Goal: Task Accomplishment & Management: Manage account settings

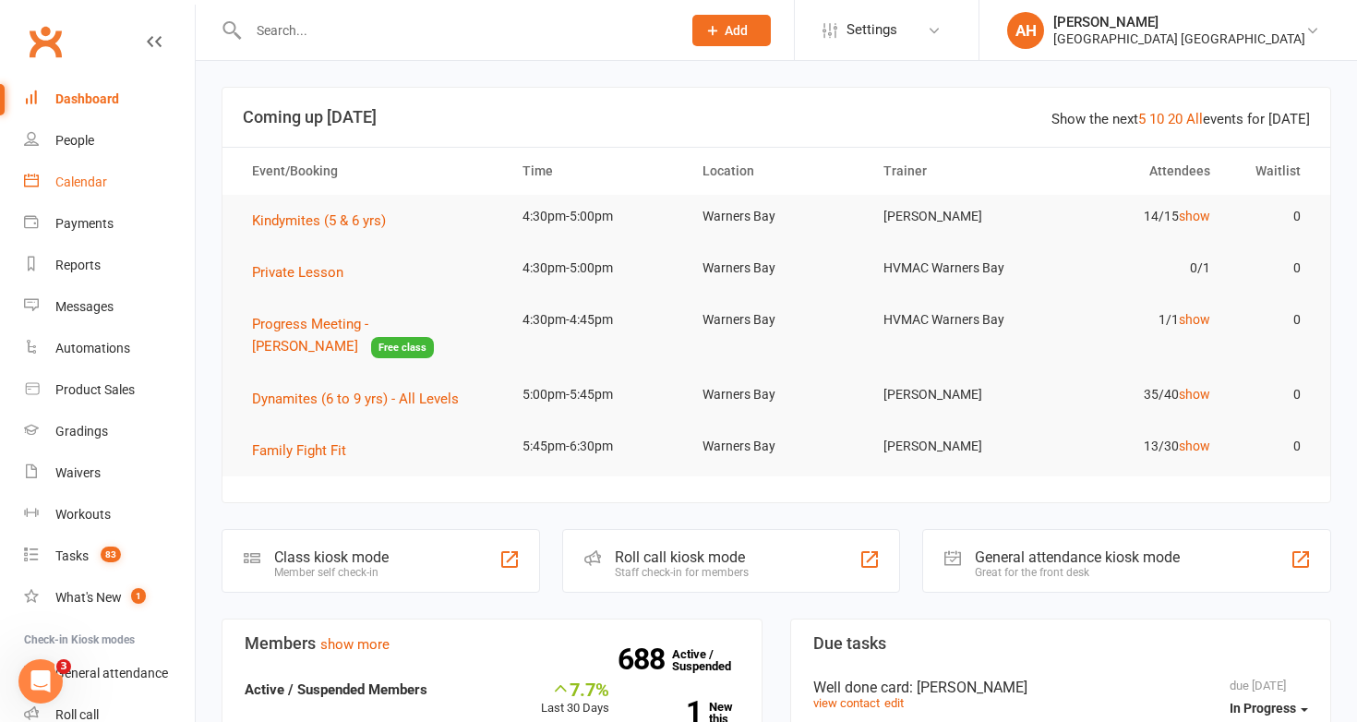
click at [99, 176] on div "Calendar" at bounding box center [81, 181] width 52 height 15
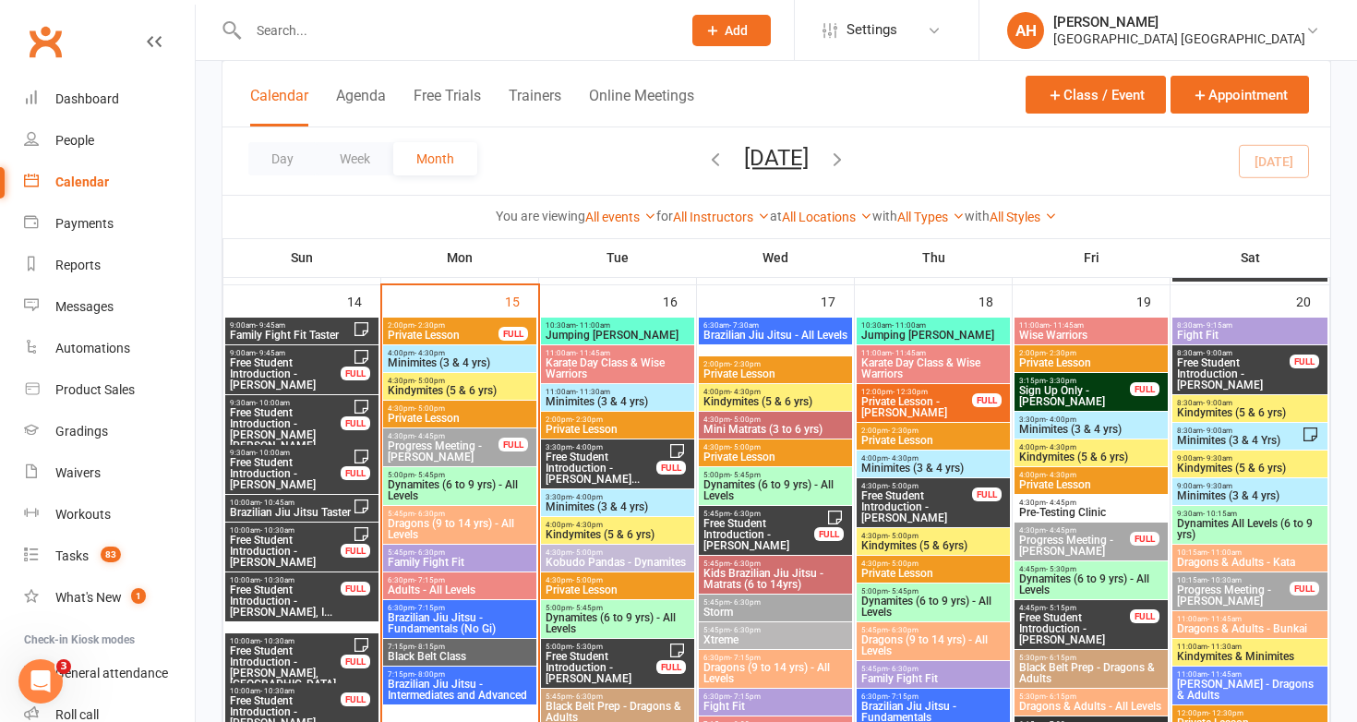
scroll to position [1862, 0]
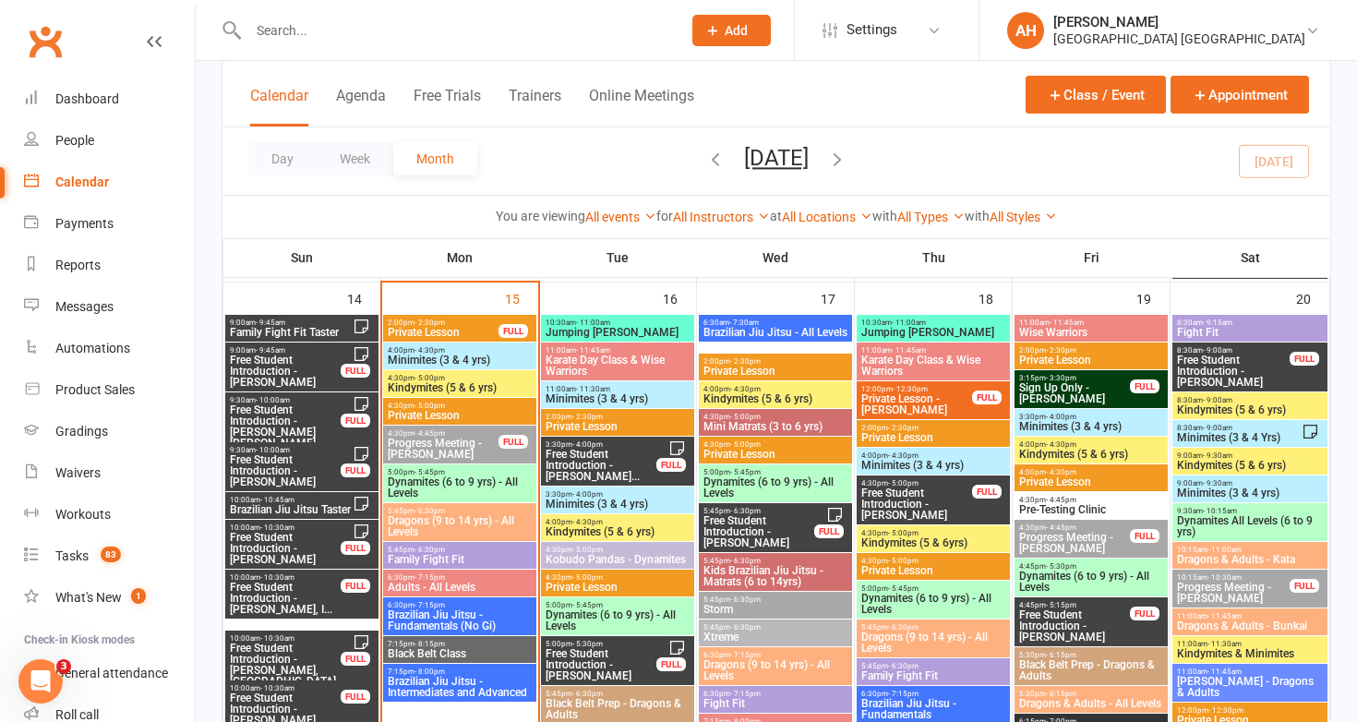
click at [450, 444] on span "Progress Meeting - [PERSON_NAME]" at bounding box center [443, 448] width 113 height 22
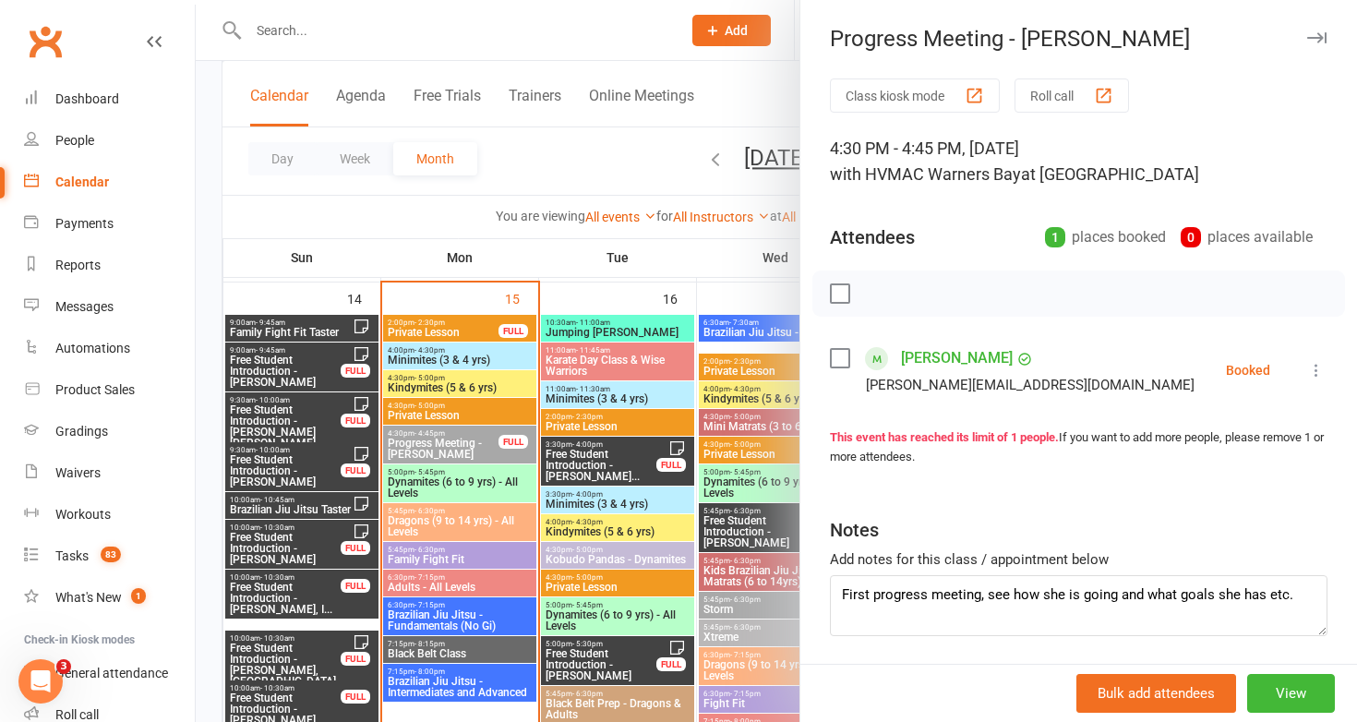
click at [1310, 373] on icon at bounding box center [1316, 370] width 18 height 18
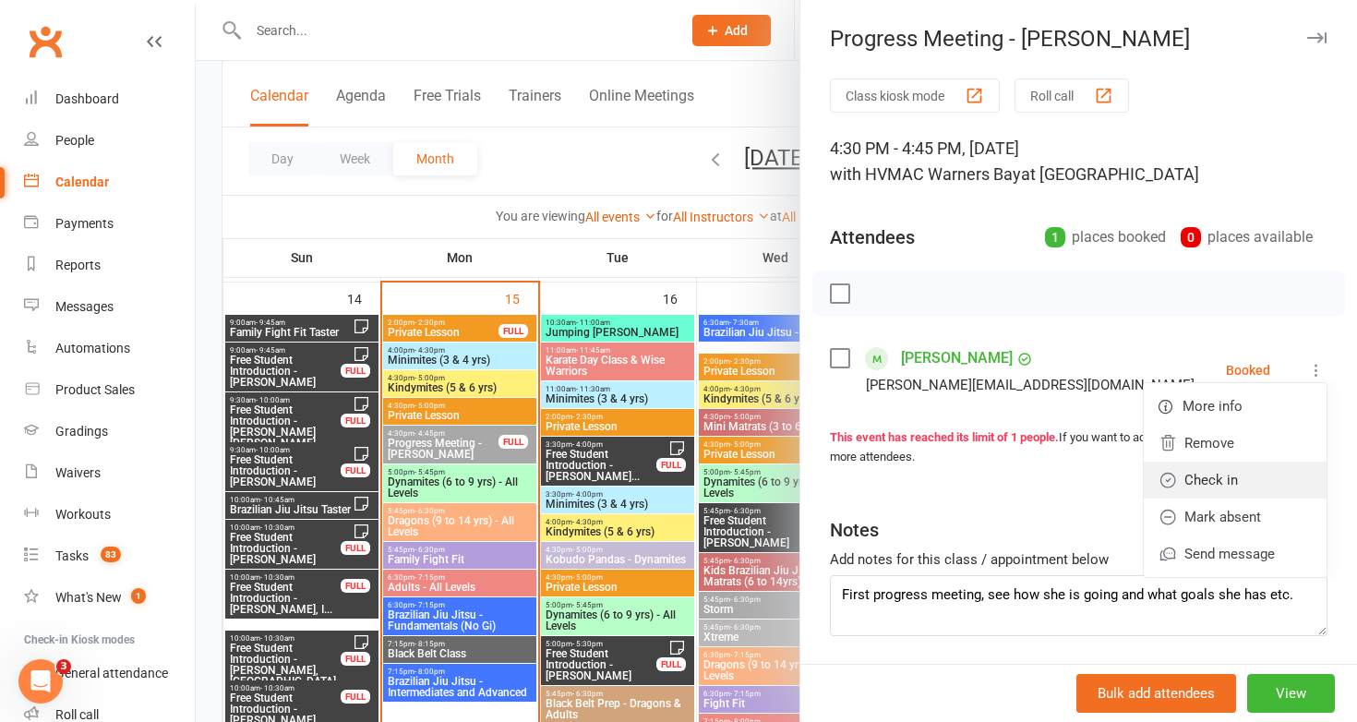
click at [1251, 487] on link "Check in" at bounding box center [1234, 479] width 183 height 37
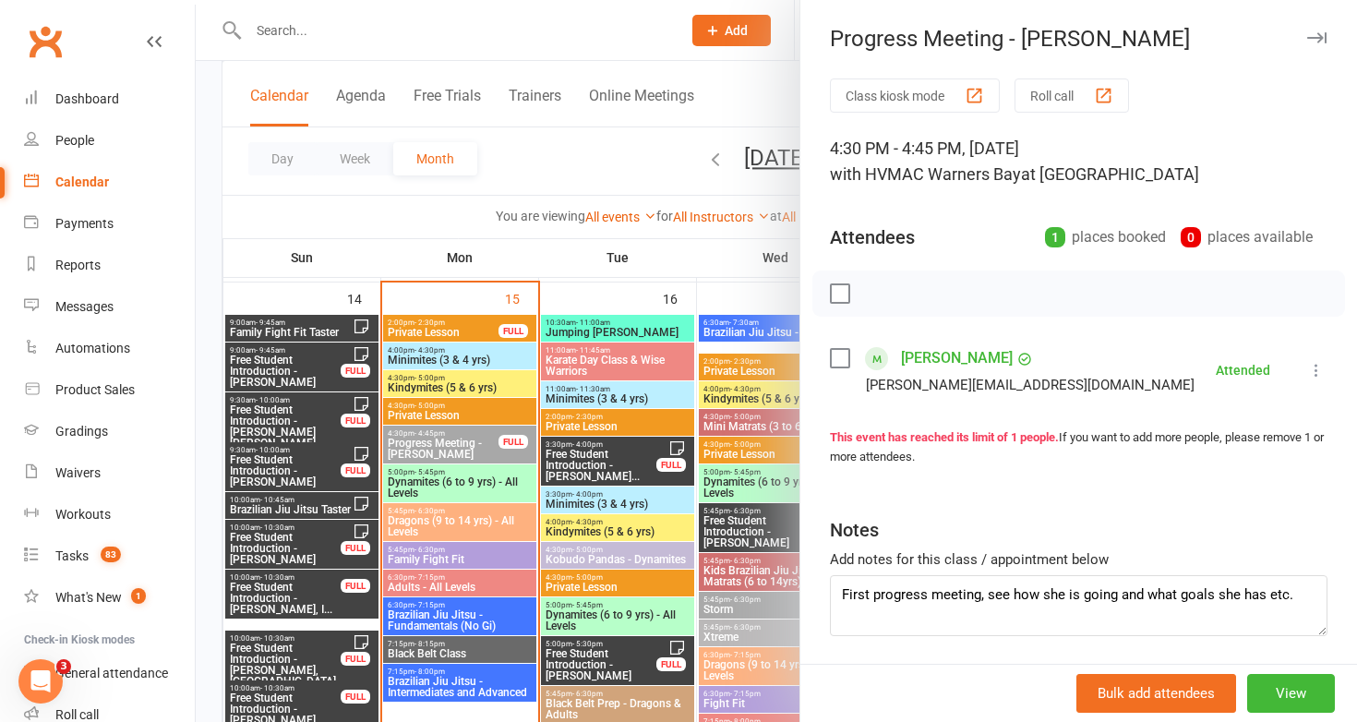
click at [974, 365] on link "[PERSON_NAME]" at bounding box center [957, 358] width 112 height 30
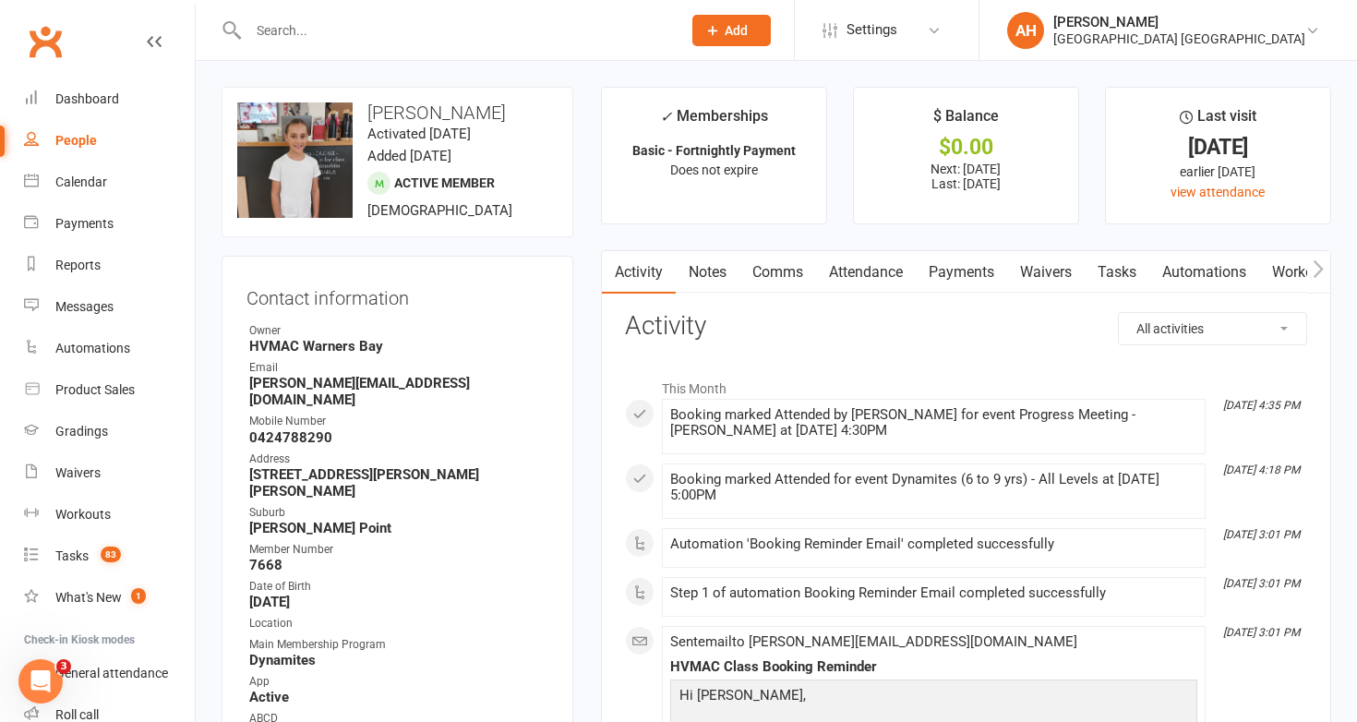
click at [1045, 278] on link "Waivers" at bounding box center [1046, 272] width 78 height 42
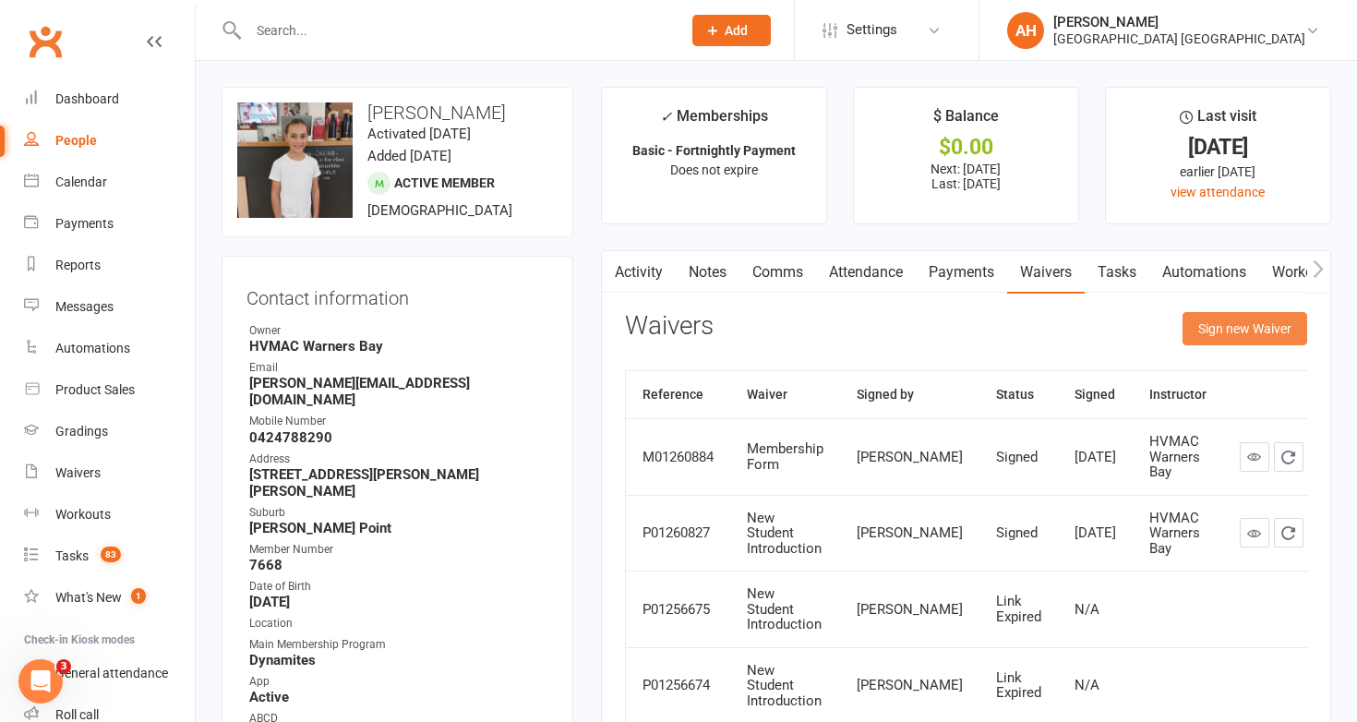
click at [1249, 335] on button "Sign new Waiver" at bounding box center [1244, 328] width 125 height 33
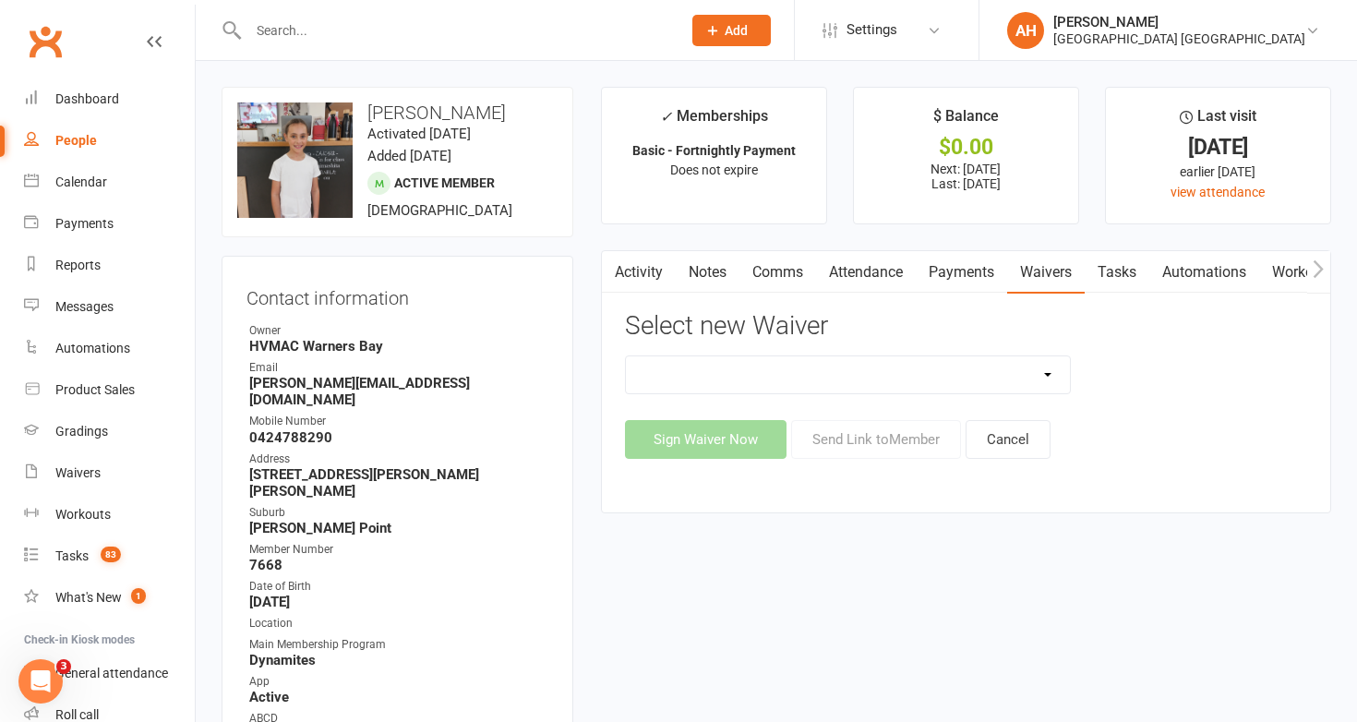
click at [1037, 366] on select "Cancellation Form Cancellation Form - Kinder Kicks Fitness Challenge Goals Asse…" at bounding box center [848, 374] width 444 height 37
select select "6008"
click at [626, 356] on select "Cancellation Form Cancellation Form - Kinder Kicks Fitness Challenge Goals Asse…" at bounding box center [848, 374] width 444 height 37
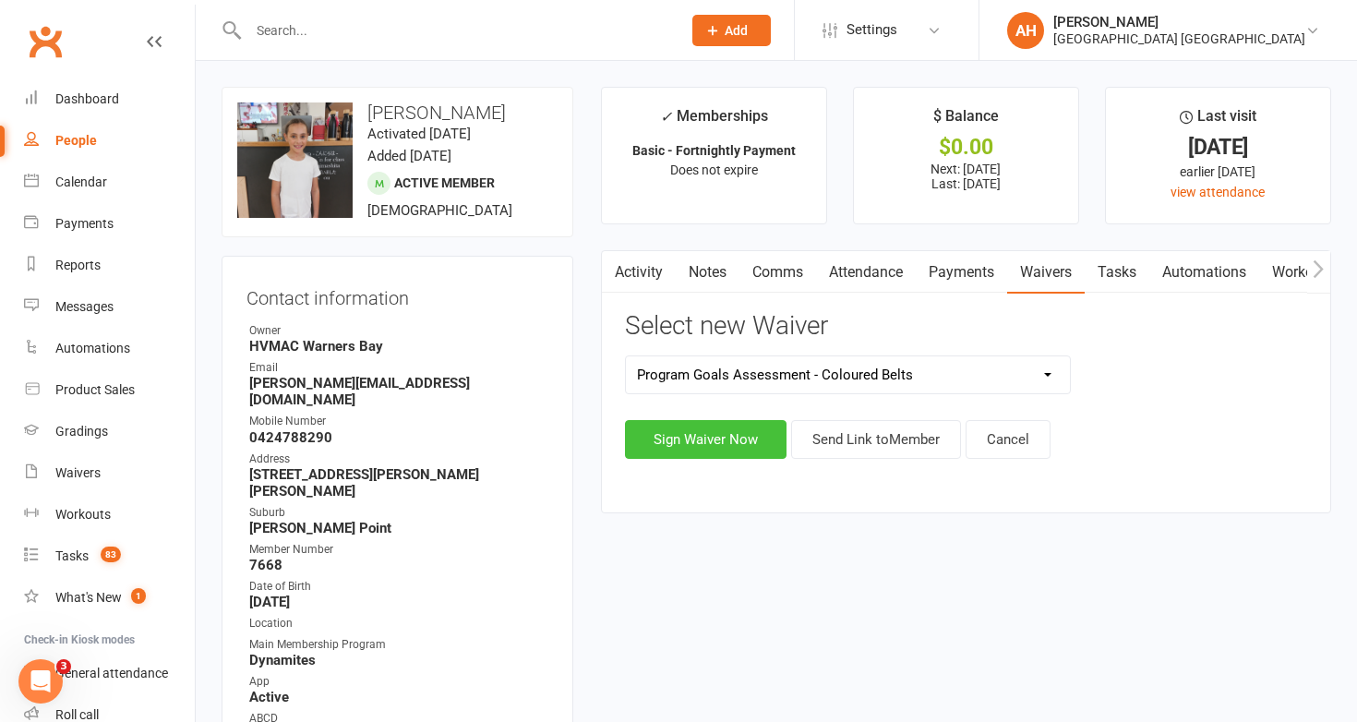
click at [741, 450] on button "Sign Waiver Now" at bounding box center [705, 439] width 161 height 39
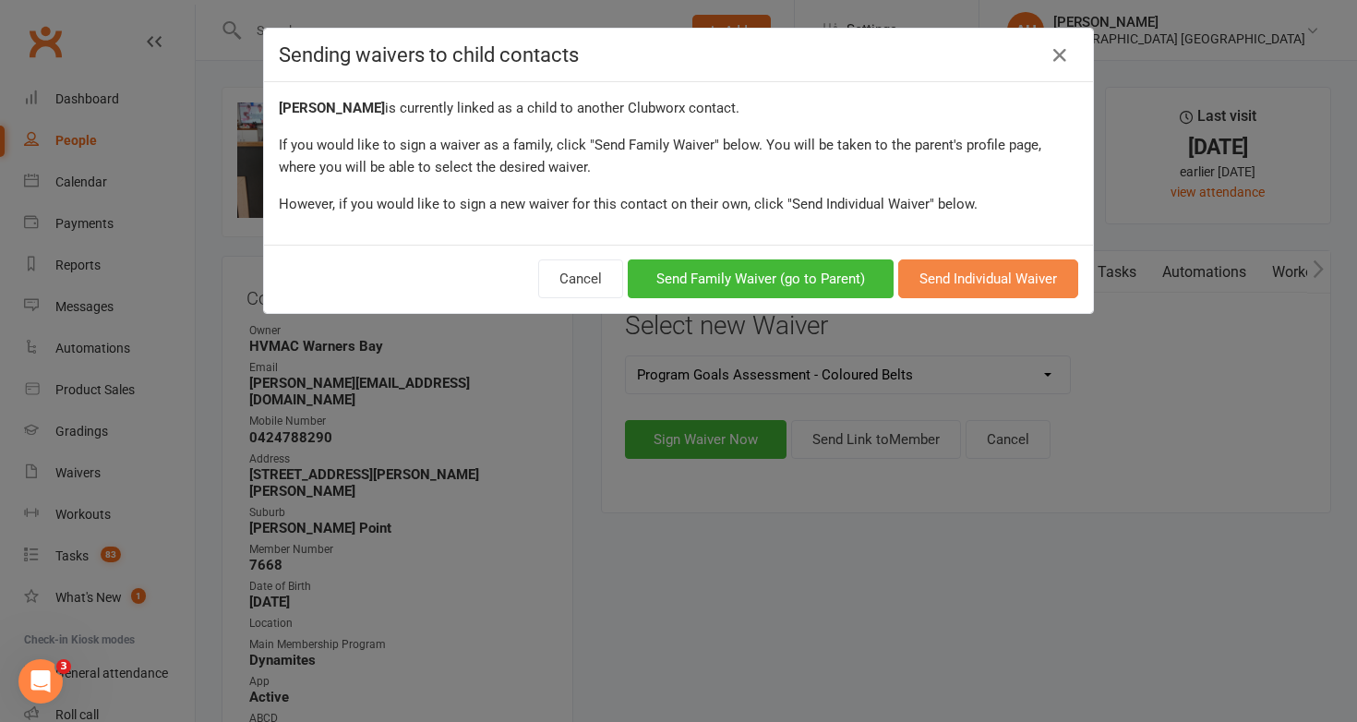
click at [963, 285] on button "Send Individual Waiver" at bounding box center [988, 278] width 180 height 39
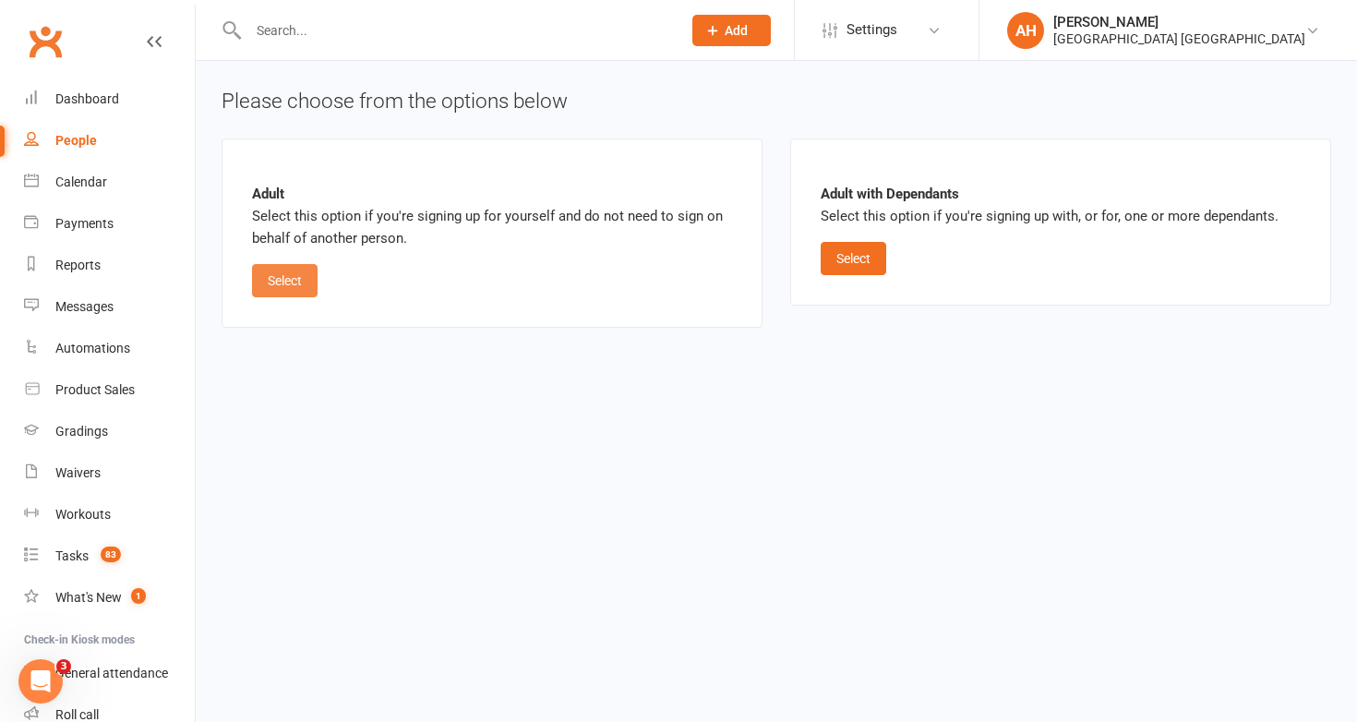
click at [282, 275] on button "Select" at bounding box center [285, 280] width 66 height 33
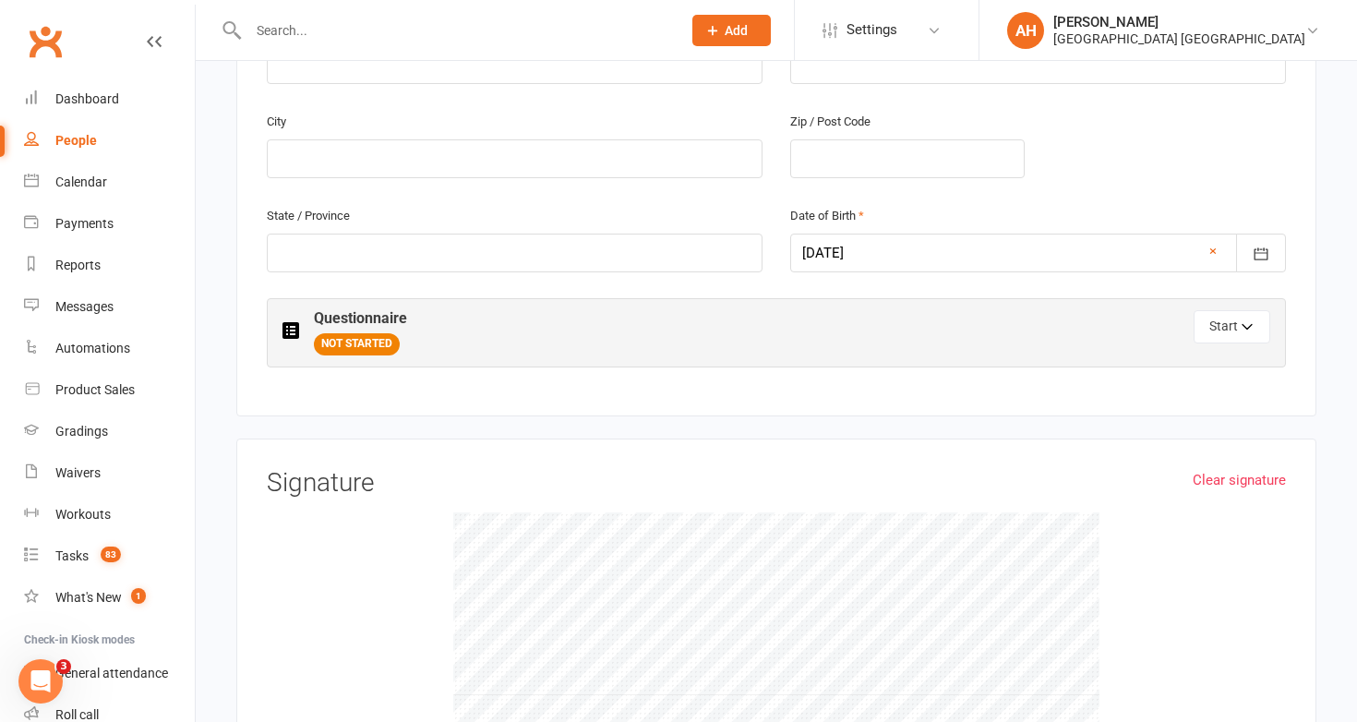
scroll to position [831, 0]
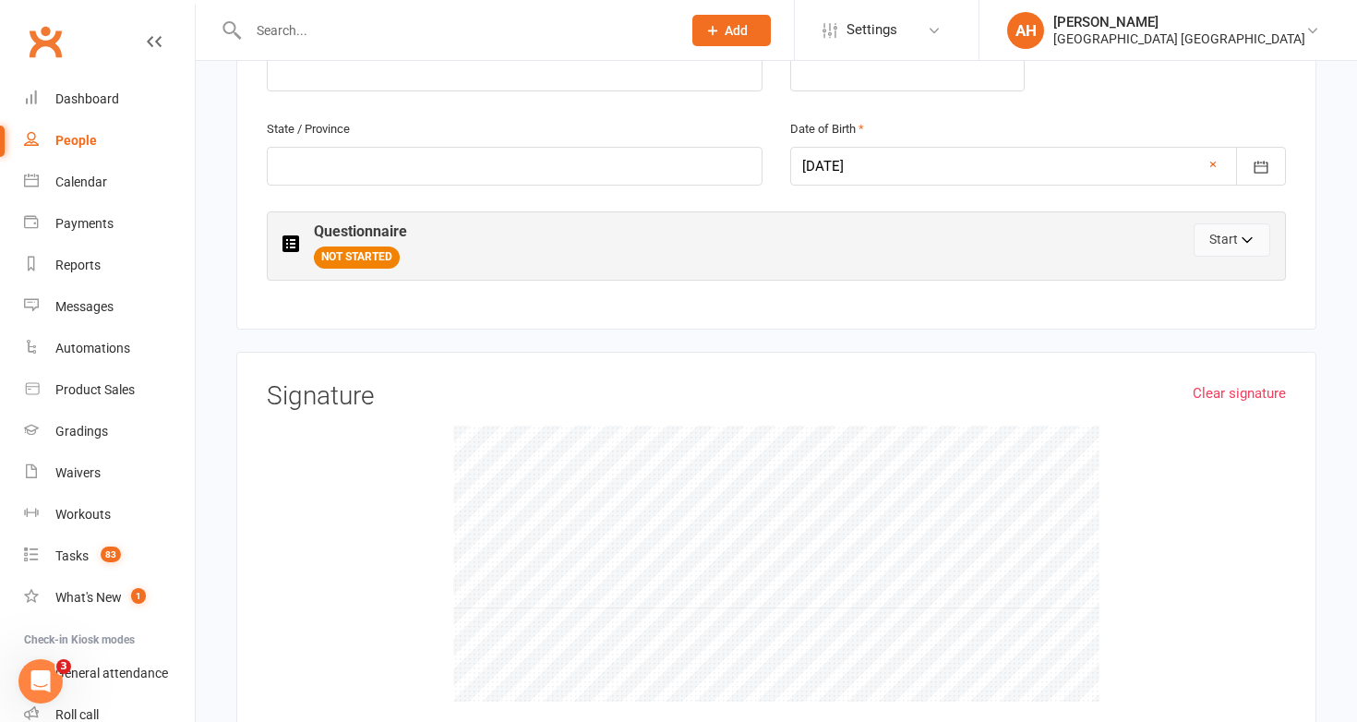
click at [1250, 230] on button "Start" at bounding box center [1231, 239] width 77 height 33
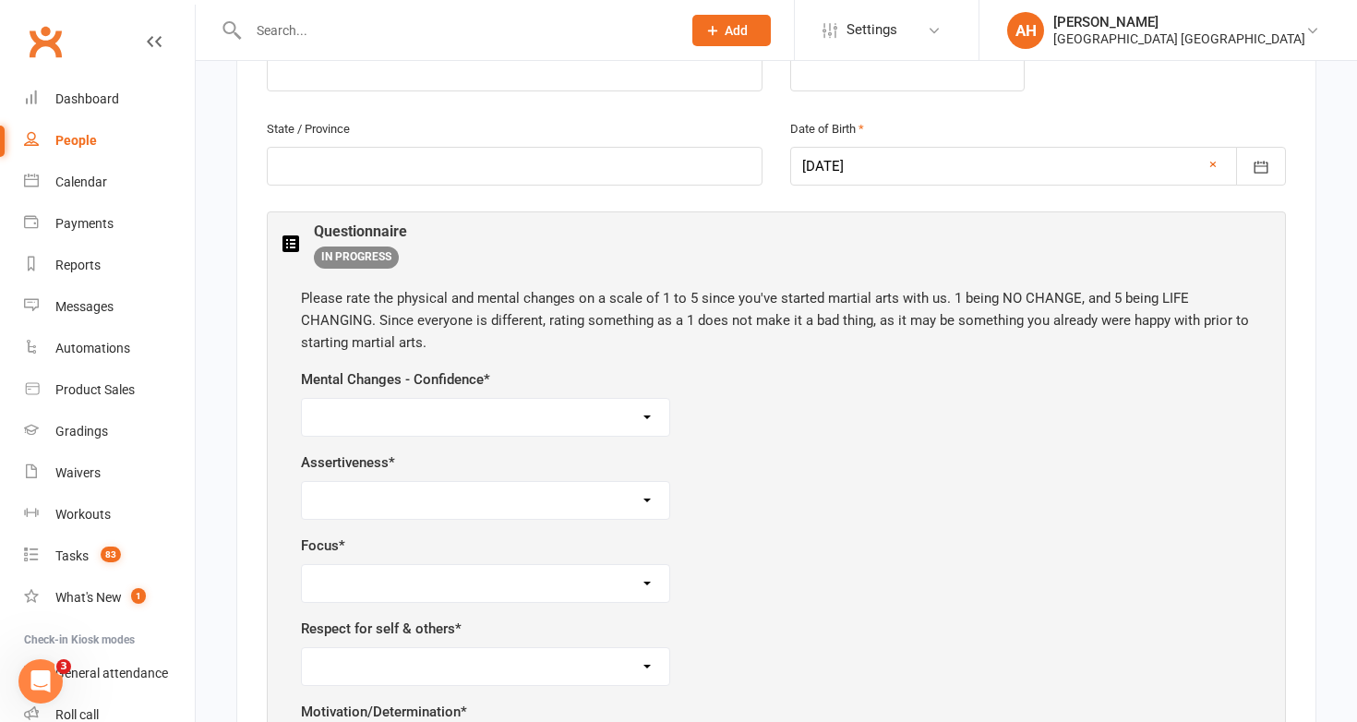
click at [567, 408] on select "1 2 3 4 5" at bounding box center [485, 417] width 367 height 37
select select "5"
click at [302, 399] on select "1 2 3 4 5" at bounding box center [485, 417] width 367 height 37
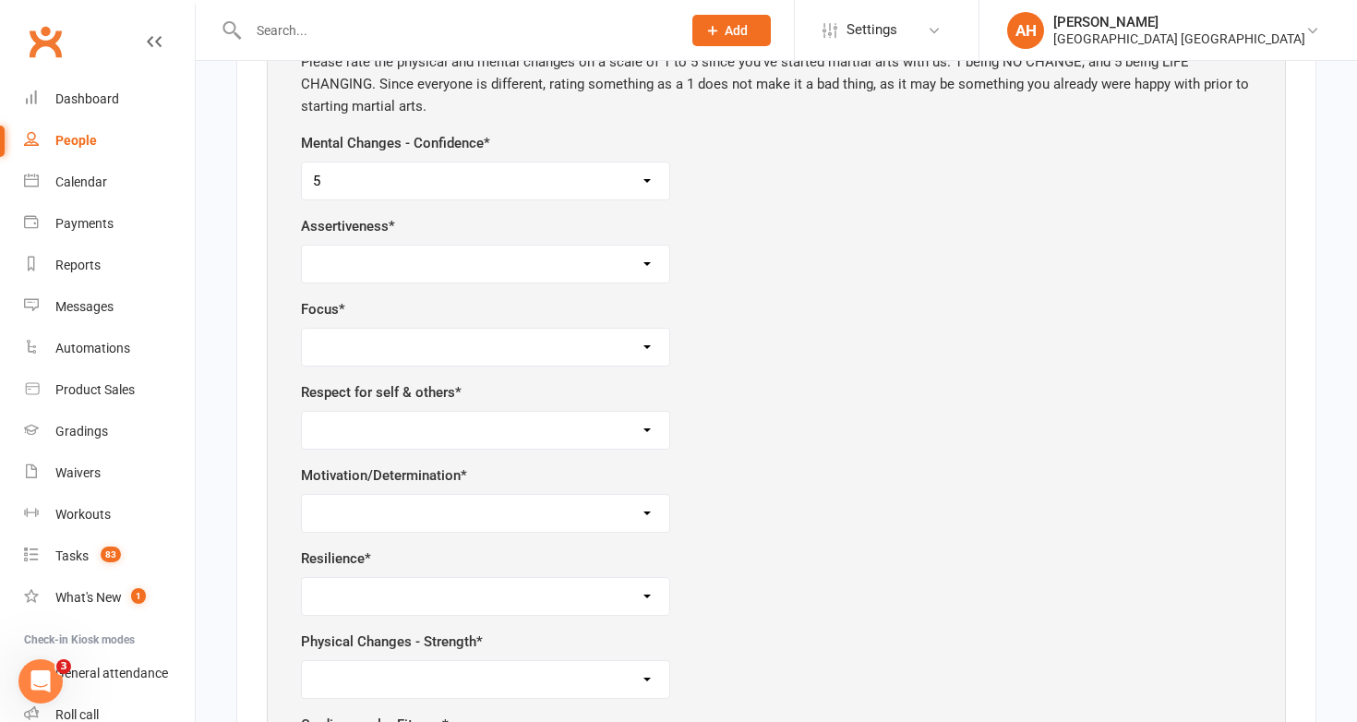
scroll to position [1069, 0]
click at [358, 277] on select "1 2 3 4 5" at bounding box center [485, 263] width 367 height 37
select select "4"
click at [302, 245] on select "1 2 3 4 5" at bounding box center [485, 263] width 367 height 37
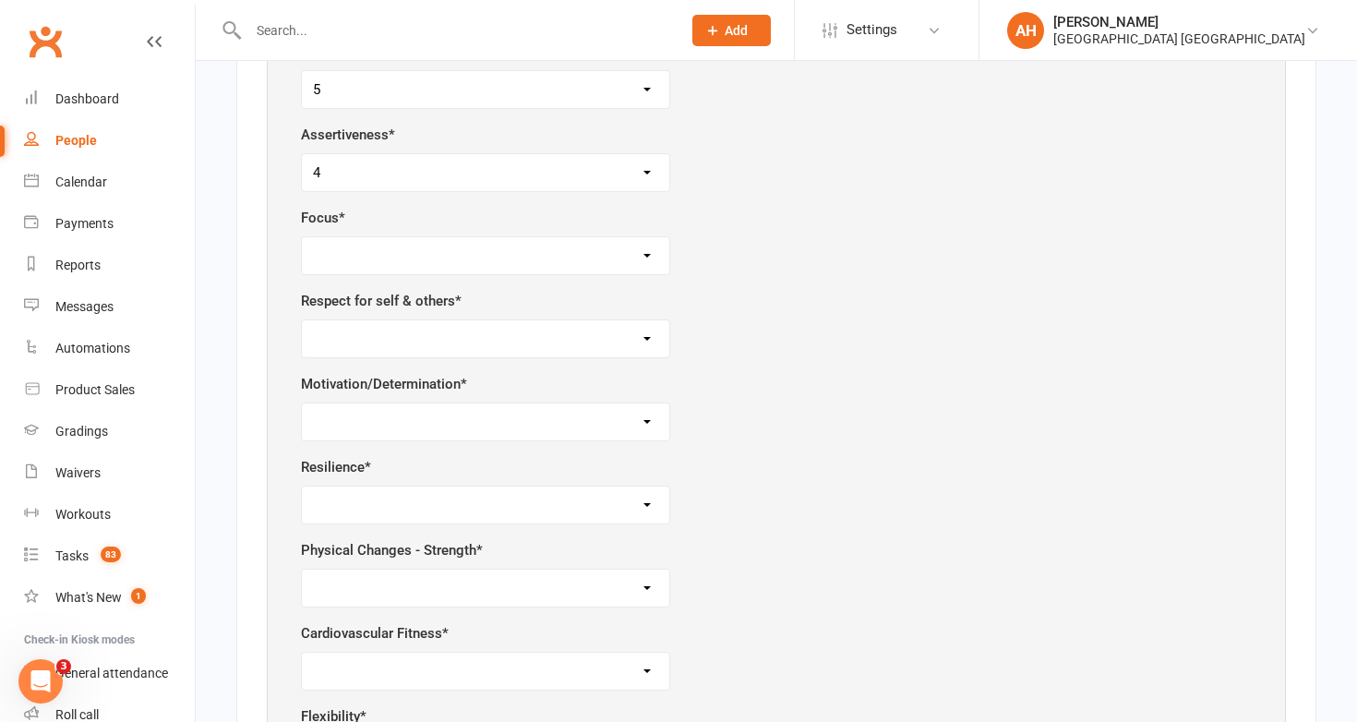
scroll to position [1177, 0]
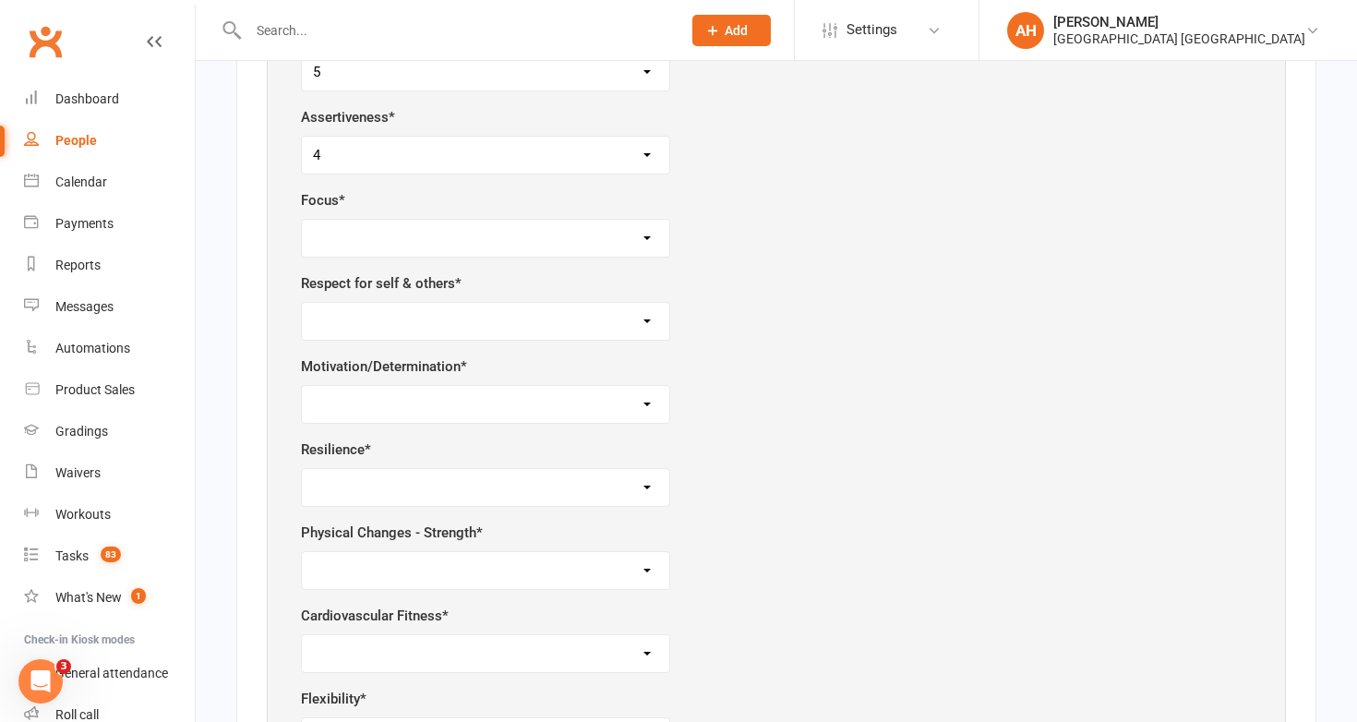
click at [620, 231] on select "1 2 3 4 5" at bounding box center [485, 238] width 367 height 37
select select "1"
click at [302, 220] on select "1 2 3 4 5" at bounding box center [485, 238] width 367 height 37
click at [538, 314] on select "1 2 3 4 5" at bounding box center [485, 321] width 367 height 37
select select "5"
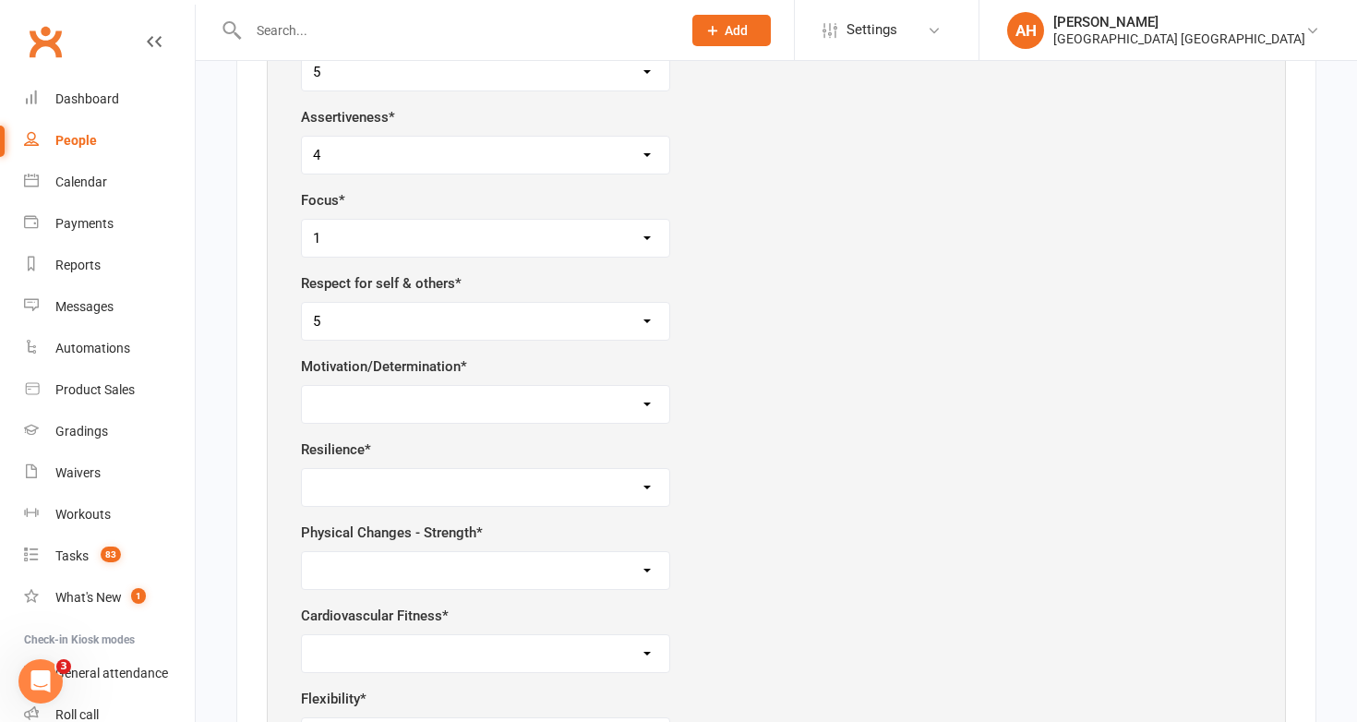
click at [302, 303] on select "1 2 3 4 5" at bounding box center [485, 321] width 367 height 37
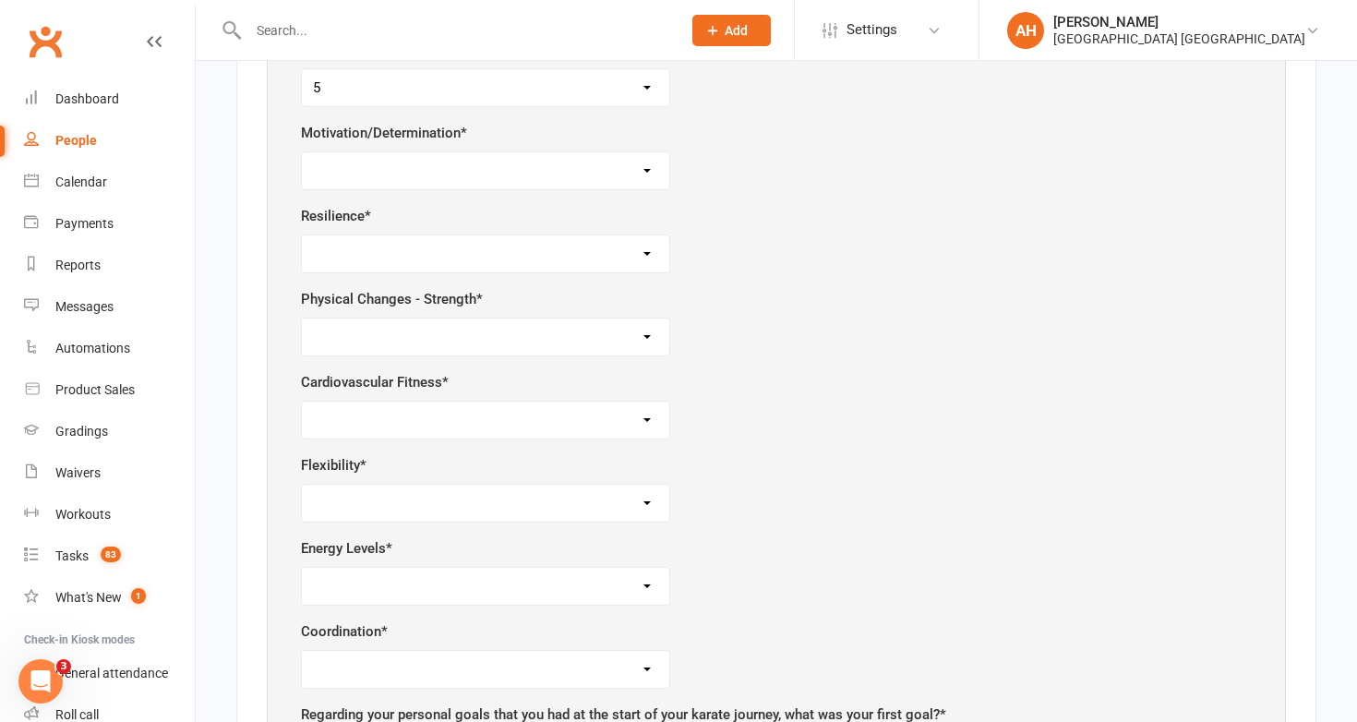
scroll to position [1413, 0]
click at [643, 163] on select "1 2 3 4 5" at bounding box center [485, 167] width 367 height 37
select select "4"
click at [302, 149] on select "1 2 3 4 5" at bounding box center [485, 167] width 367 height 37
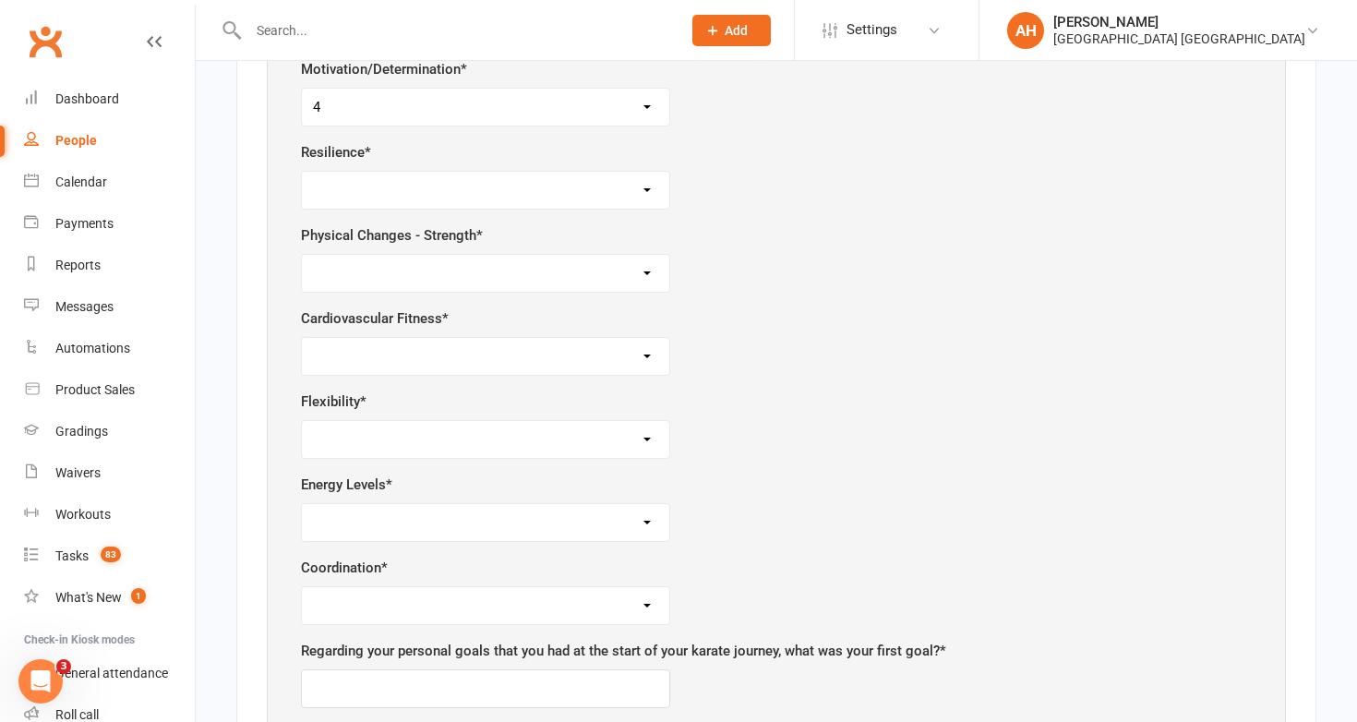
scroll to position [1483, 0]
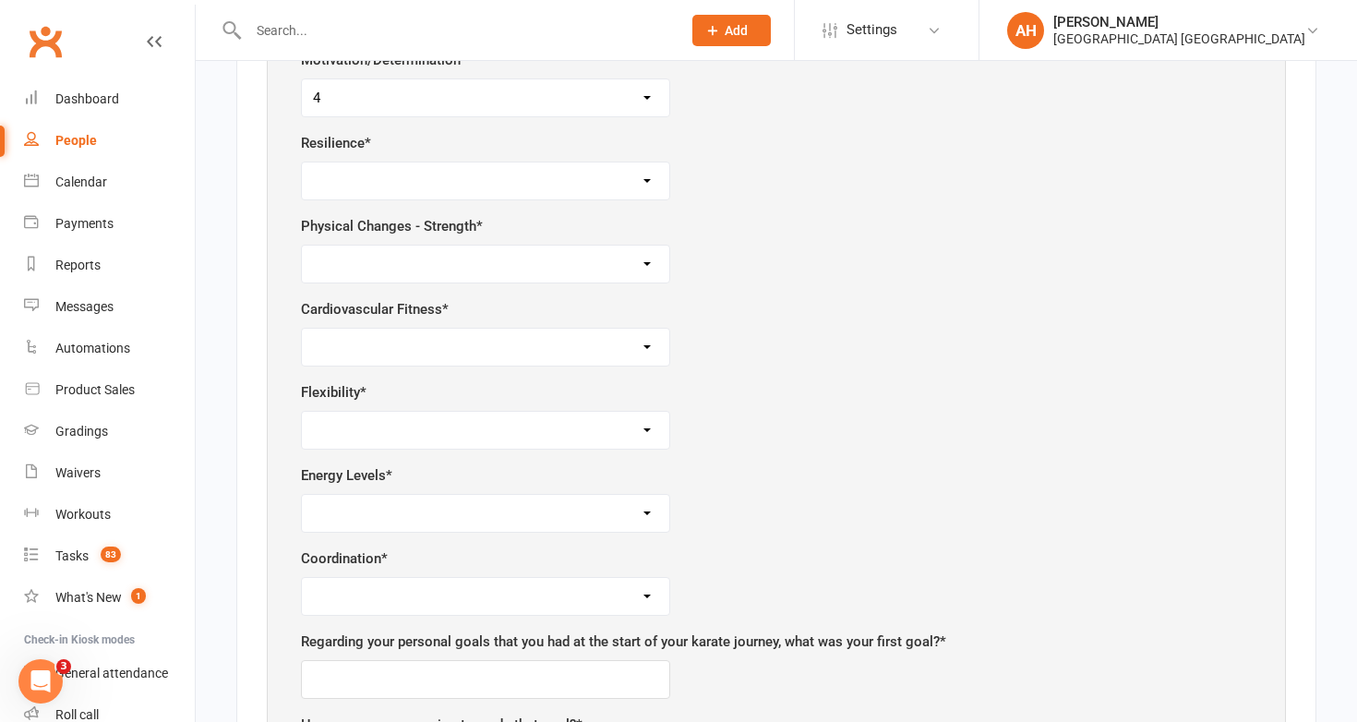
click at [622, 165] on select "1 2 3 4 5" at bounding box center [485, 180] width 367 height 37
select select "1"
click at [302, 162] on select "1 2 3 4 5" at bounding box center [485, 180] width 367 height 37
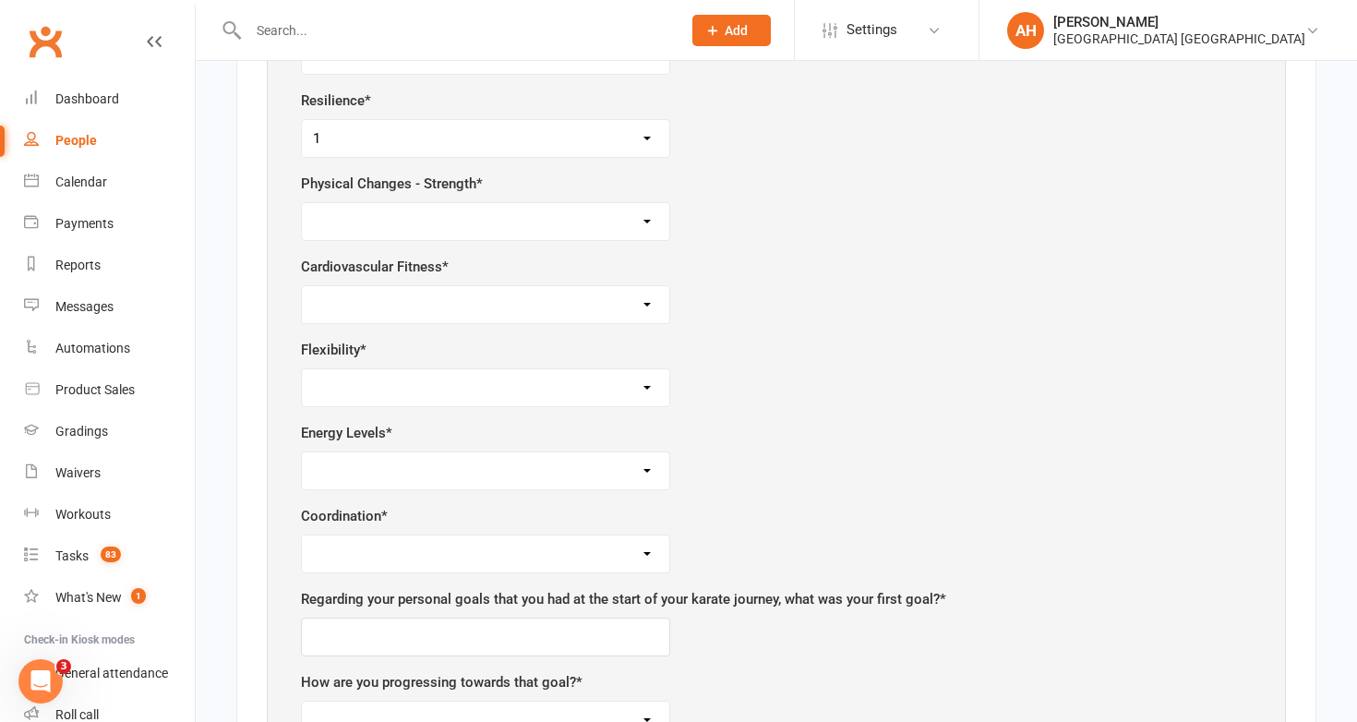
scroll to position [1525, 0]
click at [528, 215] on select "1 2 3 4 5" at bounding box center [485, 221] width 367 height 37
select select "1"
click at [302, 203] on select "1 2 3 4 5" at bounding box center [485, 221] width 367 height 37
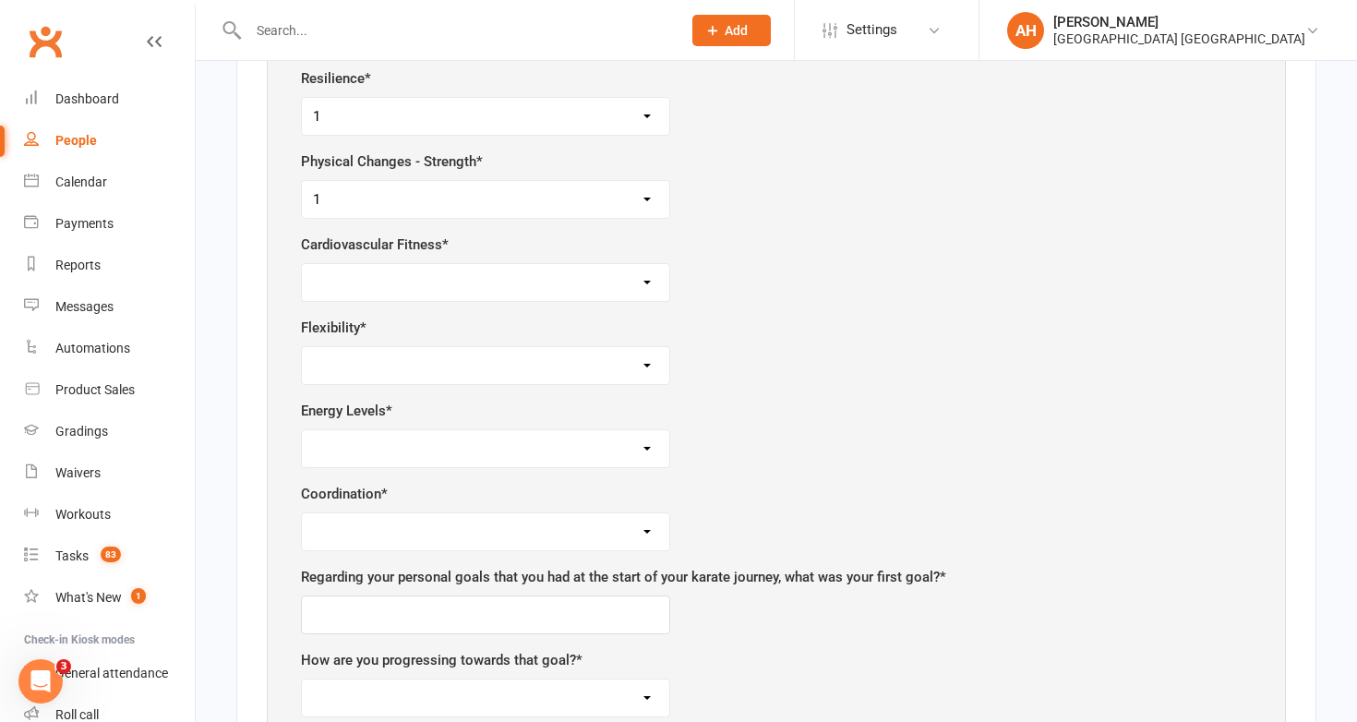
scroll to position [1549, 0]
click at [631, 279] on select "1 2 3 4 5" at bounding box center [485, 281] width 367 height 37
select select "3"
click at [302, 263] on select "1 2 3 4 5" at bounding box center [485, 281] width 367 height 37
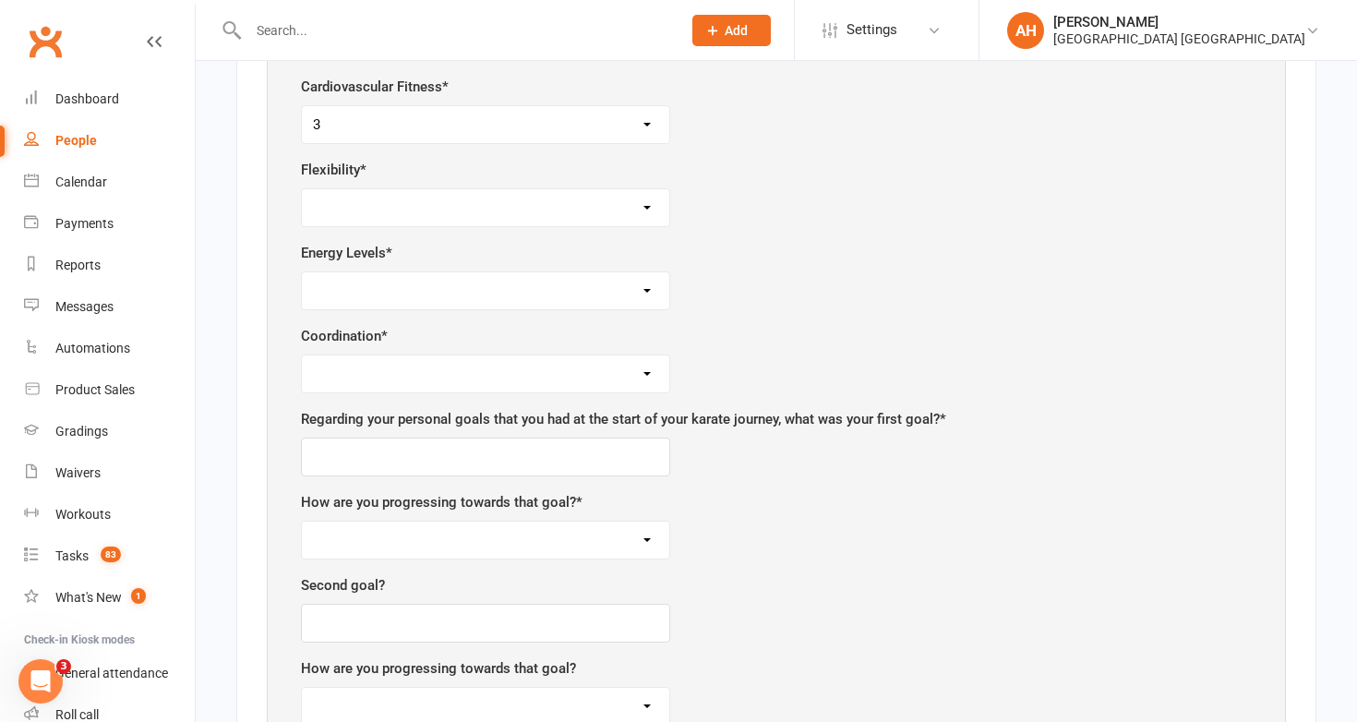
scroll to position [1707, 0]
click at [482, 203] on select "1 2 3 4 5" at bounding box center [485, 205] width 367 height 37
select select "4"
click at [302, 187] on select "1 2 3 4 5" at bounding box center [485, 205] width 367 height 37
click at [628, 291] on select "1 2 3 4 5" at bounding box center [485, 288] width 367 height 37
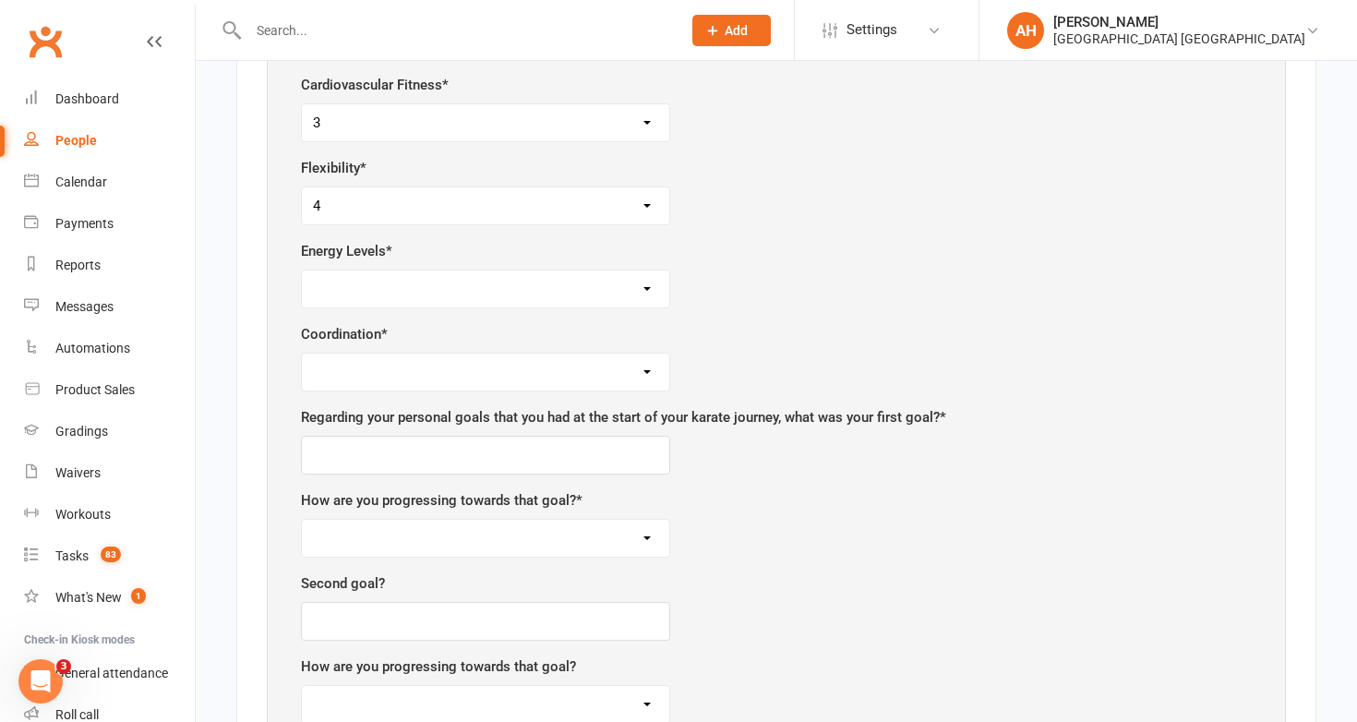
select select "5"
click at [302, 270] on select "1 2 3 4 5" at bounding box center [485, 288] width 367 height 37
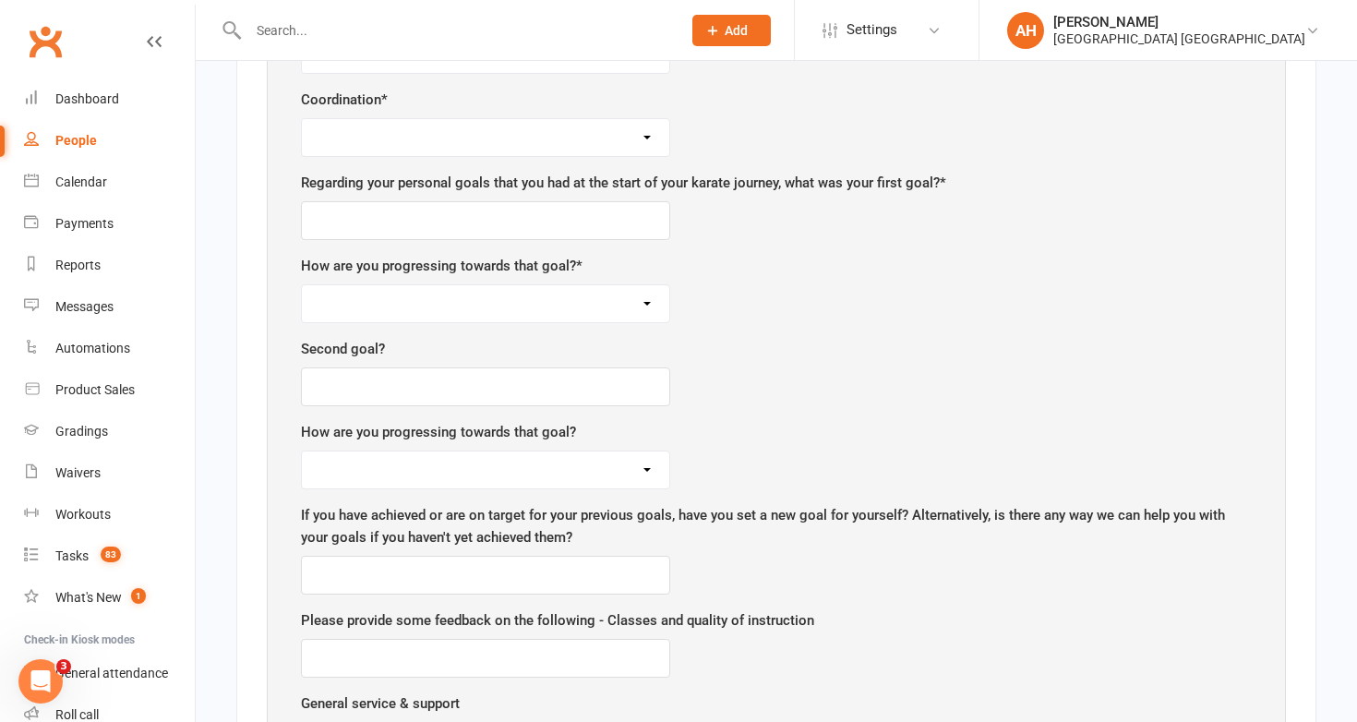
scroll to position [1944, 0]
click at [439, 125] on select "1 2 3 4 5" at bounding box center [485, 134] width 367 height 37
select select "4"
click at [302, 116] on select "1 2 3 4 5" at bounding box center [485, 134] width 367 height 37
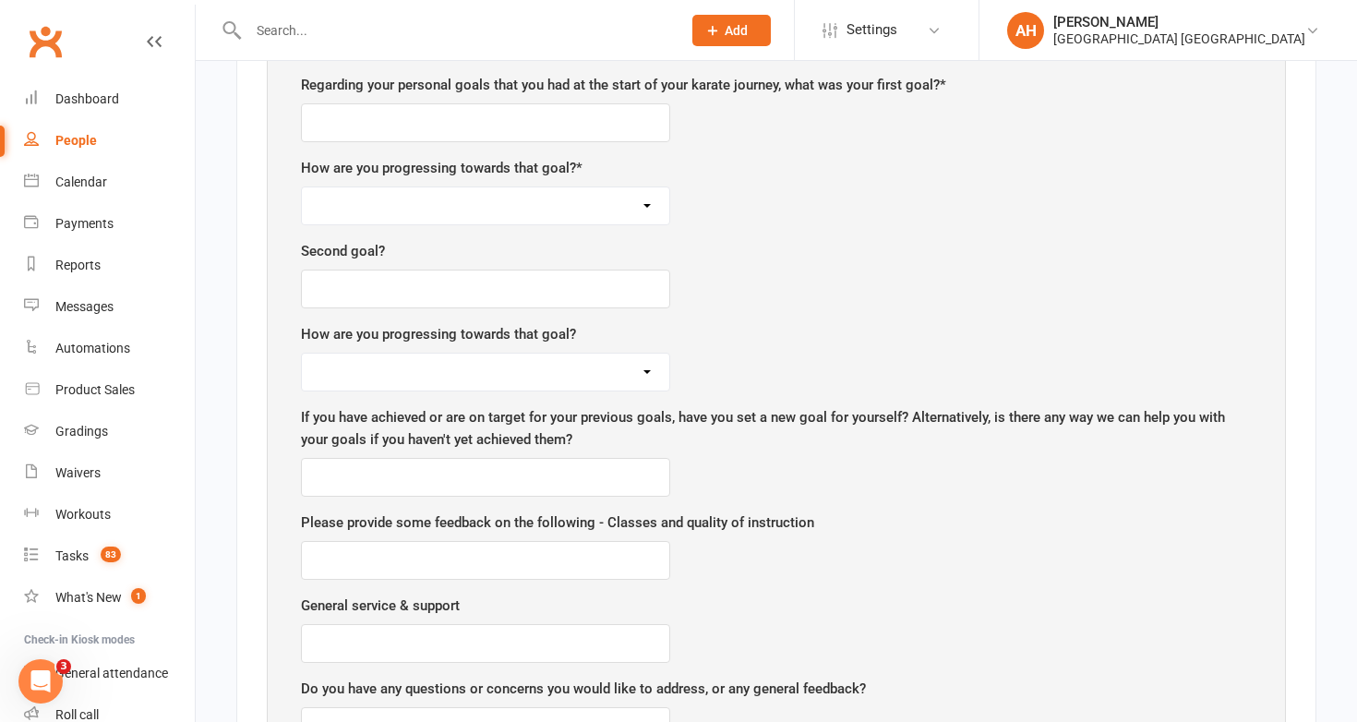
scroll to position [2043, 0]
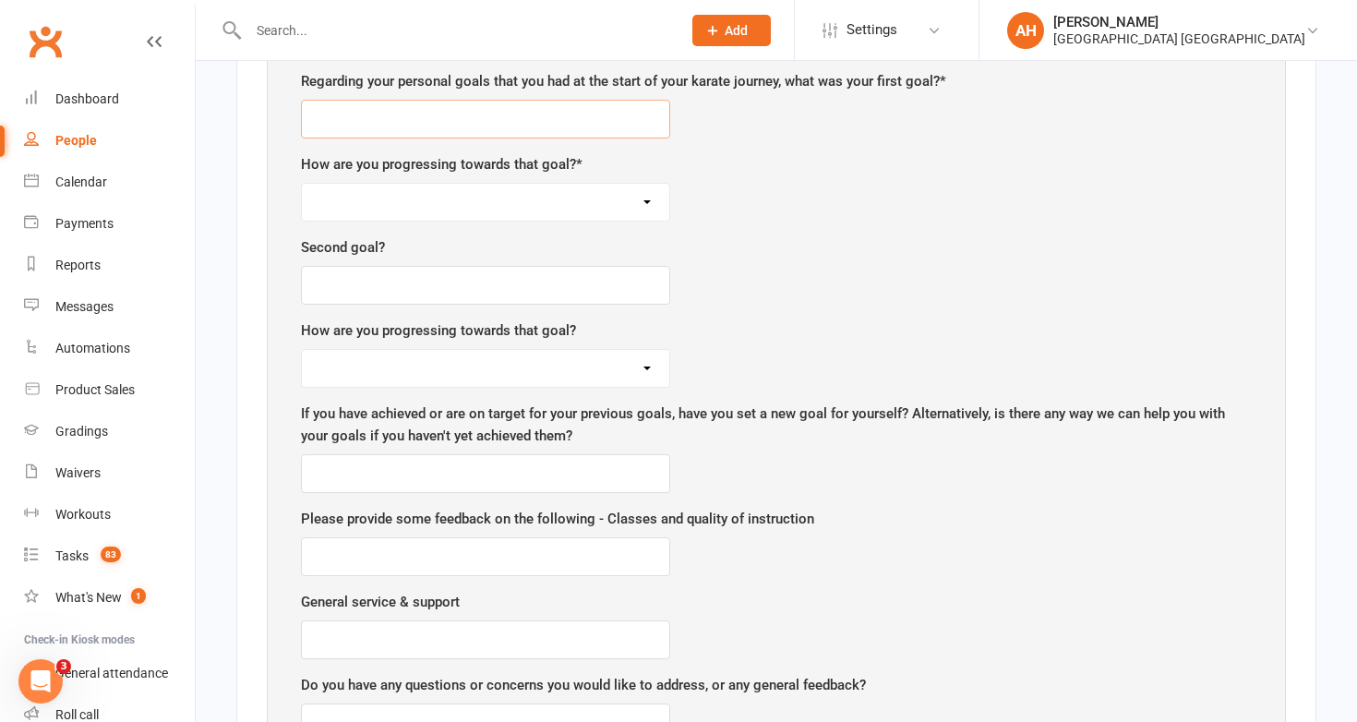
click at [605, 126] on input "text" at bounding box center [485, 119] width 369 height 39
type input "Confidence"
click at [363, 193] on select "Having difficulty On target Achieved" at bounding box center [485, 202] width 367 height 37
select select "Achieved"
click at [302, 184] on select "Having difficulty On target Achieved" at bounding box center [485, 202] width 367 height 37
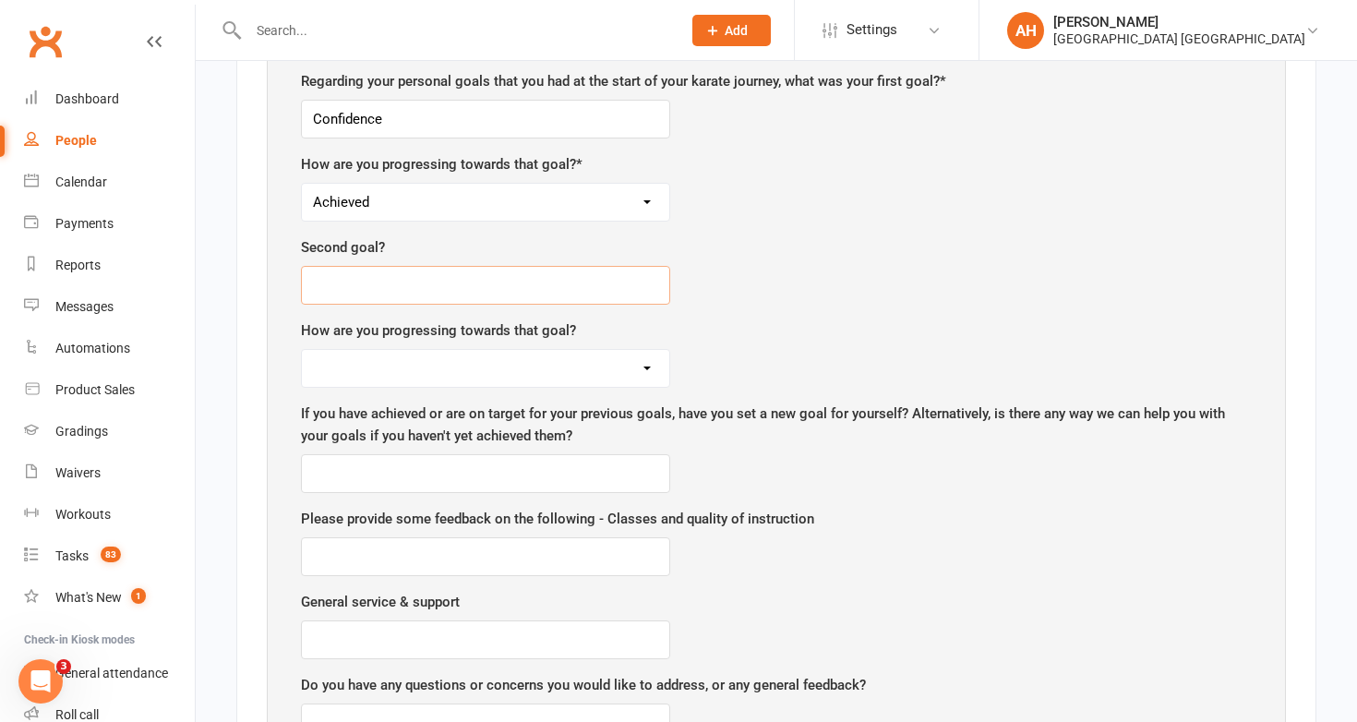
click at [369, 266] on input "text" at bounding box center [485, 285] width 369 height 39
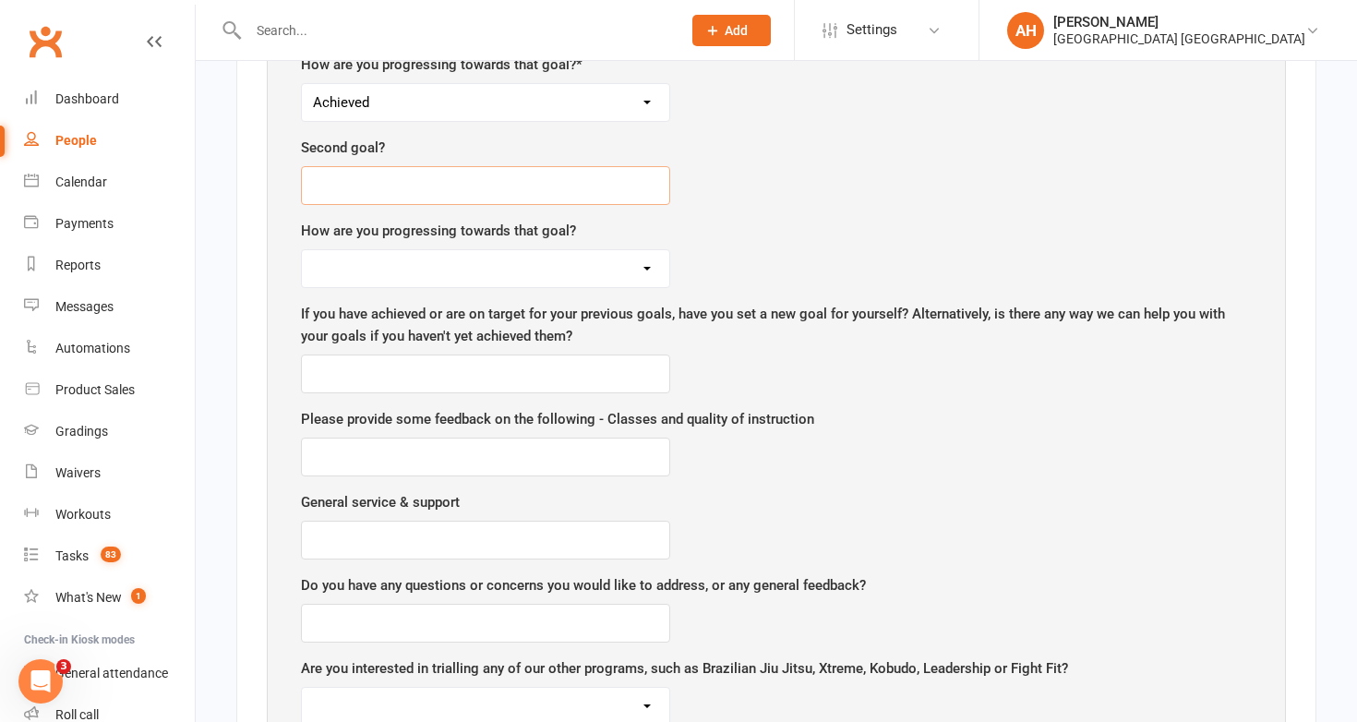
scroll to position [2147, 0]
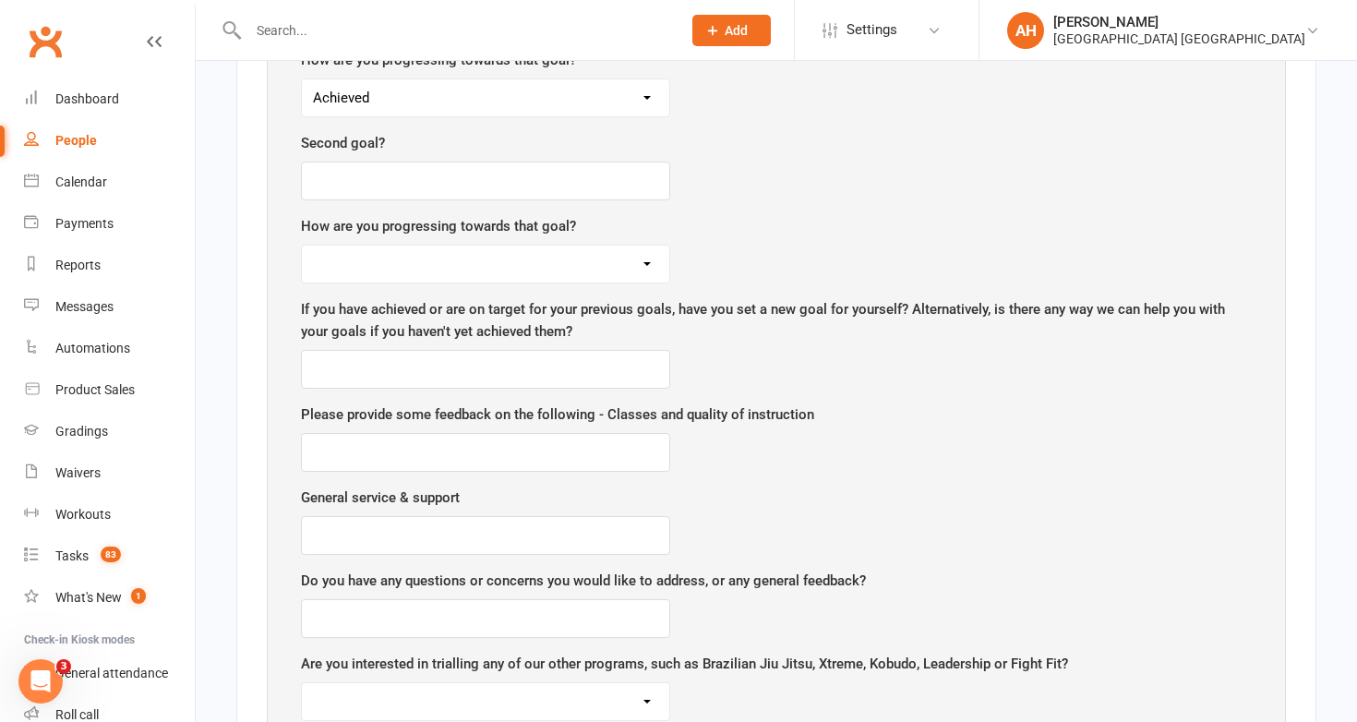
click at [891, 215] on div "How are you progressing towards that goal? Having difficulty On target Achieved" at bounding box center [776, 249] width 951 height 68
click at [597, 172] on input "text" at bounding box center [485, 180] width 369 height 39
type input "Black Belt"
click at [638, 245] on select "Having difficulty On target Achieved" at bounding box center [485, 263] width 367 height 37
select select "On target"
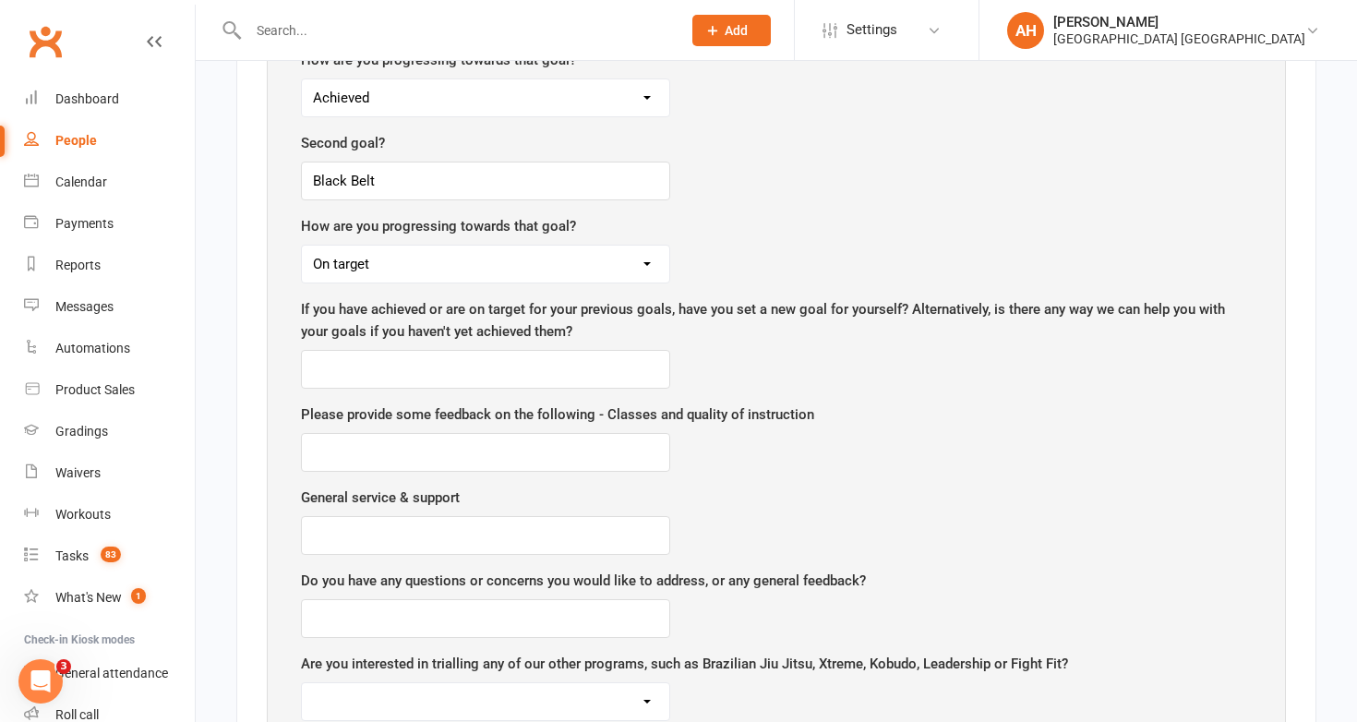
click at [302, 245] on select "Having difficulty On target Achieved" at bounding box center [485, 263] width 367 height 37
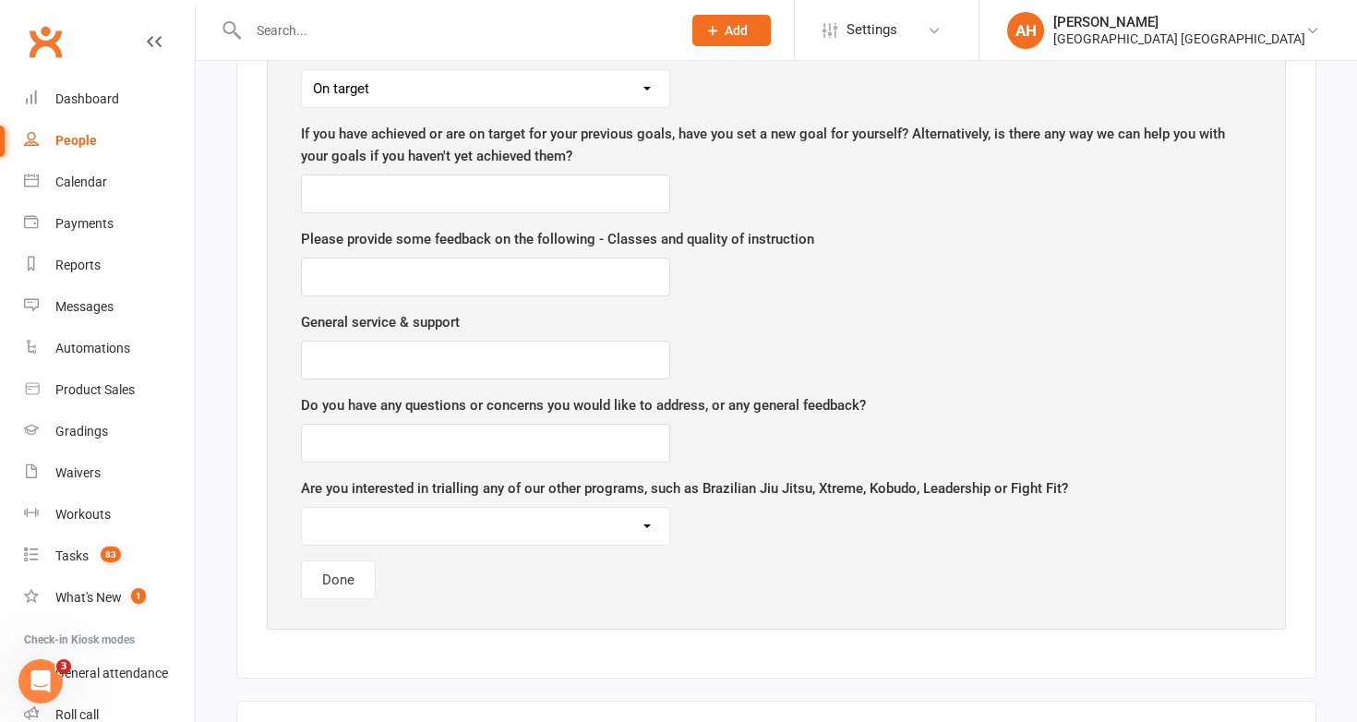
scroll to position [2324, 0]
click at [633, 199] on input "text" at bounding box center [485, 192] width 369 height 39
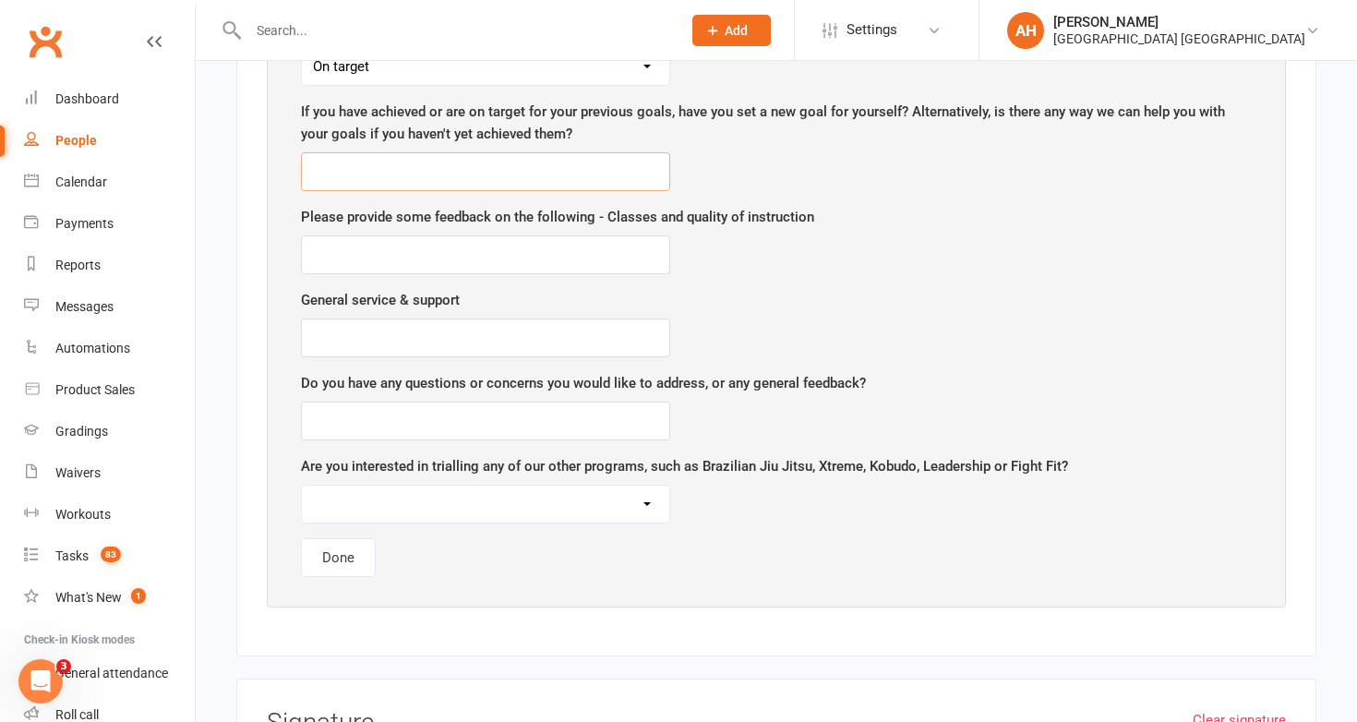
scroll to position [2360, 0]
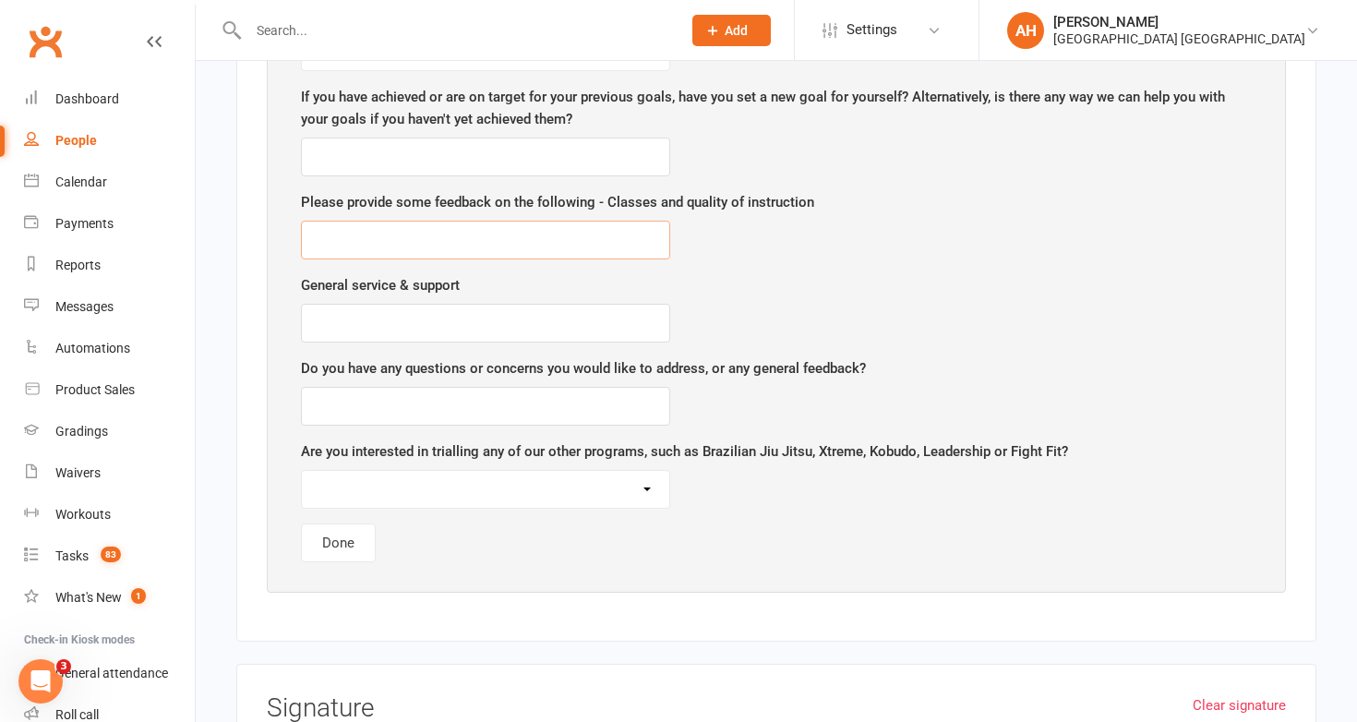
click at [543, 247] on input "text" at bounding box center [485, 240] width 369 height 39
type input "Love it"
click at [505, 310] on input "text" at bounding box center [485, 323] width 369 height 39
click at [607, 496] on select "Brazilian Jiu Jitsu Fight Fit Xtreme Leadership Matayoshi Kobudo Kumite" at bounding box center [485, 489] width 367 height 37
click at [608, 486] on select "Brazilian Jiu Jitsu Fight Fit Xtreme Leadership Matayoshi Kobudo Kumite" at bounding box center [485, 489] width 367 height 37
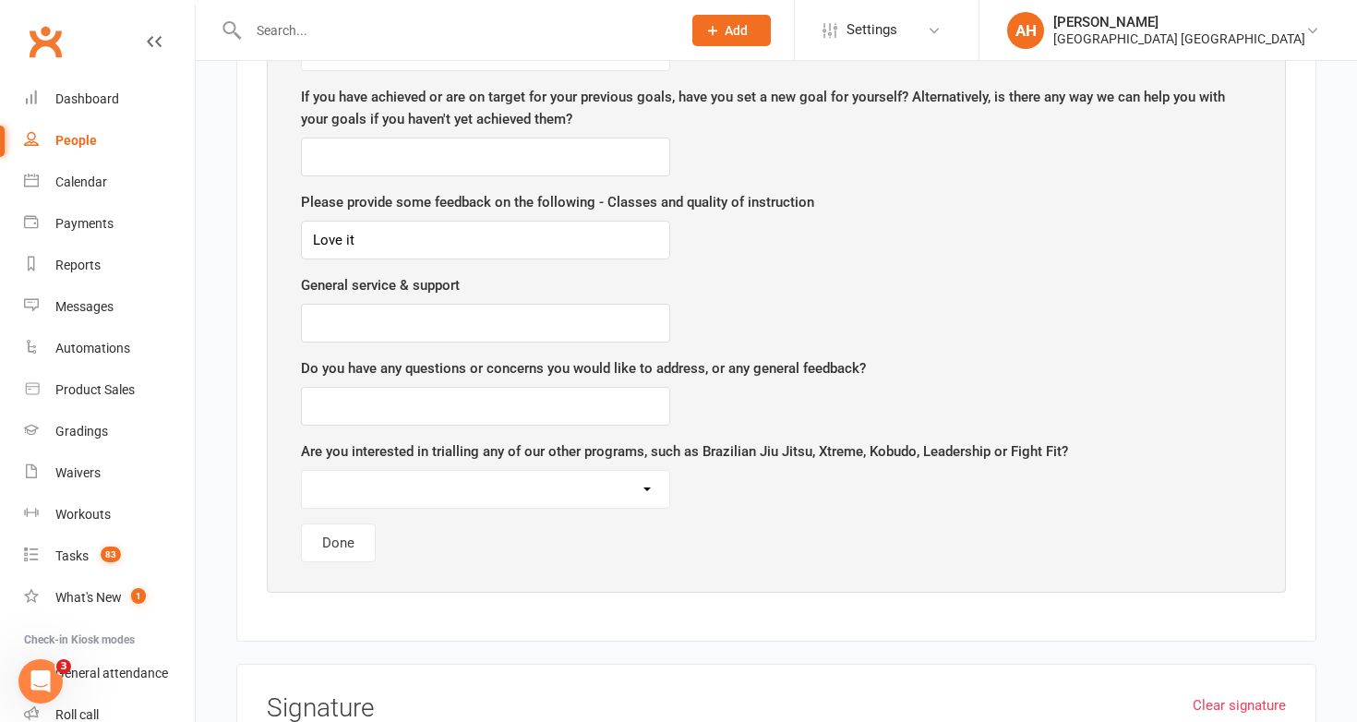
select select "Leadership"
click at [302, 471] on select "Brazilian Jiu Jitsu Fight Fit Xtreme Leadership Matayoshi Kobudo Kumite" at bounding box center [485, 489] width 367 height 37
click at [331, 530] on button "Done" at bounding box center [338, 542] width 75 height 39
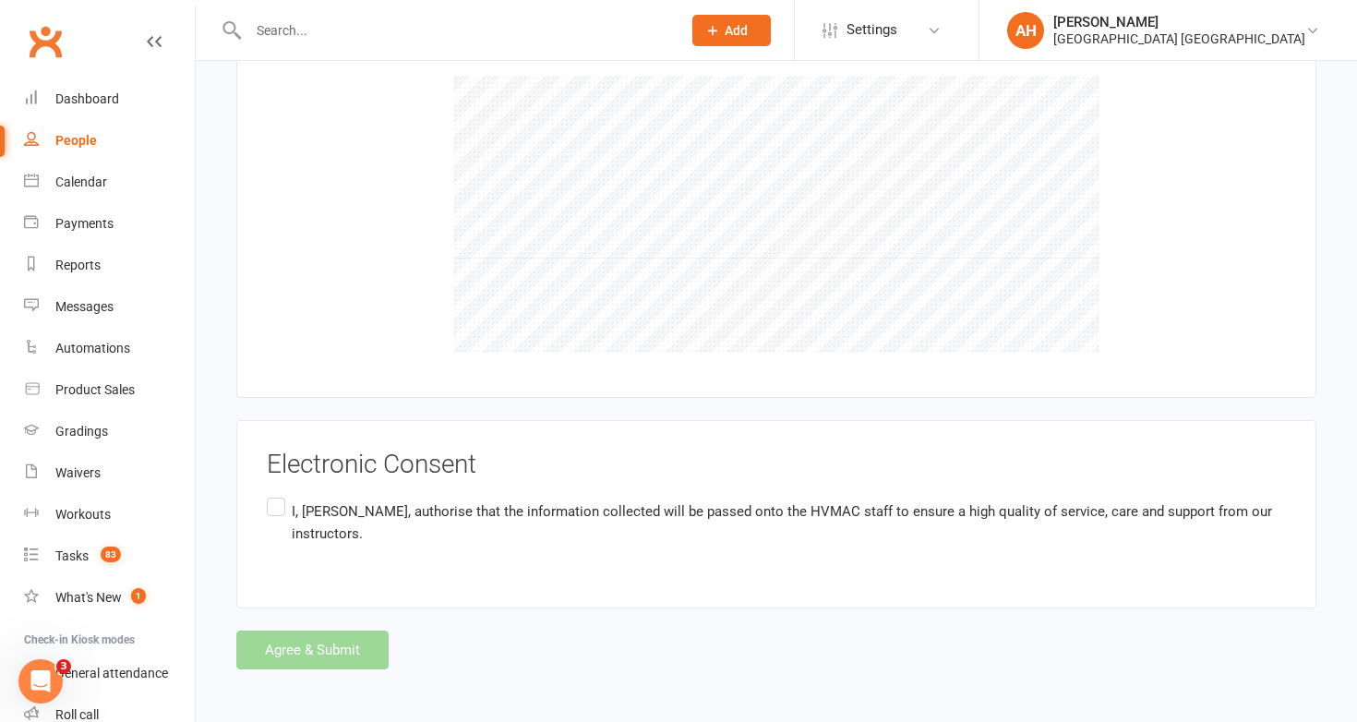
scroll to position [1061, 0]
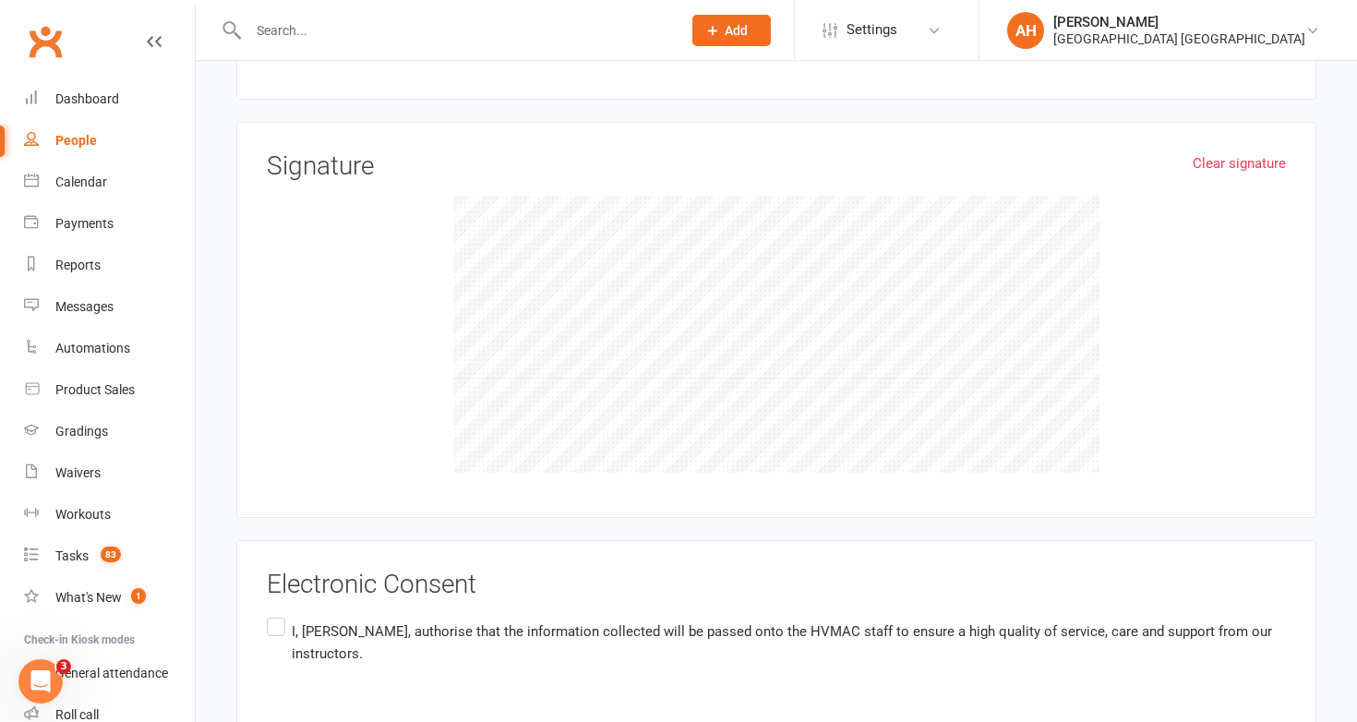
click at [272, 622] on label "I, Penelope Kiely , authorise that the information collected will be passed ont…" at bounding box center [776, 643] width 1019 height 58
click at [272, 614] on input "I, Penelope Kiely , authorise that the information collected will be passed ont…" at bounding box center [273, 614] width 12 height 0
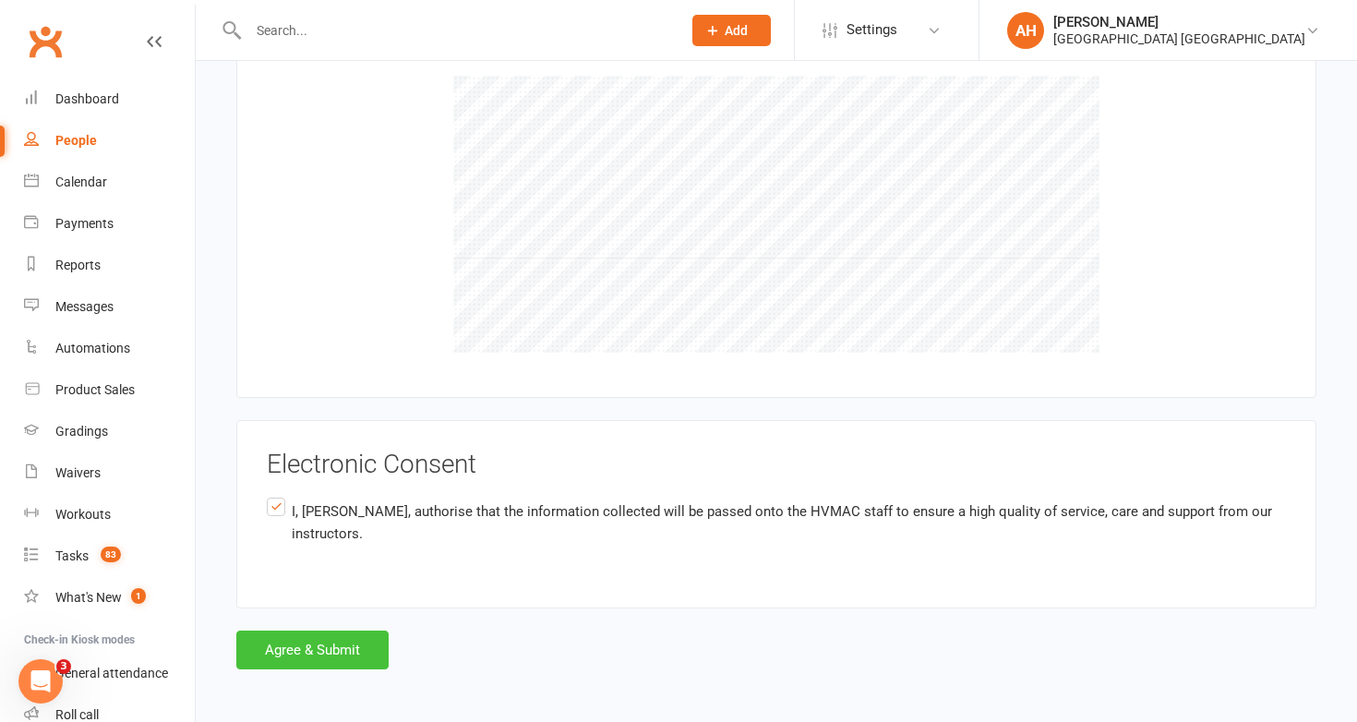
click at [334, 648] on button "Agree & Submit" at bounding box center [312, 649] width 152 height 39
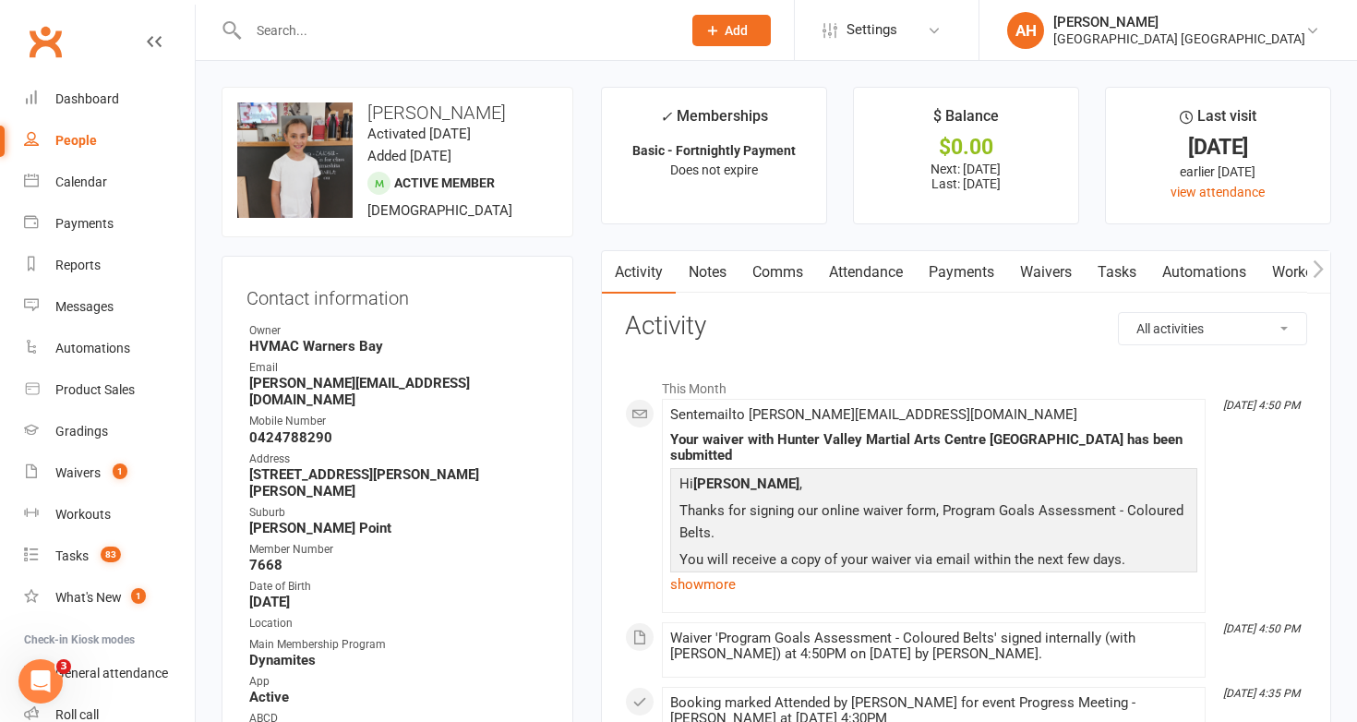
click at [719, 274] on link "Notes" at bounding box center [708, 272] width 64 height 42
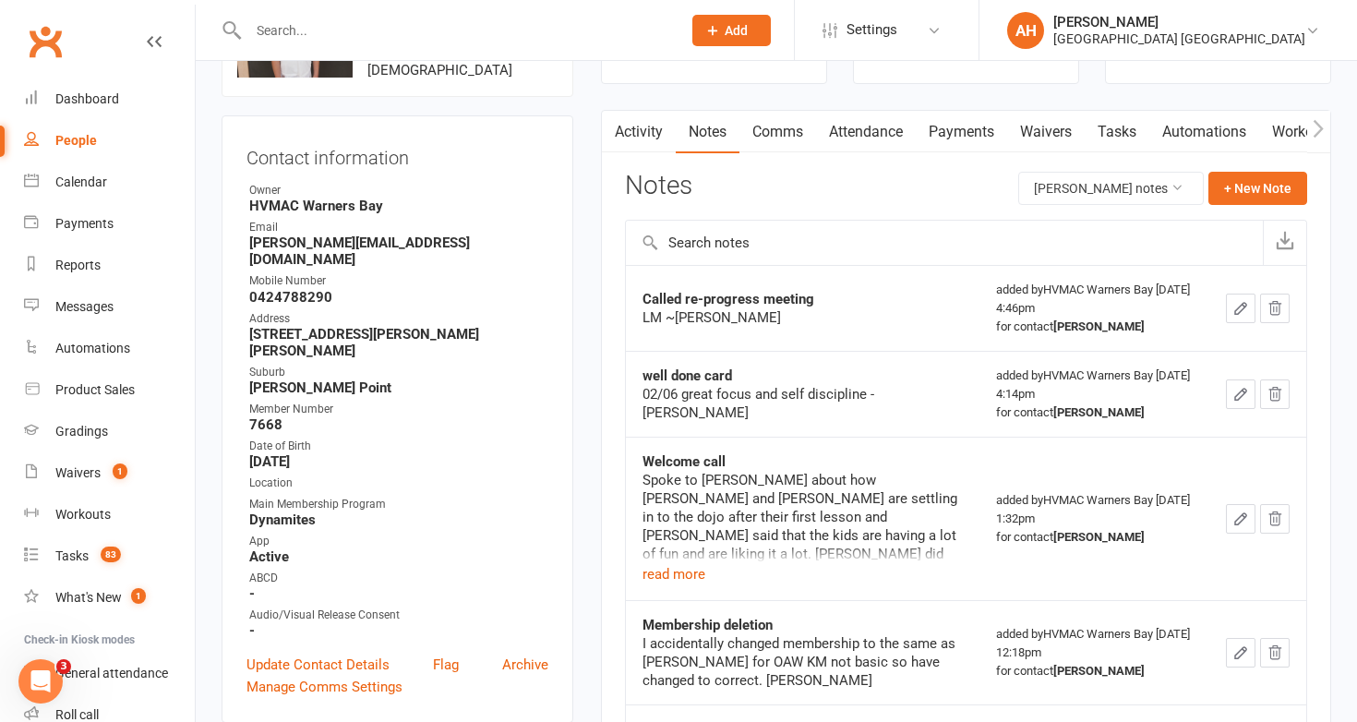
scroll to position [144, 0]
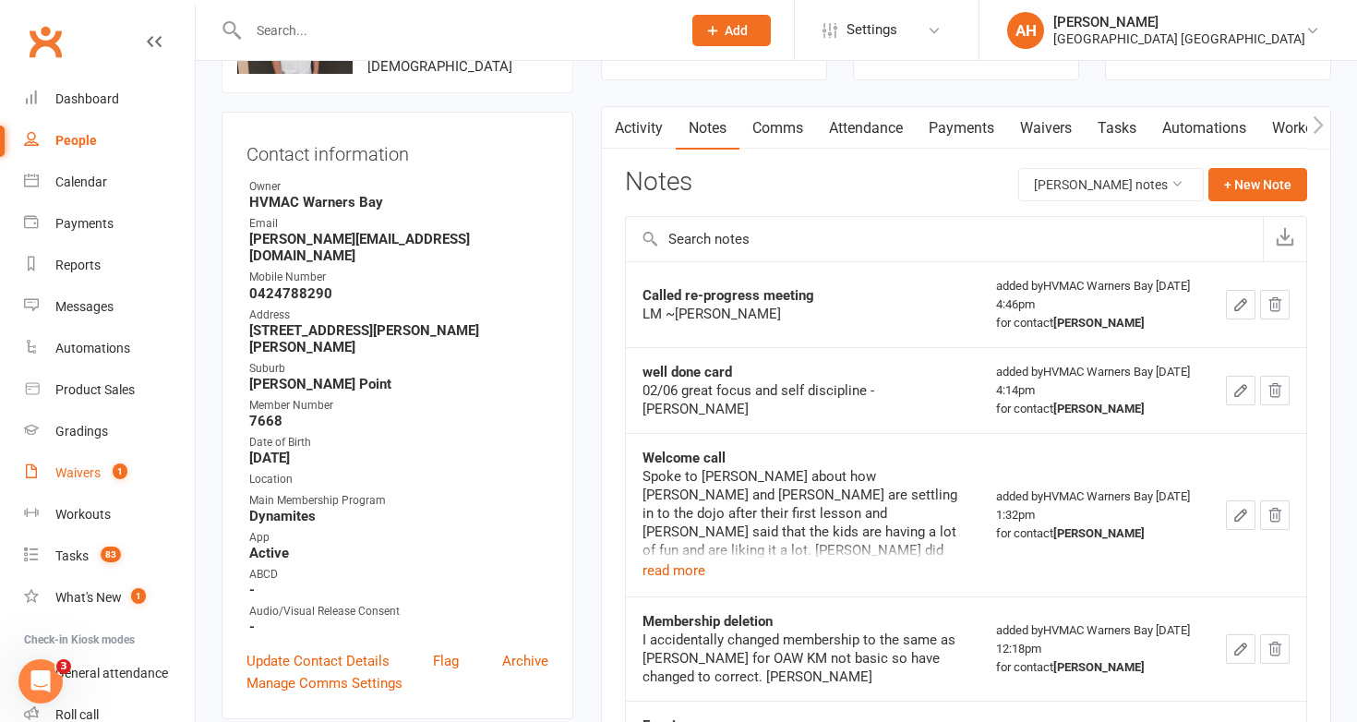
click at [97, 477] on div "Waivers" at bounding box center [77, 472] width 45 height 15
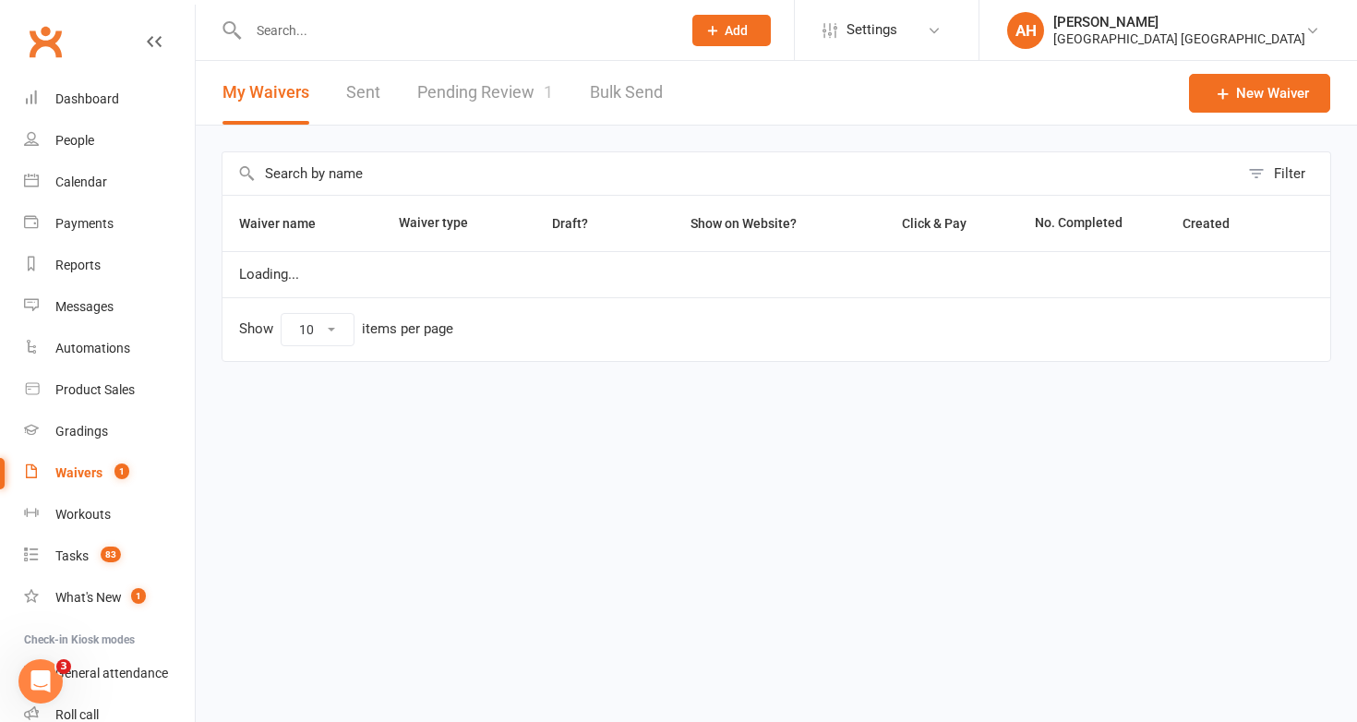
click at [502, 87] on link "Pending Review 1" at bounding box center [485, 93] width 136 height 64
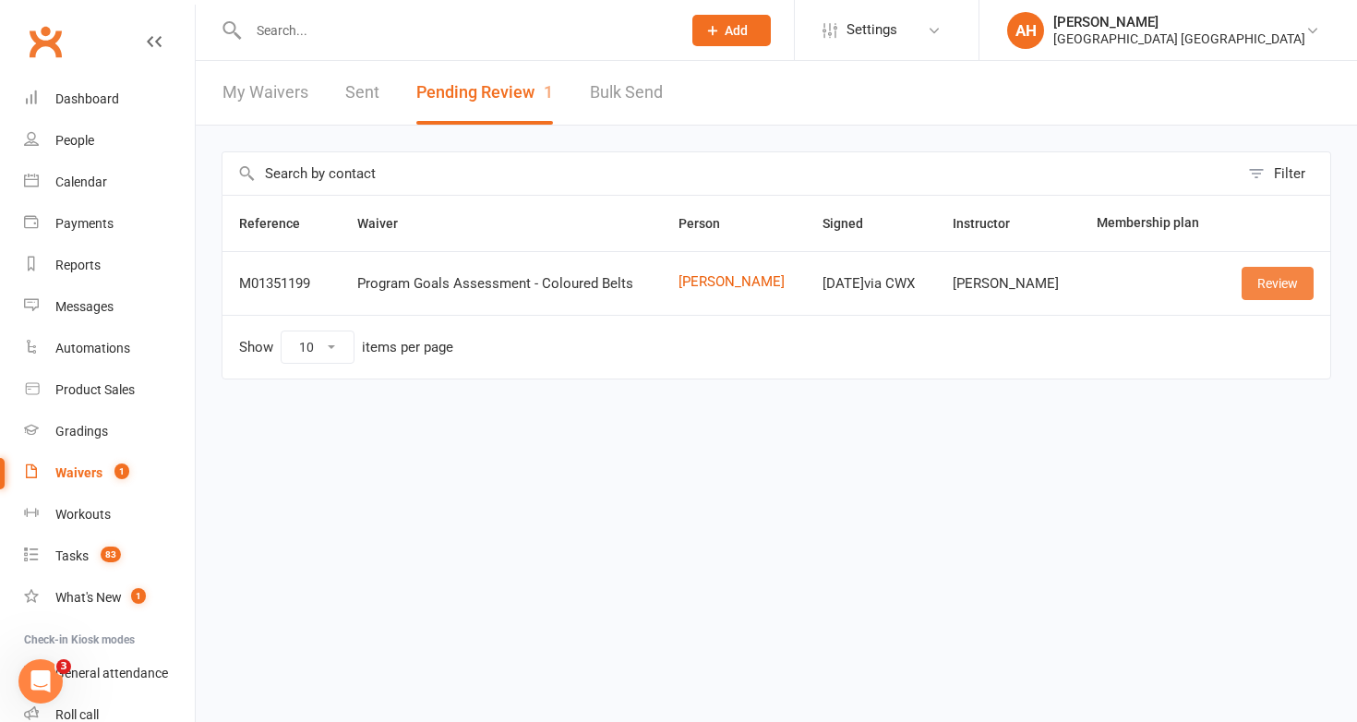
click at [1251, 280] on link "Review" at bounding box center [1277, 283] width 72 height 33
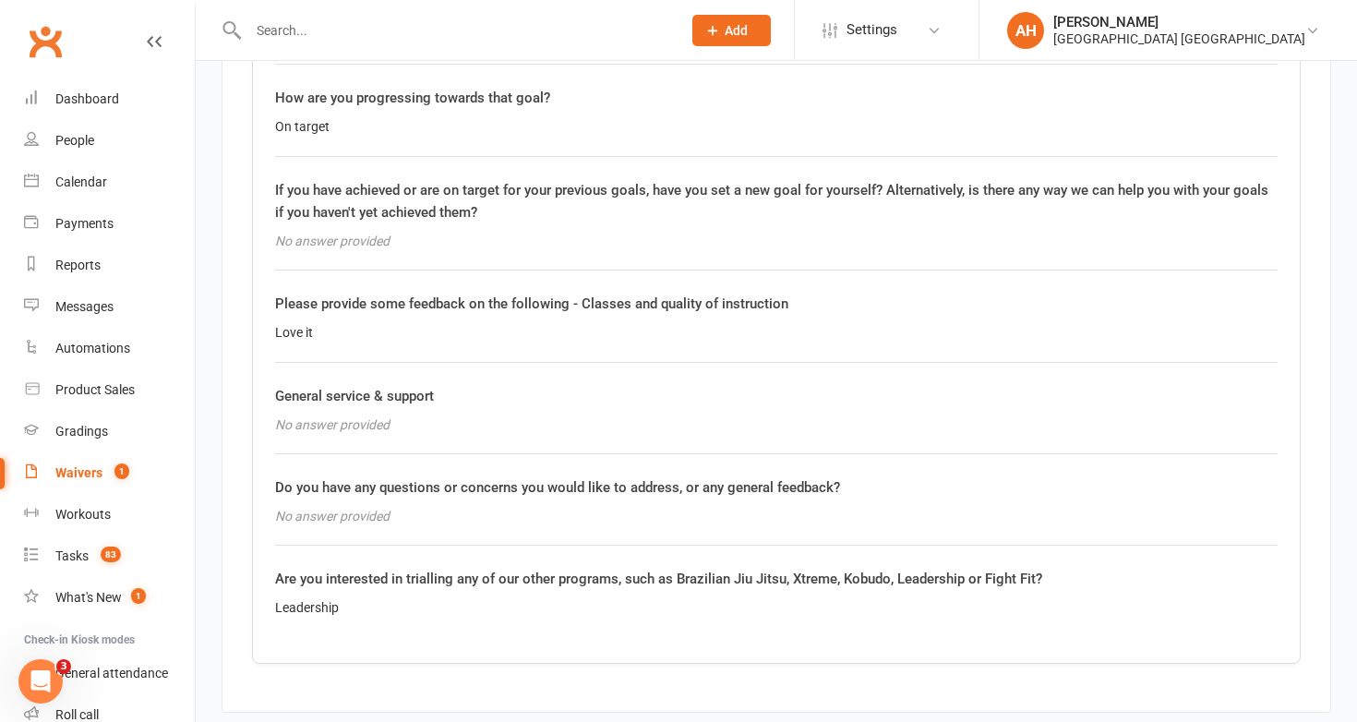
scroll to position [2661, 0]
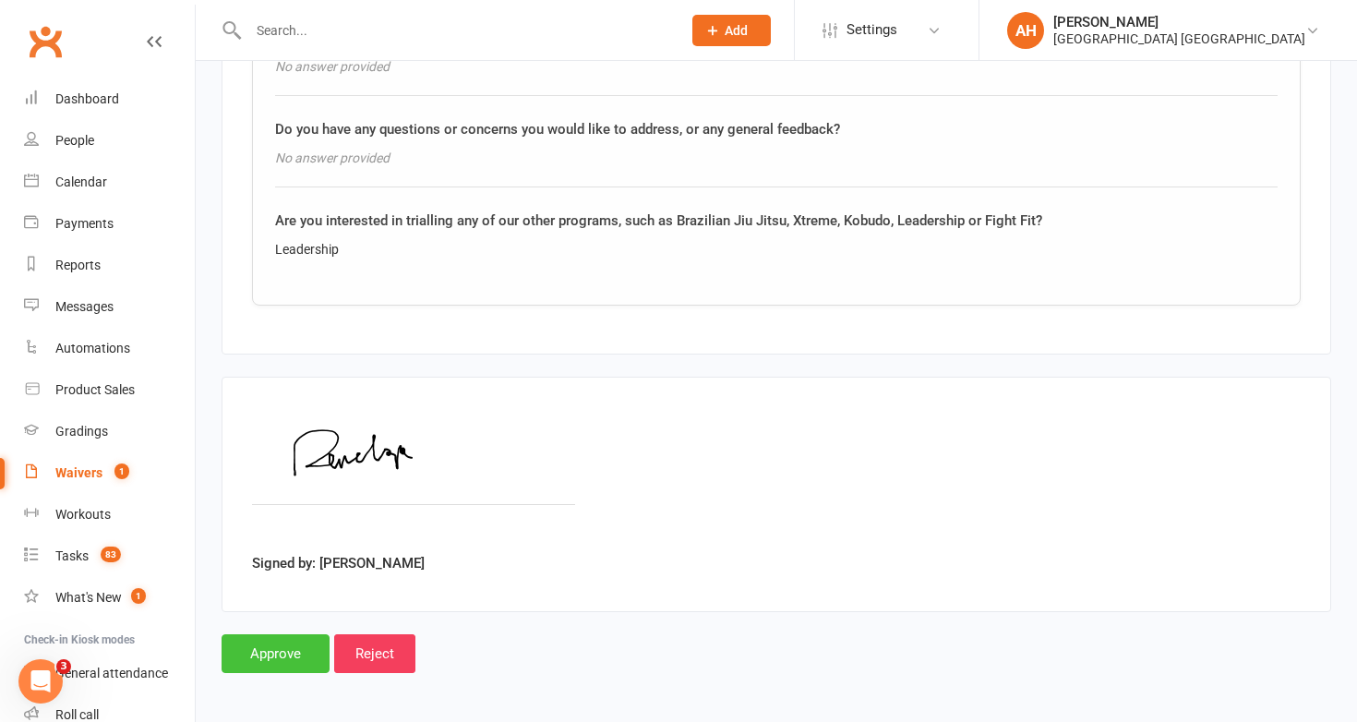
click at [305, 635] on input "Approve" at bounding box center [275, 653] width 108 height 39
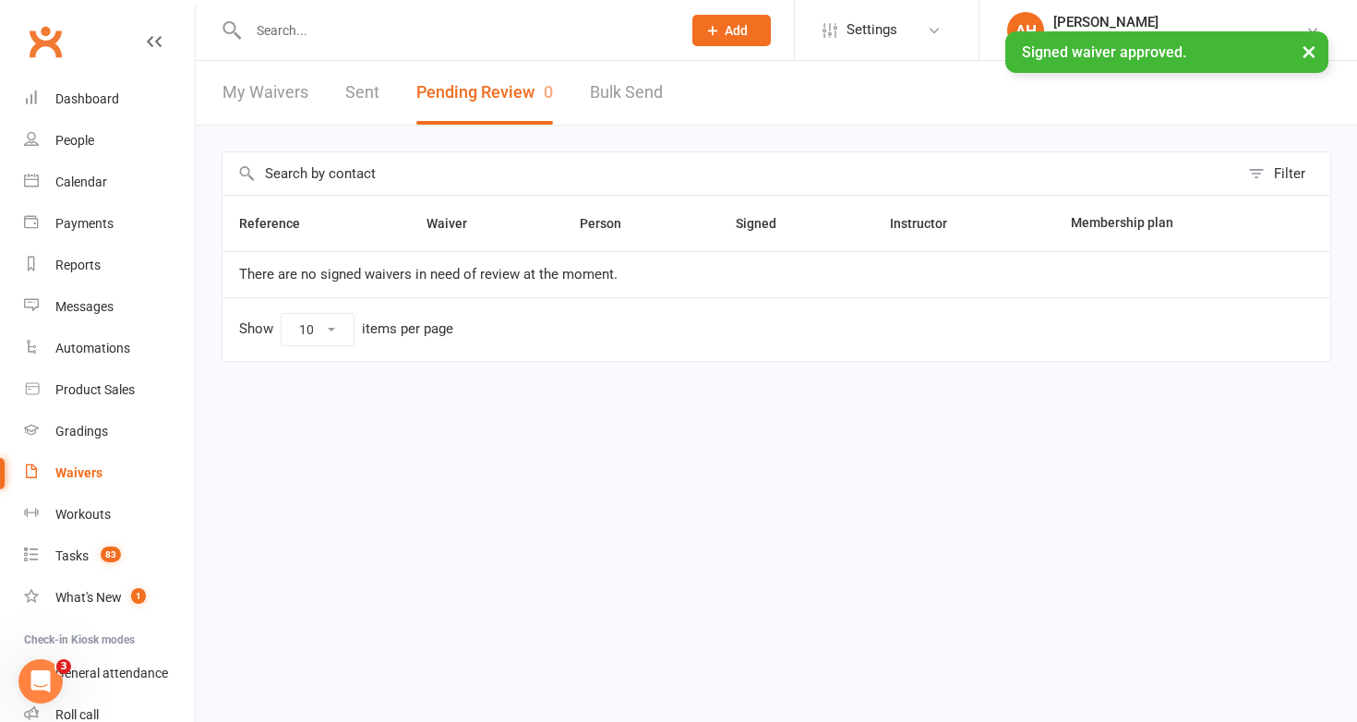
click at [594, 29] on input "text" at bounding box center [455, 31] width 425 height 26
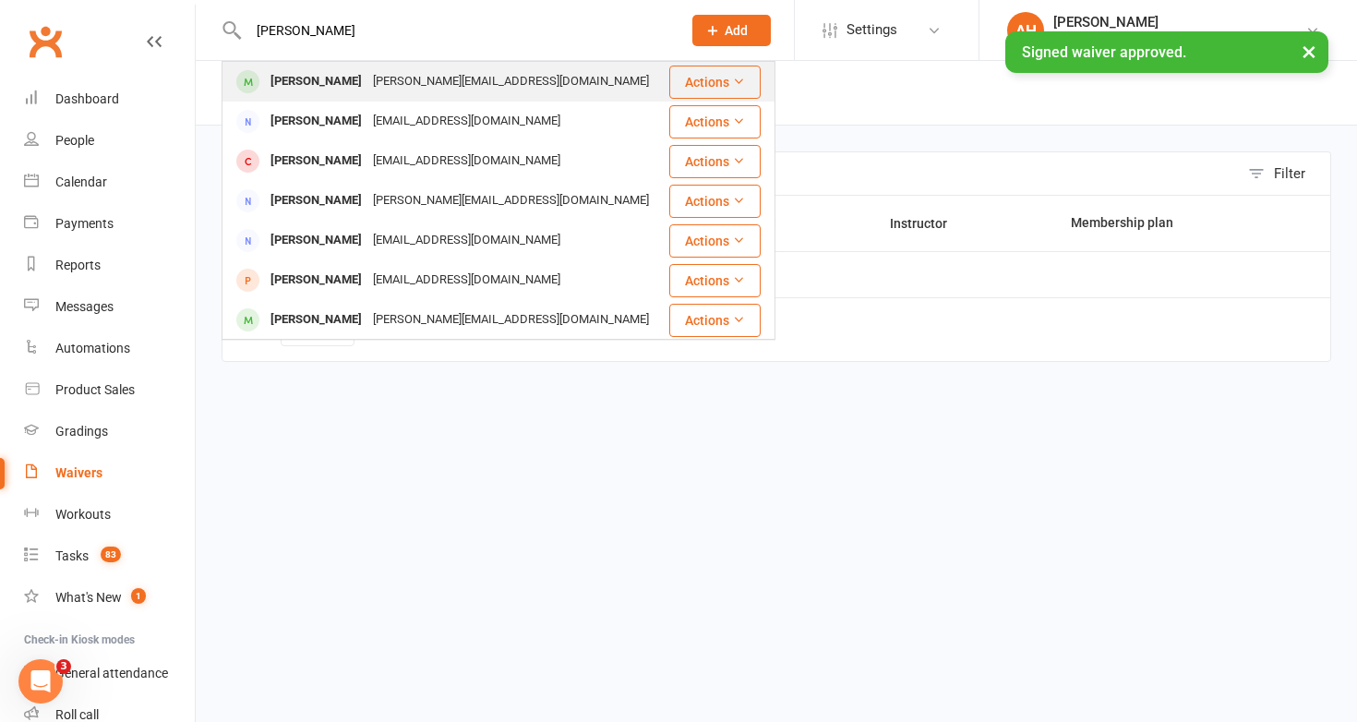
type input "penelope kiely"
click at [527, 86] on div "Stephanie_kiely@hotmail.com" at bounding box center [510, 81] width 287 height 27
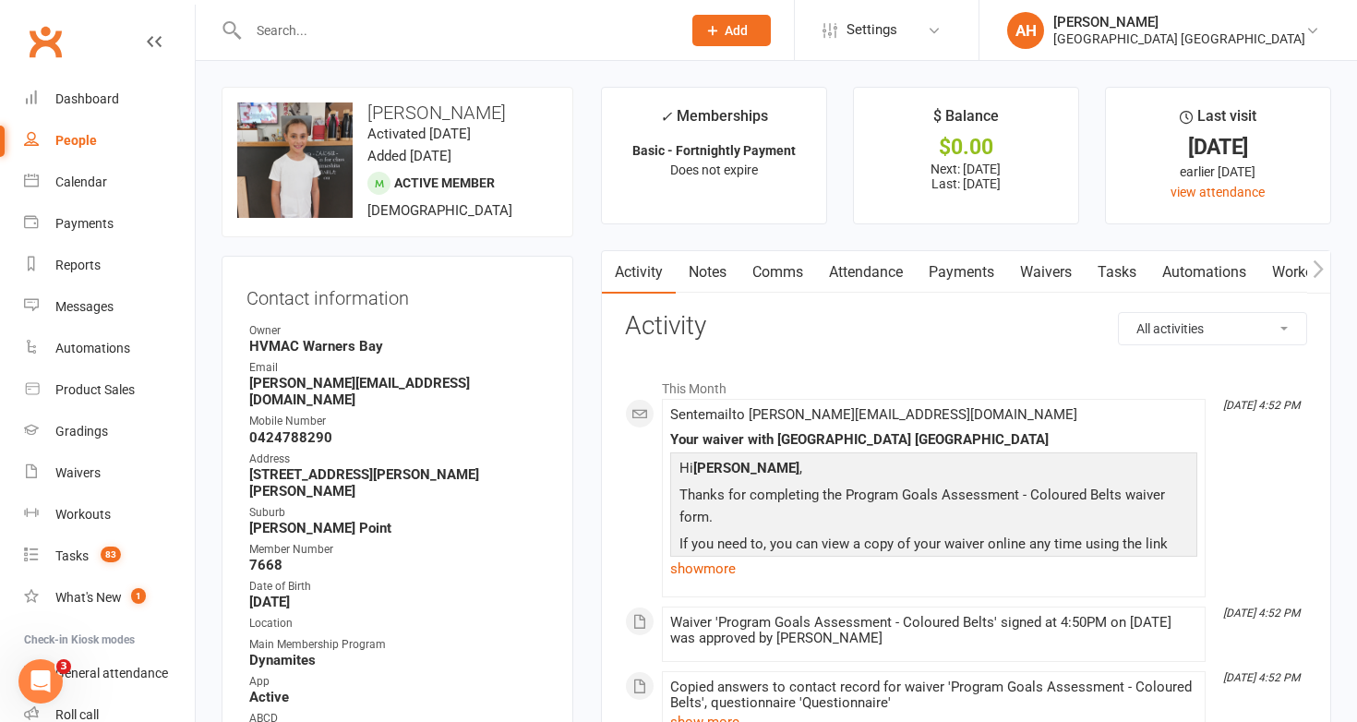
click at [715, 270] on link "Notes" at bounding box center [708, 272] width 64 height 42
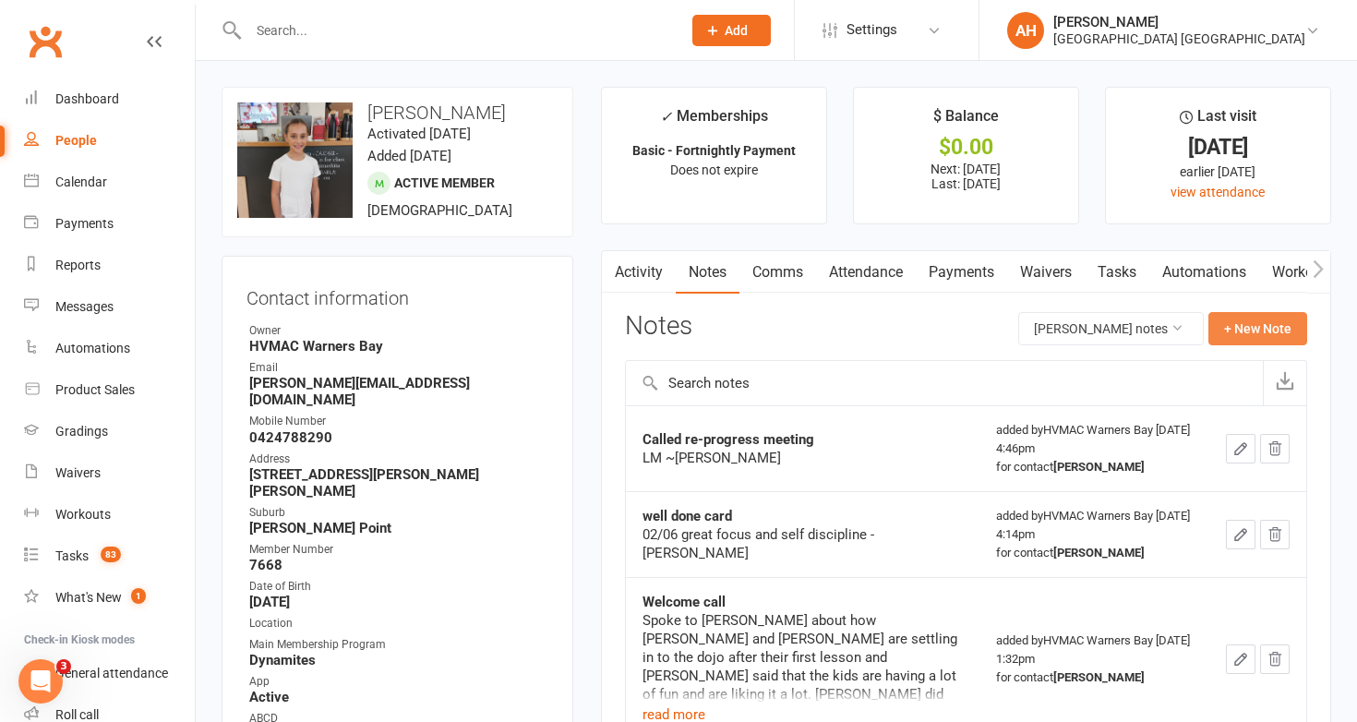
click at [1238, 315] on button "+ New Note" at bounding box center [1257, 328] width 99 height 33
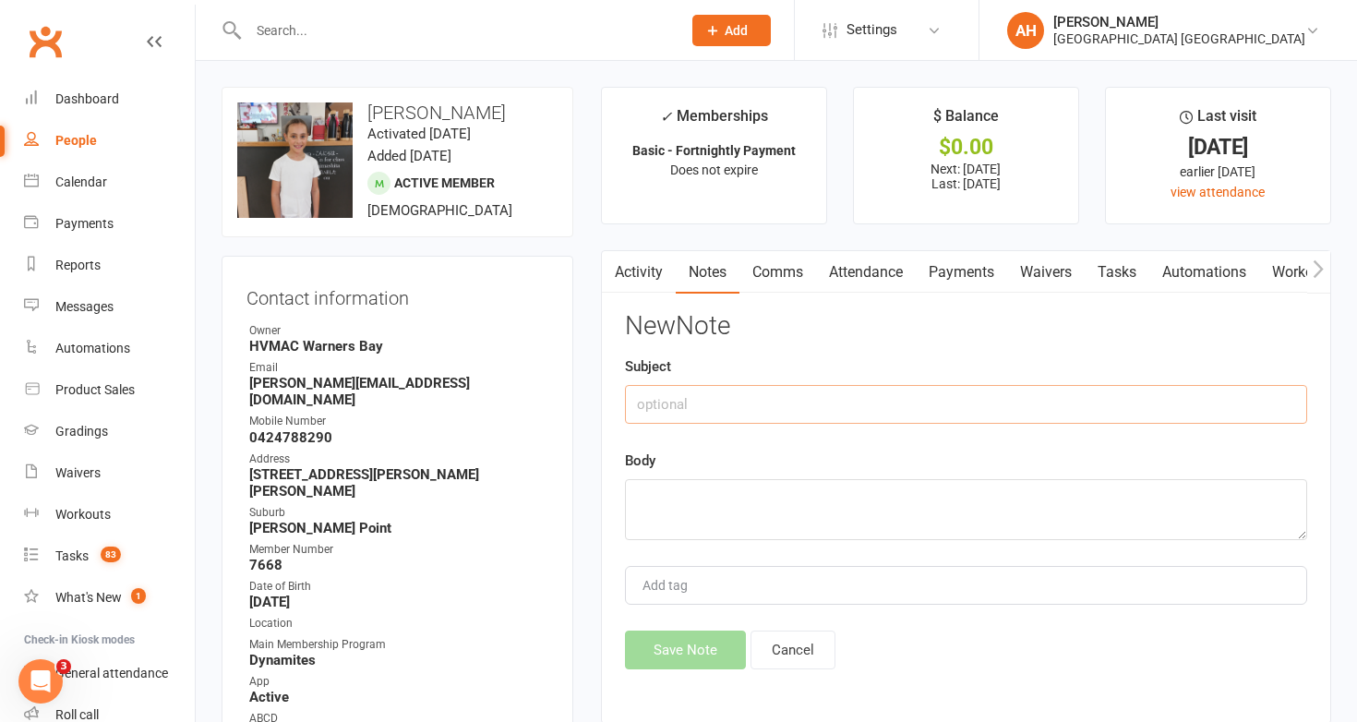
click at [1162, 397] on input "text" at bounding box center [966, 404] width 682 height 39
type input "Progress Meeting"
click at [1103, 510] on textarea at bounding box center [966, 509] width 682 height 61
click at [638, 501] on textarea "Interested in STORM." at bounding box center [966, 509] width 682 height 61
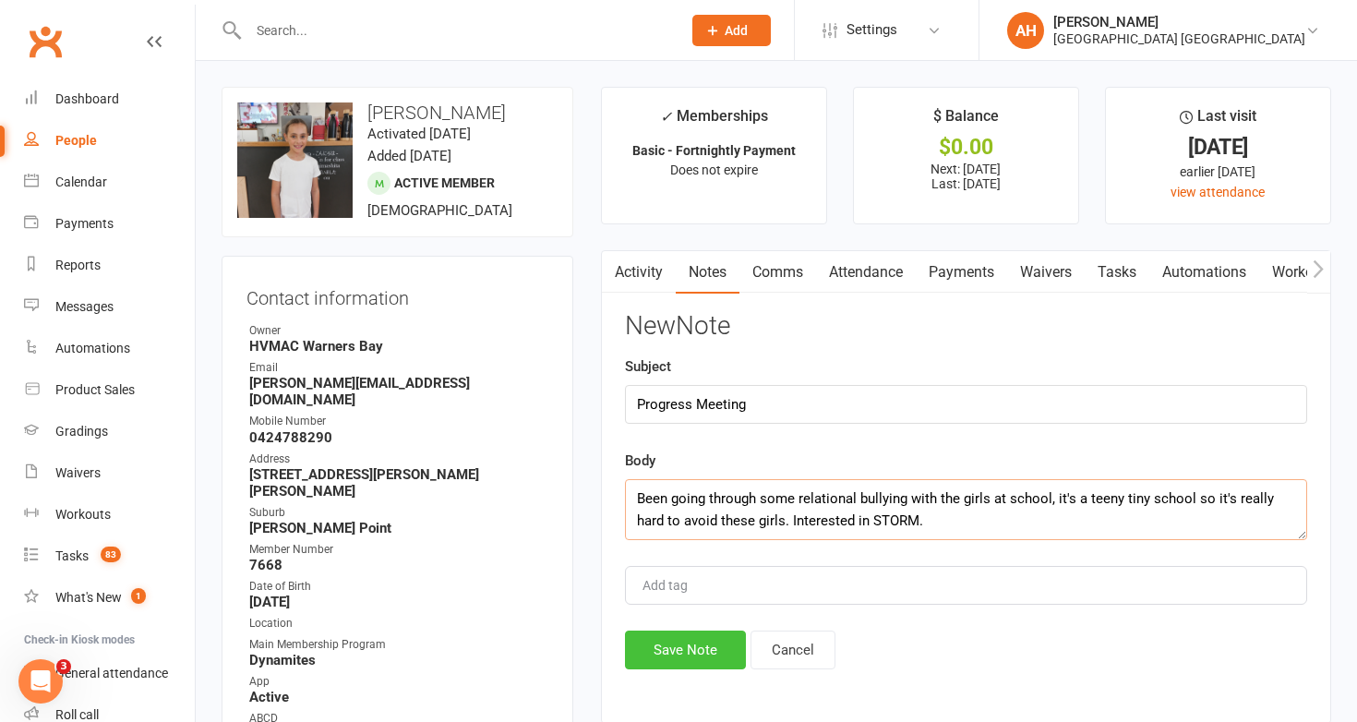
type textarea "Been going through some relational bullying with the girls at school, it's a te…"
click at [723, 647] on button "Save Note" at bounding box center [685, 649] width 121 height 39
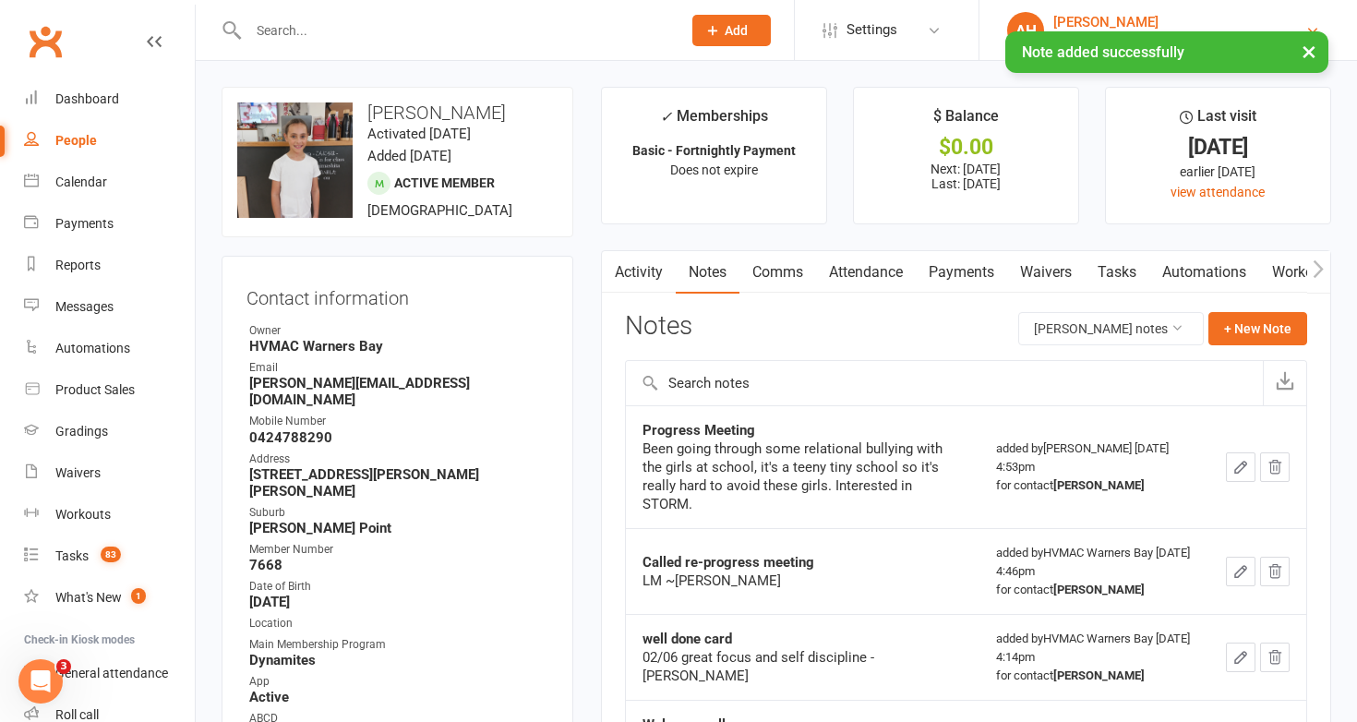
click at [1083, 17] on div "[PERSON_NAME]" at bounding box center [1179, 22] width 252 height 17
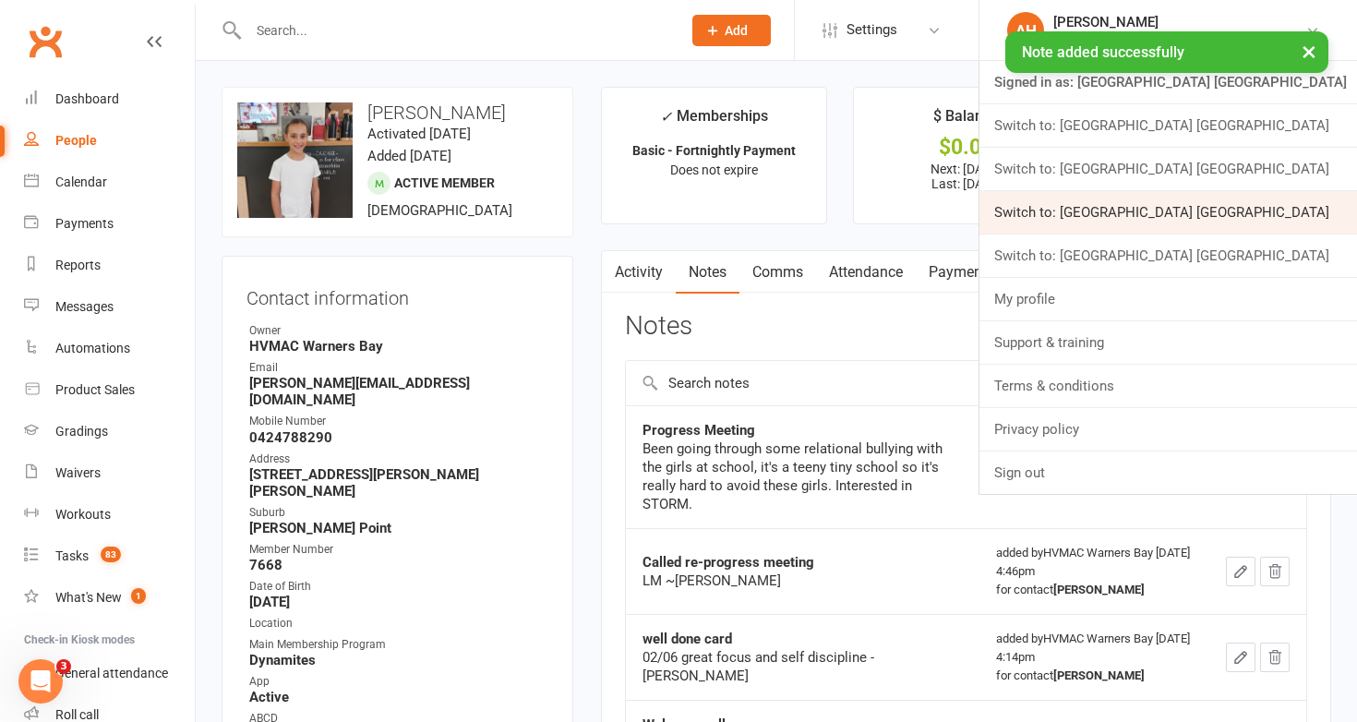
click at [1121, 199] on link "Switch to: Hunter Valley Martial Arts Centre Redhead" at bounding box center [1167, 212] width 377 height 42
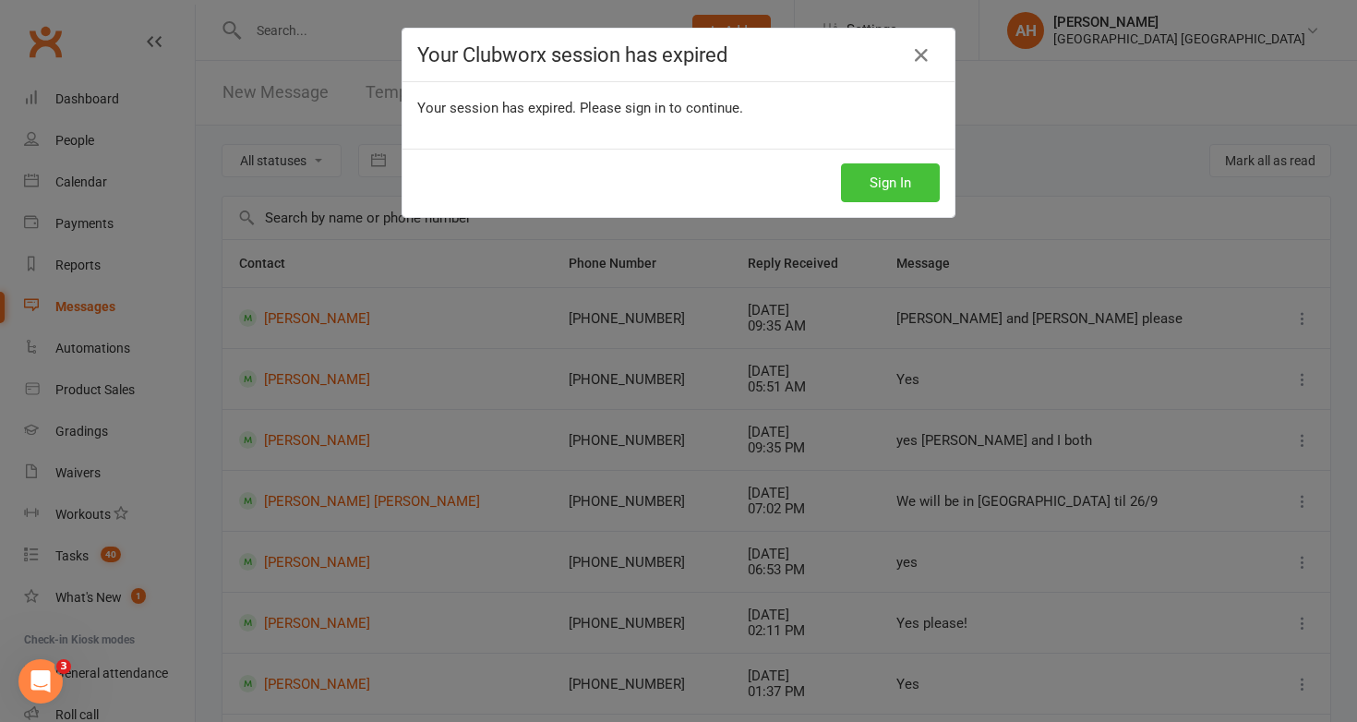
click at [882, 186] on button "Sign In" at bounding box center [890, 182] width 99 height 39
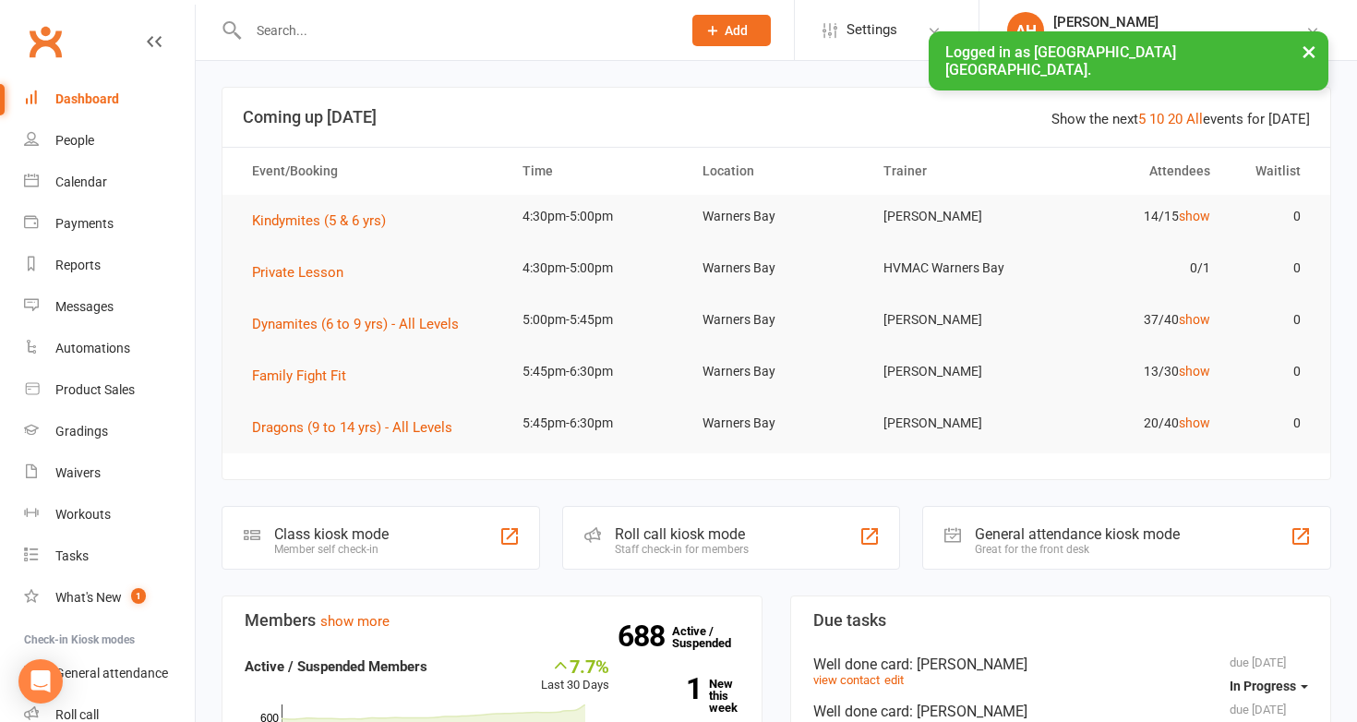
click at [293, 31] on input "text" at bounding box center [455, 31] width 425 height 26
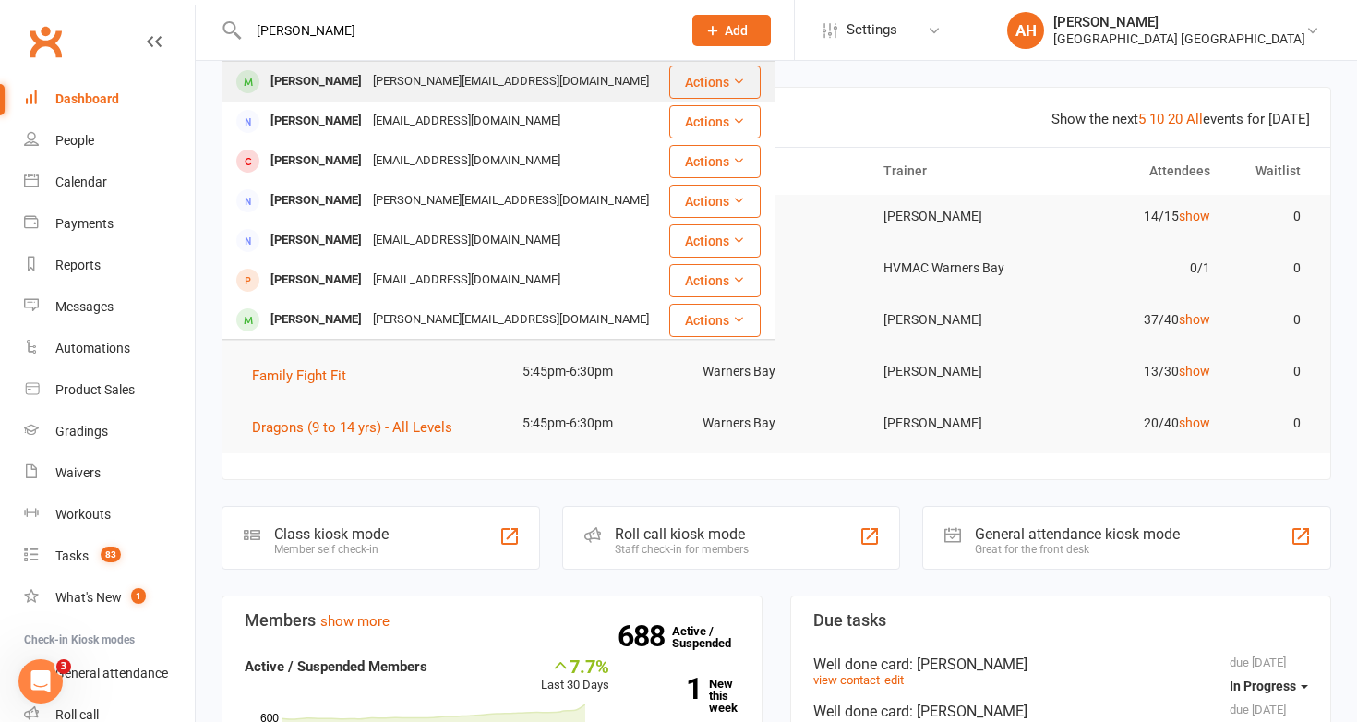
type input "[PERSON_NAME]"
click at [316, 86] on div "[PERSON_NAME]" at bounding box center [316, 81] width 102 height 27
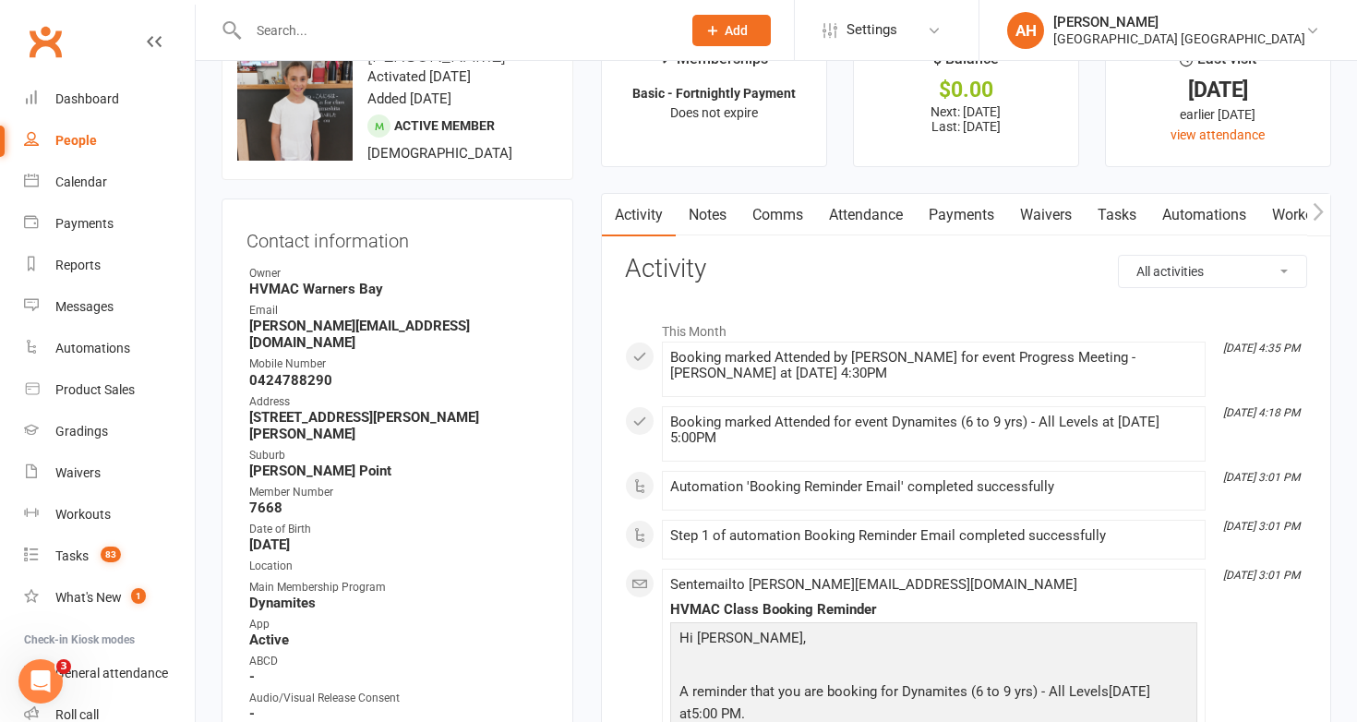
scroll to position [59, 0]
click at [105, 181] on div "Calendar" at bounding box center [81, 181] width 52 height 15
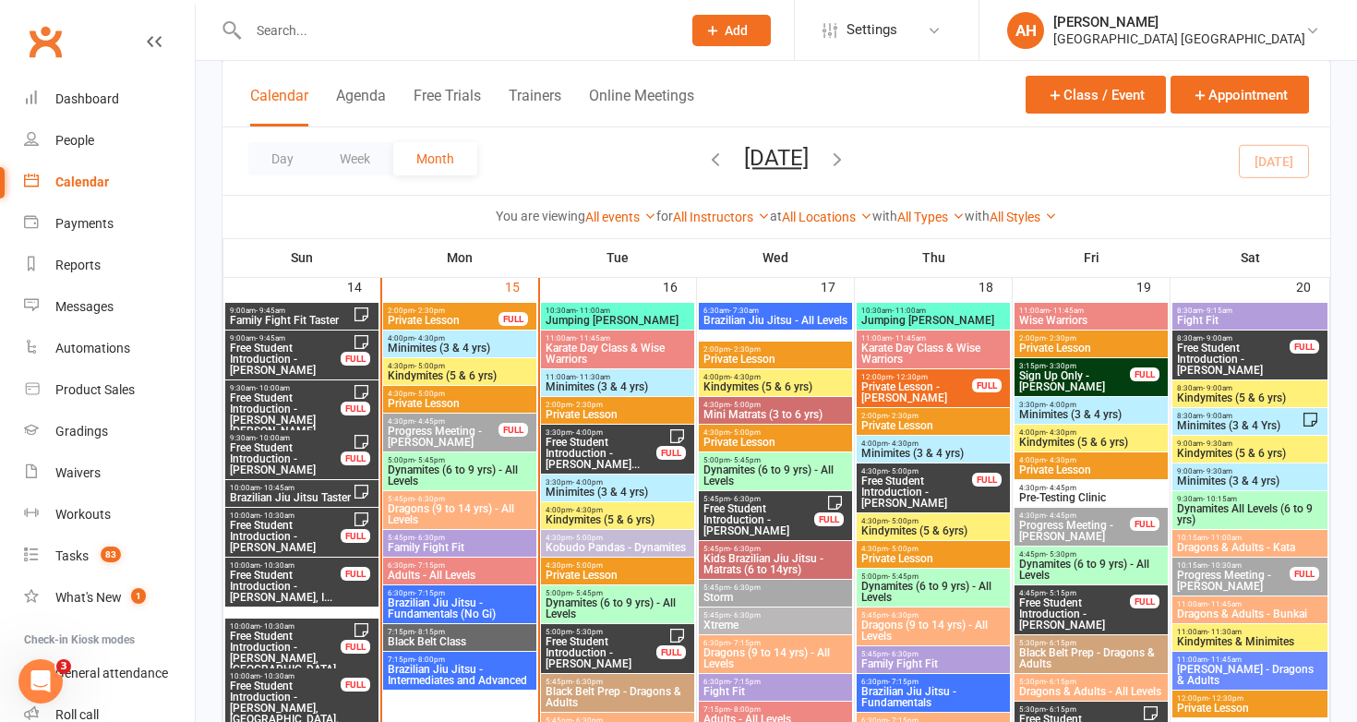
scroll to position [1857, 0]
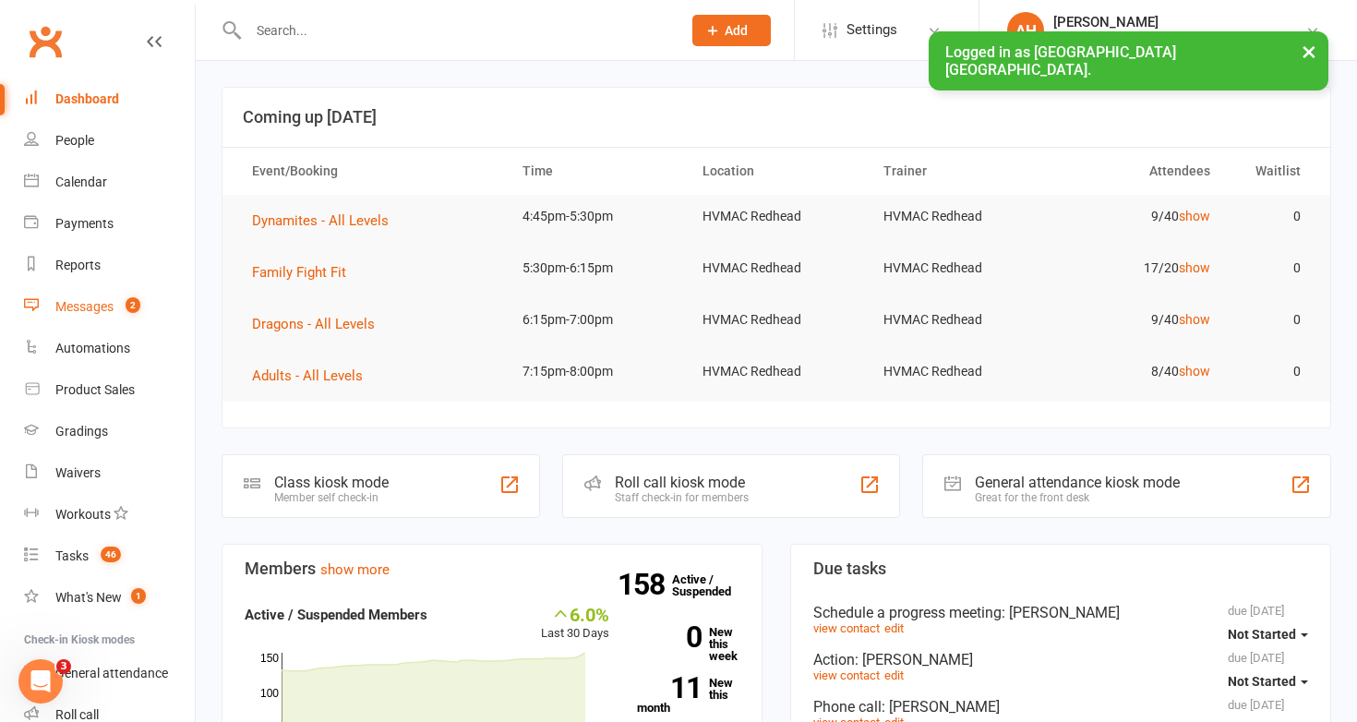
click at [119, 314] on link "Messages 2" at bounding box center [109, 307] width 171 height 42
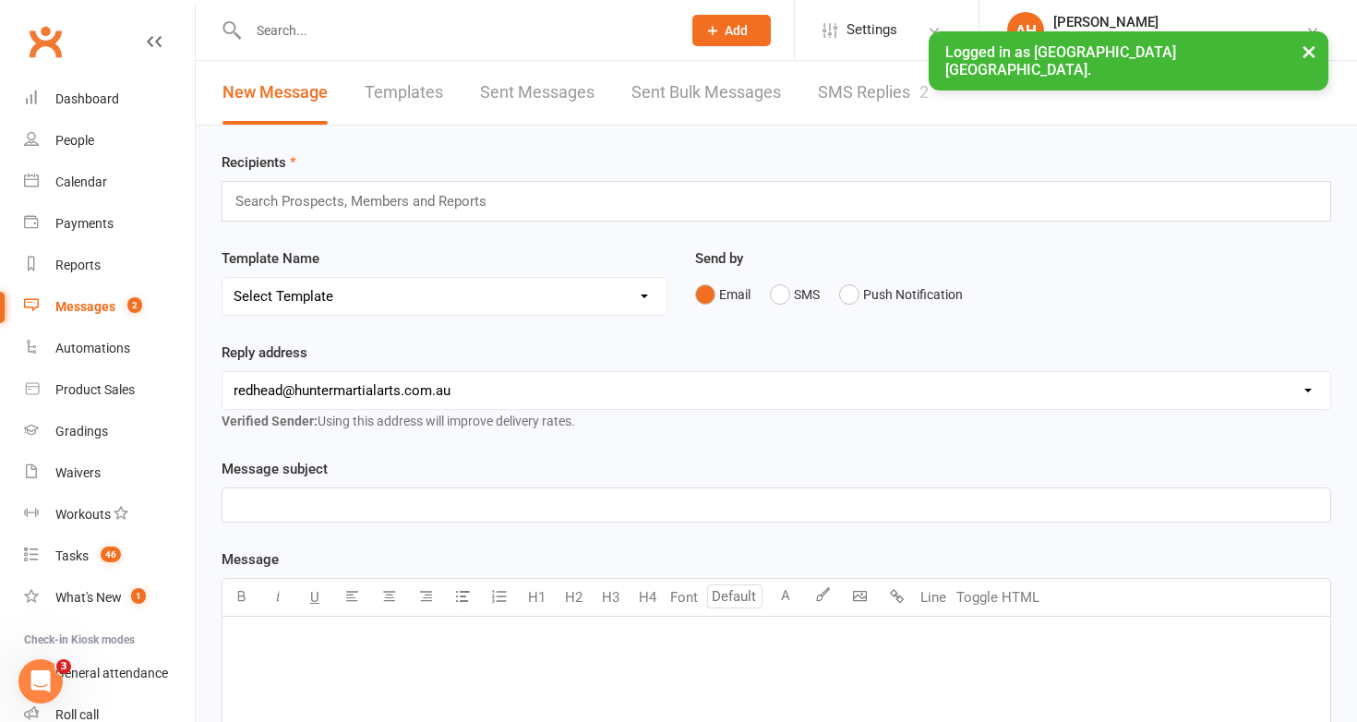
click at [862, 98] on link "SMS Replies 2" at bounding box center [873, 93] width 111 height 64
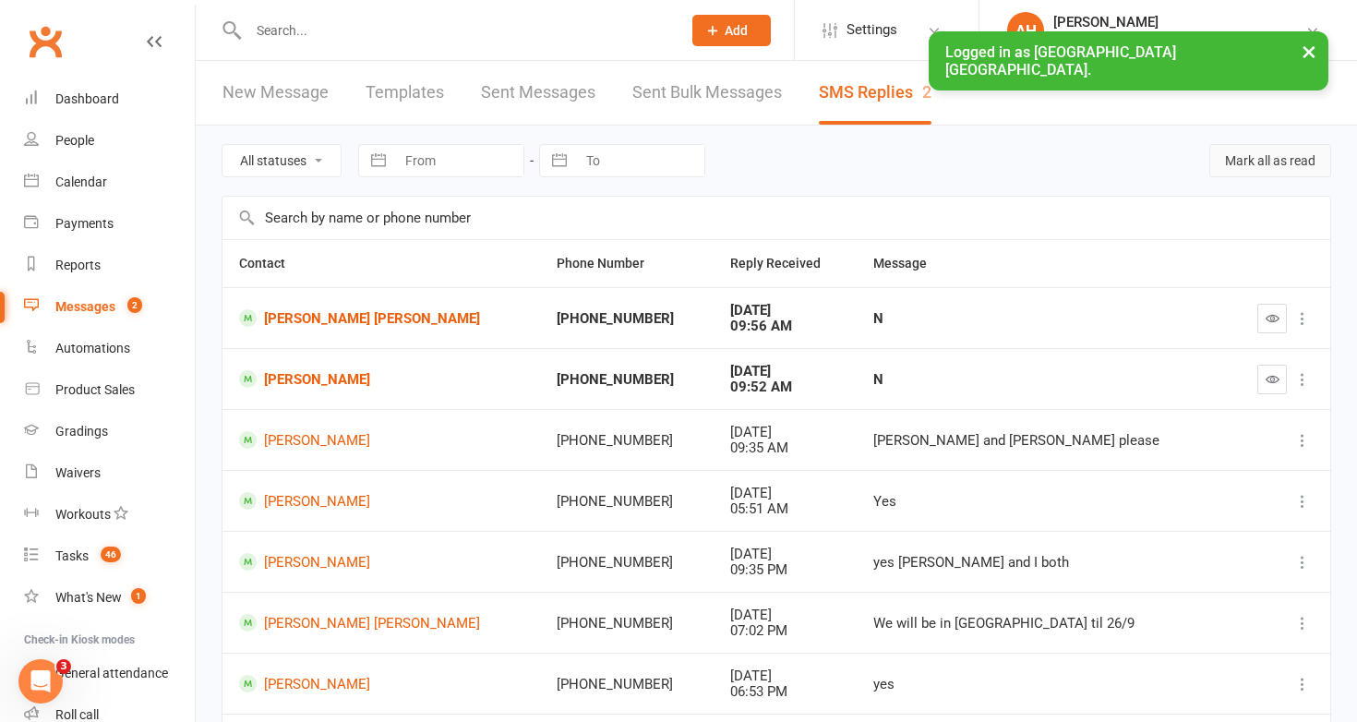
click at [1291, 165] on button "Mark all as read" at bounding box center [1270, 160] width 122 height 33
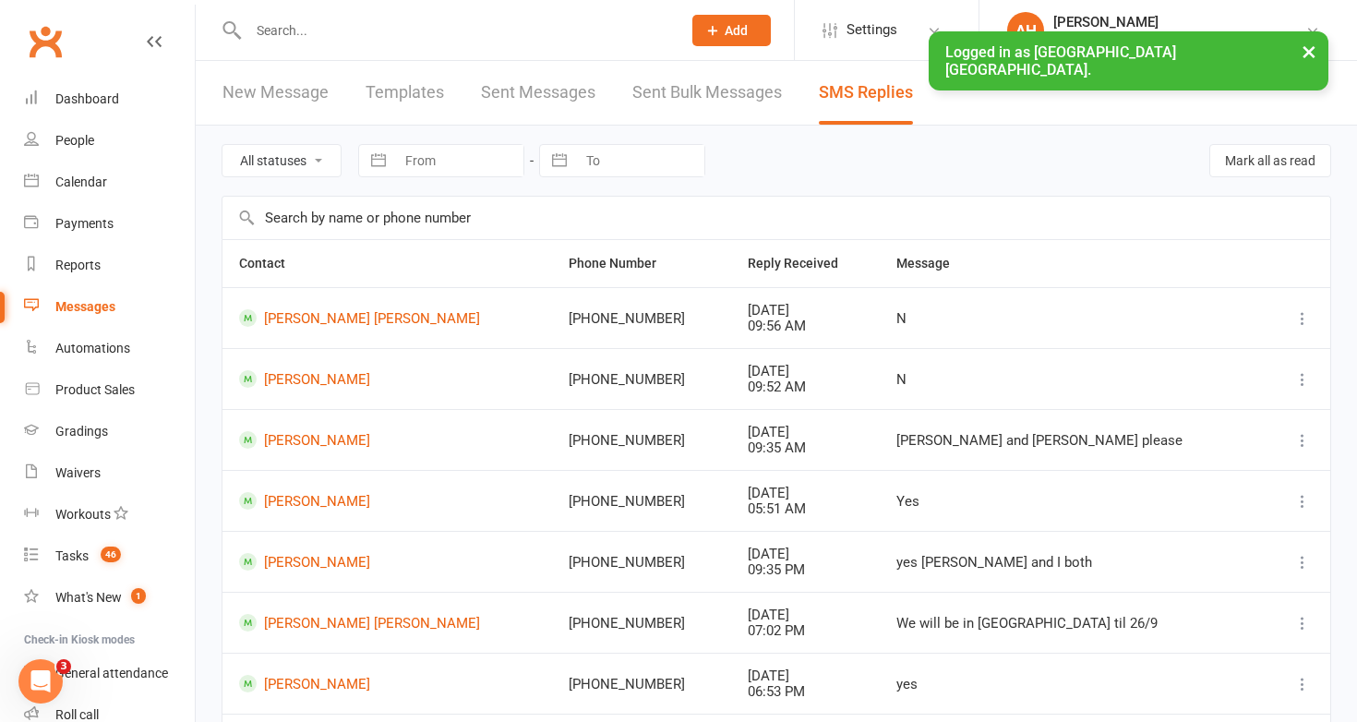
click at [404, 35] on input "text" at bounding box center [455, 31] width 425 height 26
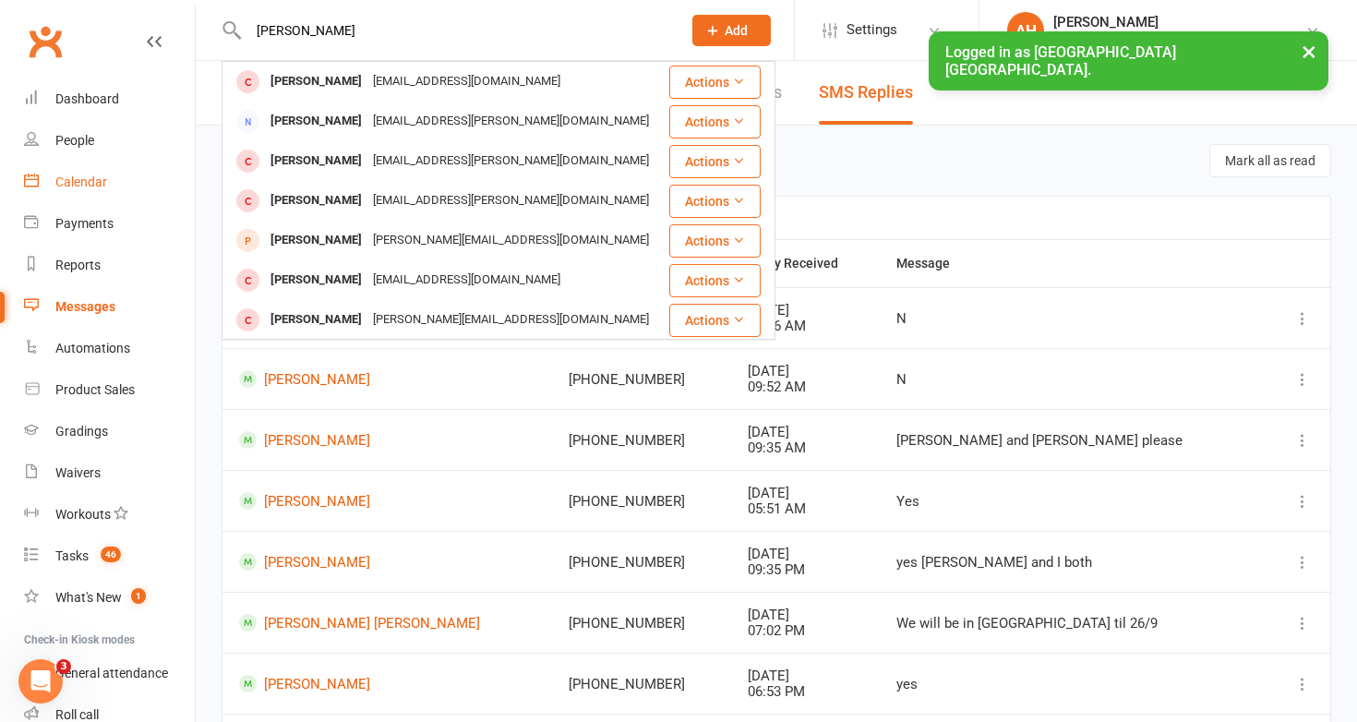
type input "[PERSON_NAME]"
click at [100, 179] on div "Calendar" at bounding box center [81, 181] width 52 height 15
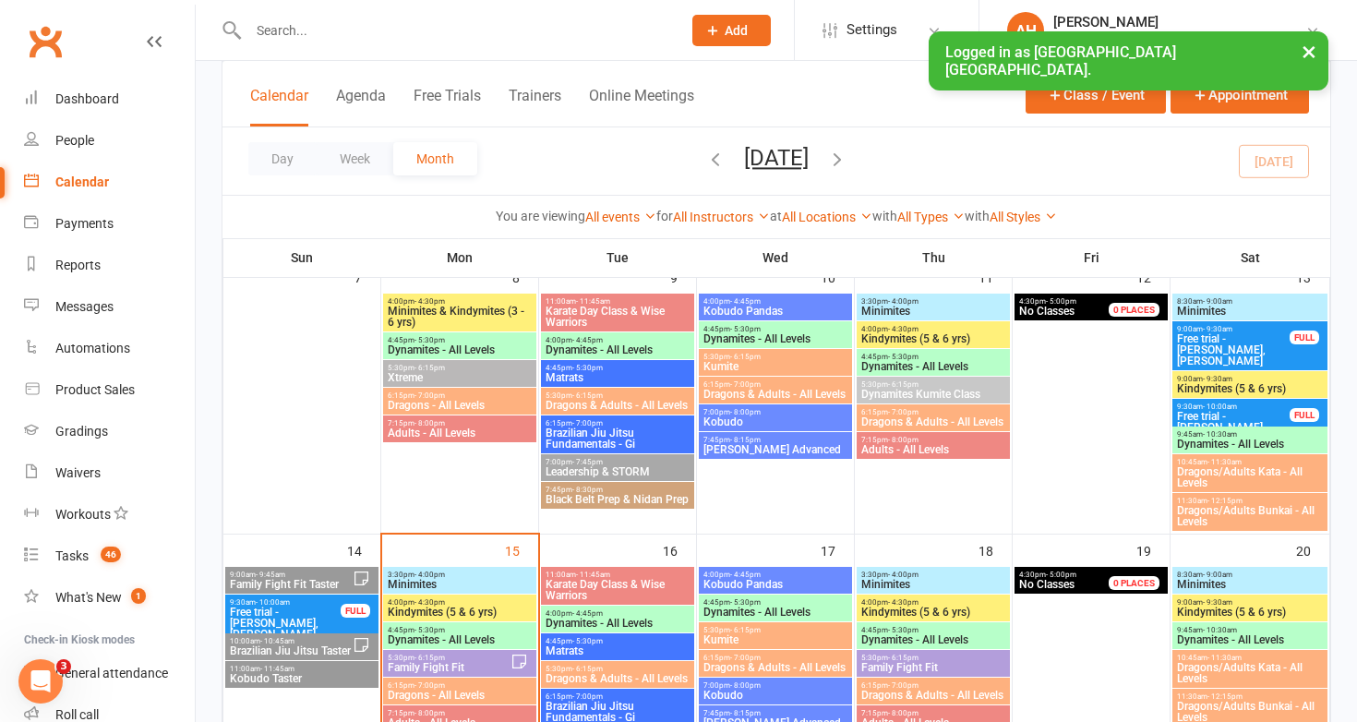
scroll to position [432, 0]
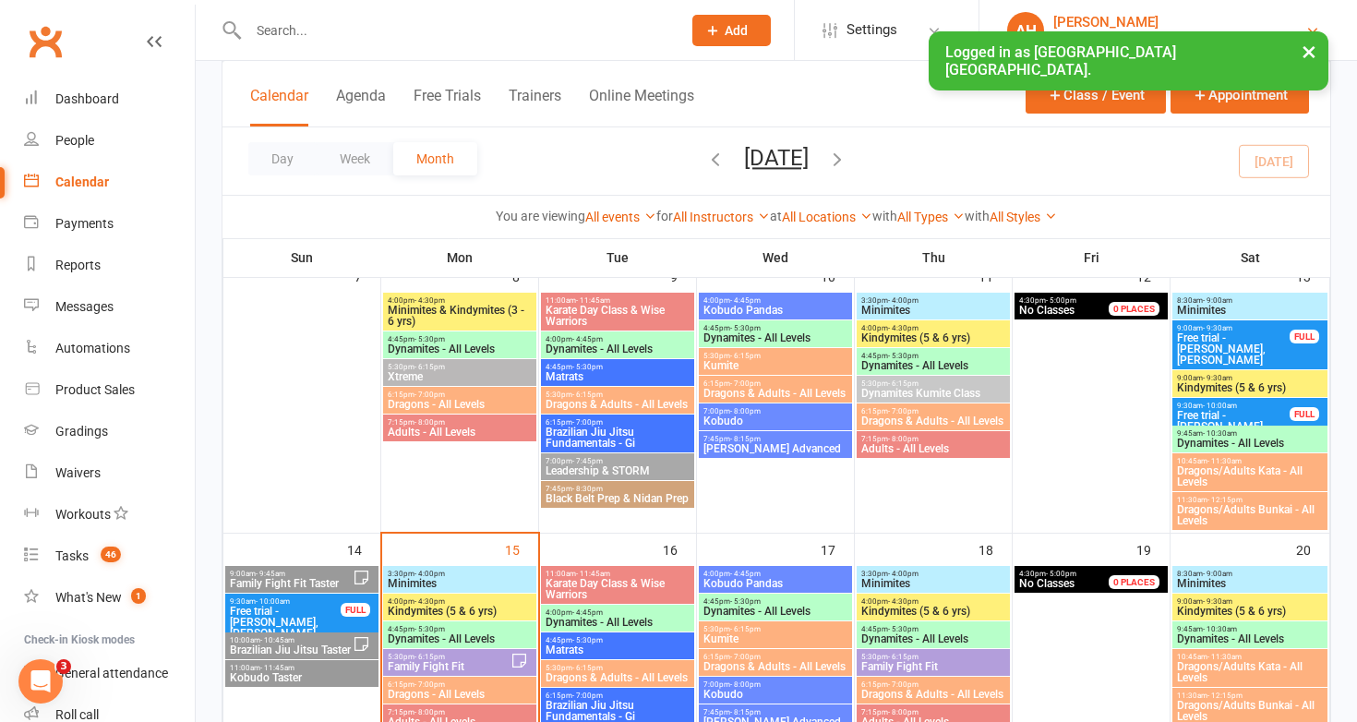
click at [1230, 18] on div "[PERSON_NAME]" at bounding box center [1179, 22] width 252 height 17
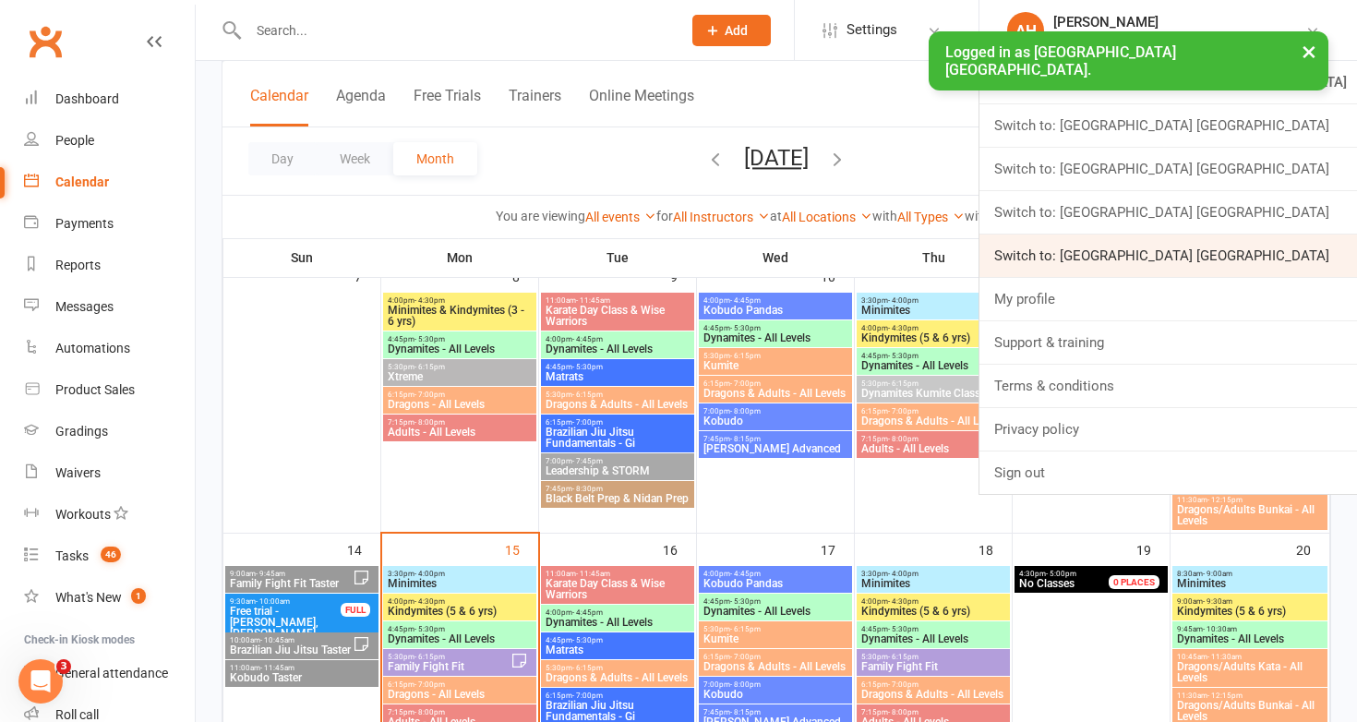
click at [1286, 237] on link "Switch to: [GEOGRAPHIC_DATA] [GEOGRAPHIC_DATA]" at bounding box center [1167, 255] width 377 height 42
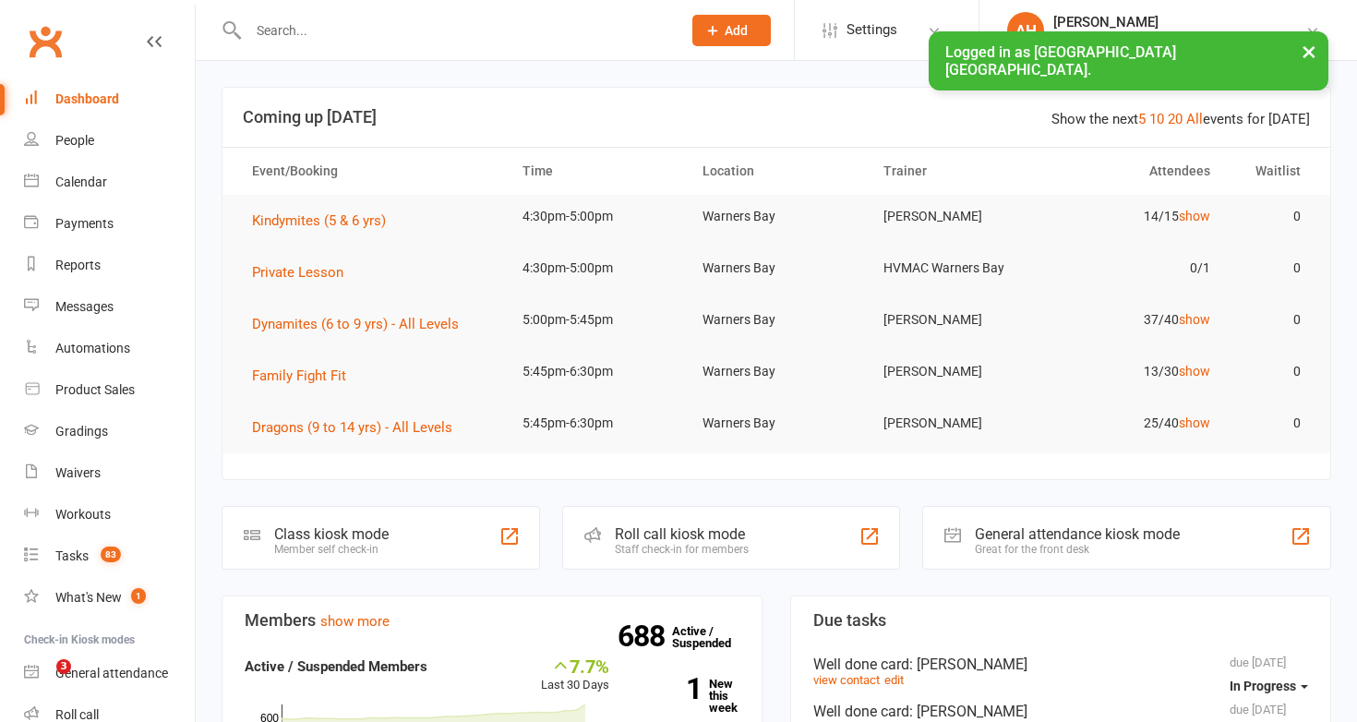
click at [294, 33] on input "text" at bounding box center [455, 31] width 425 height 26
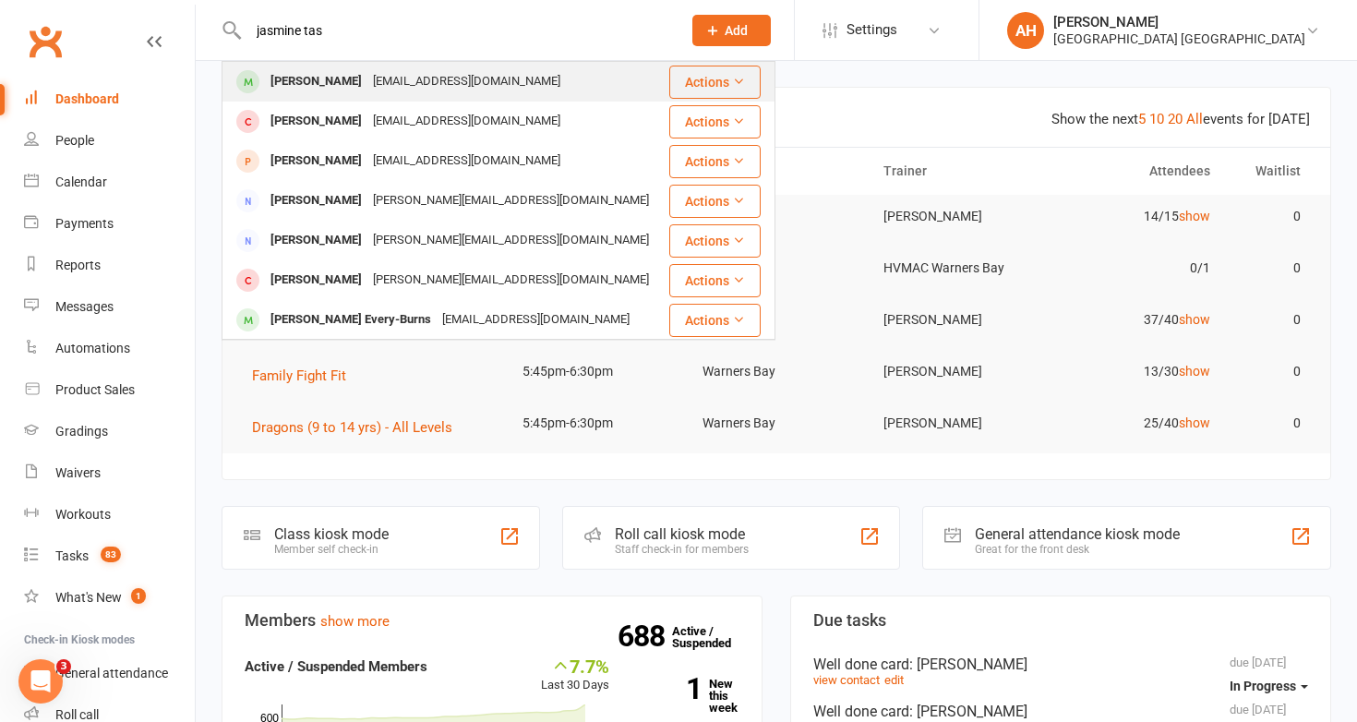
type input "jasmine tas"
click at [311, 77] on div "[PERSON_NAME]" at bounding box center [316, 81] width 102 height 27
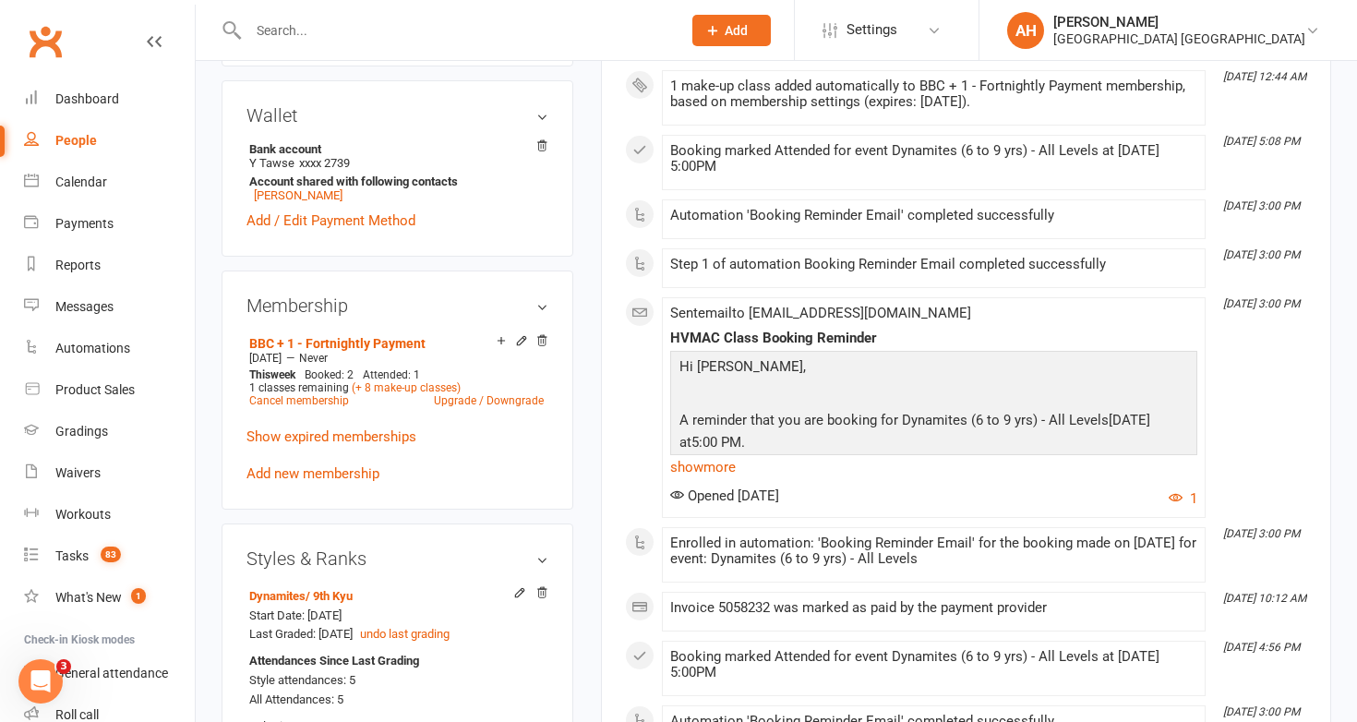
scroll to position [735, 0]
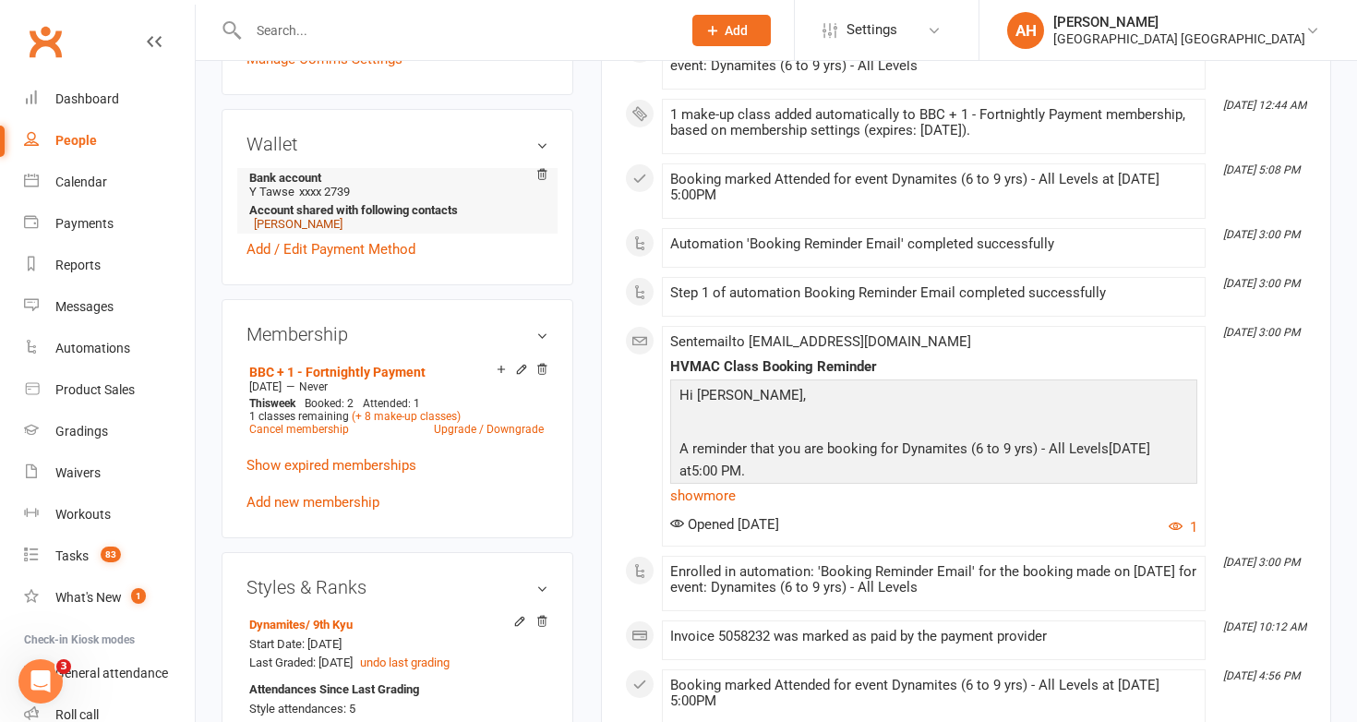
click at [302, 221] on link "[PERSON_NAME]" at bounding box center [298, 224] width 89 height 14
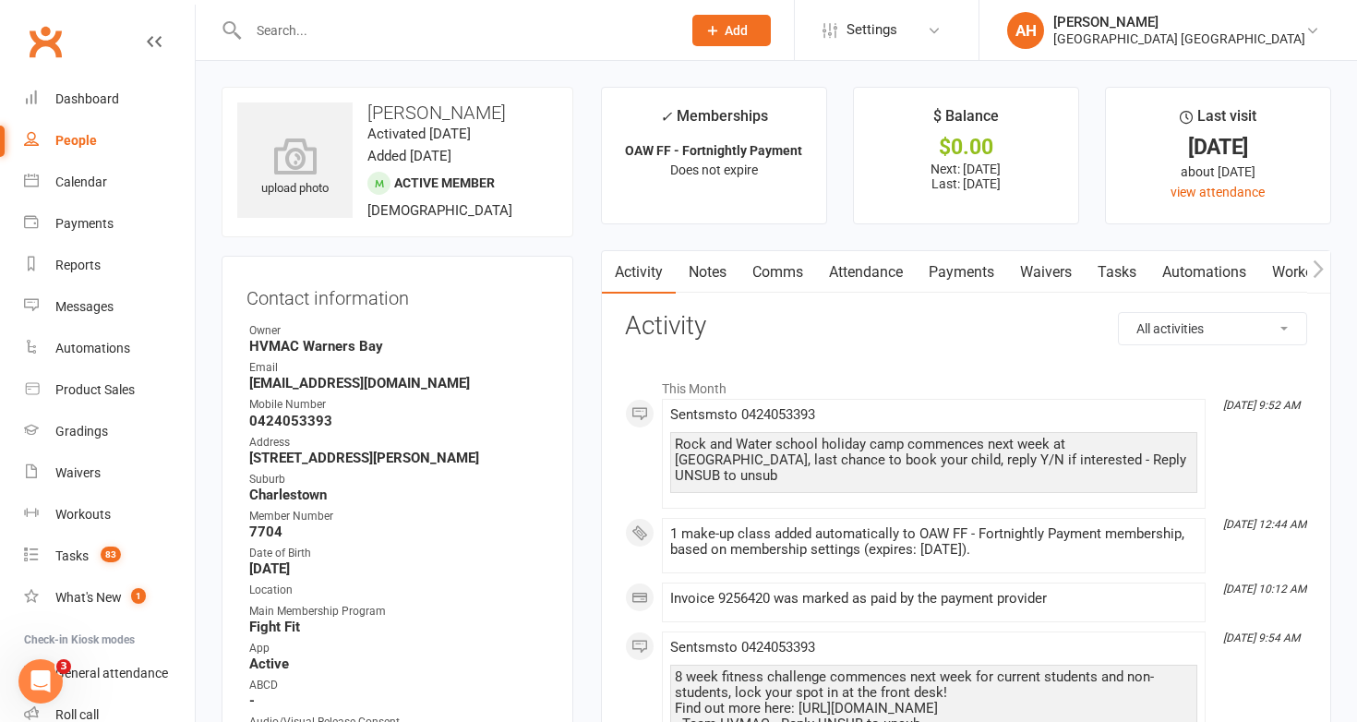
click at [716, 266] on link "Notes" at bounding box center [708, 272] width 64 height 42
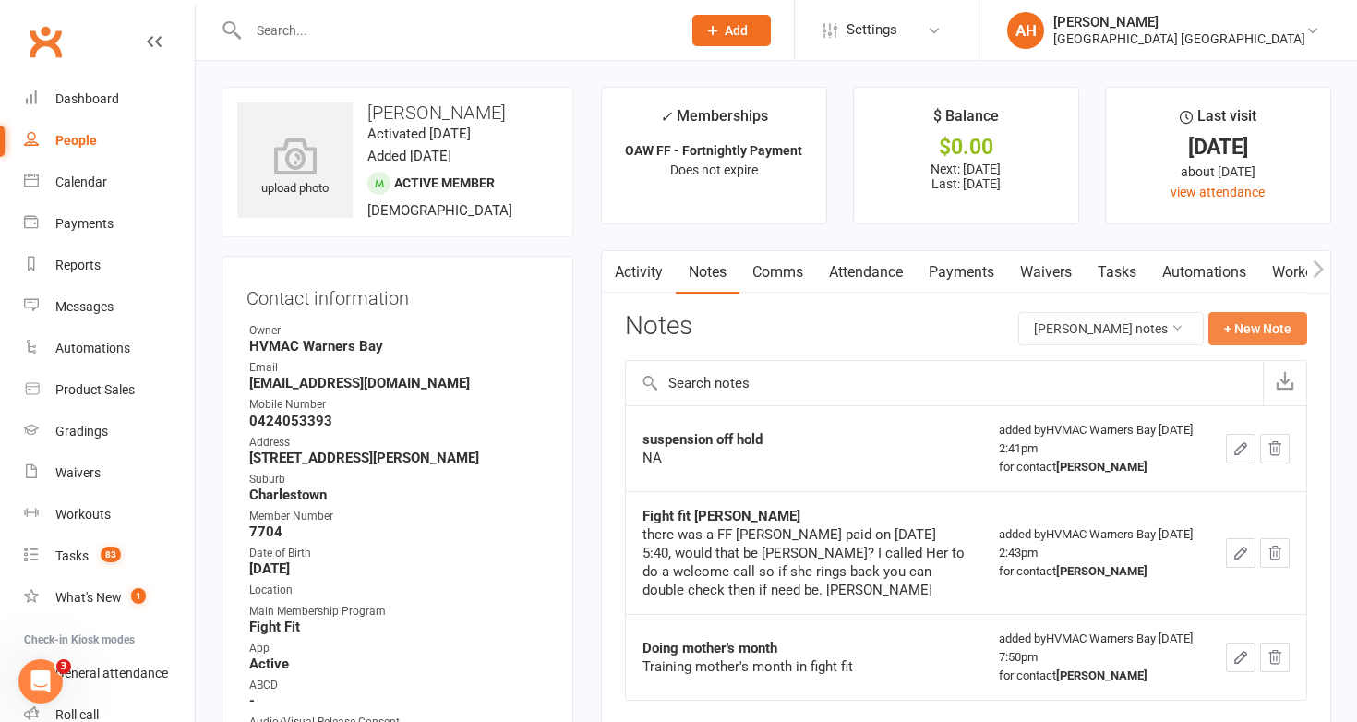
click at [1241, 335] on button "+ New Note" at bounding box center [1257, 328] width 99 height 33
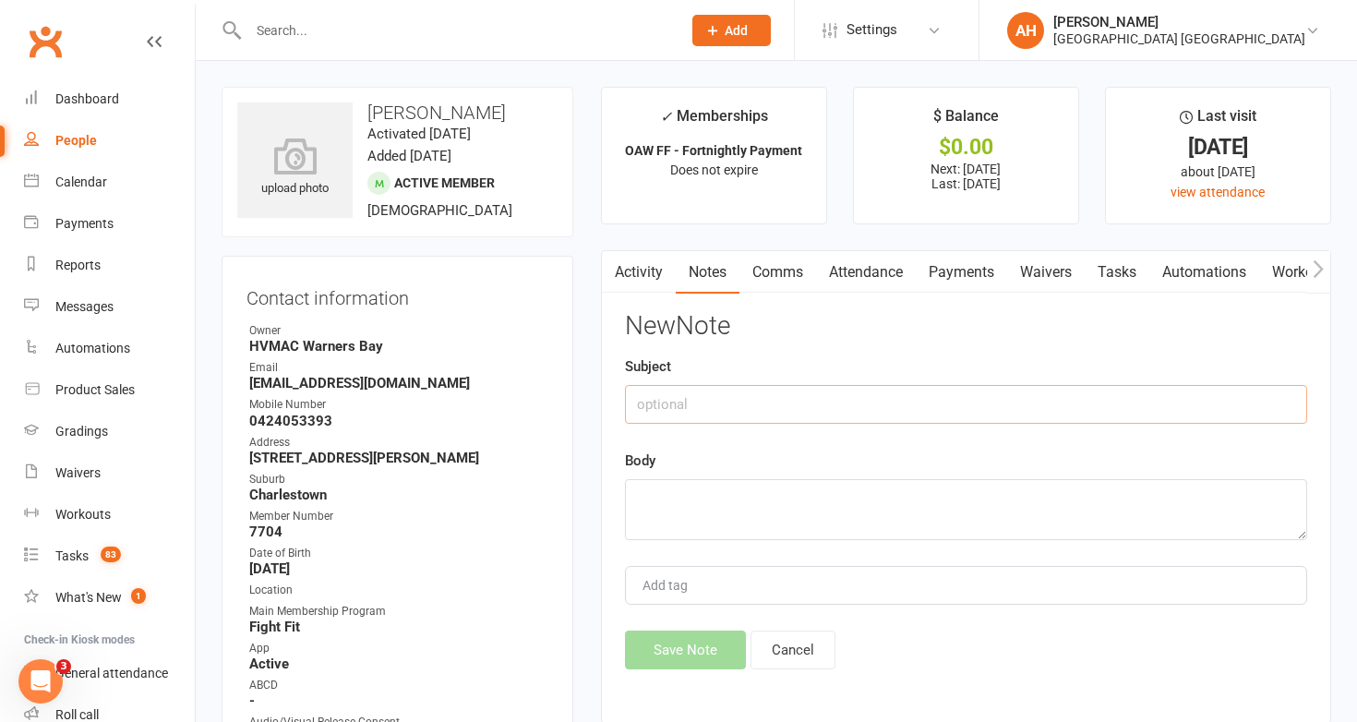
click at [1128, 399] on input "text" at bounding box center [966, 404] width 682 height 39
type input "Shoulder Injury n"
click at [1100, 511] on textarea at bounding box center [966, 509] width 682 height 61
